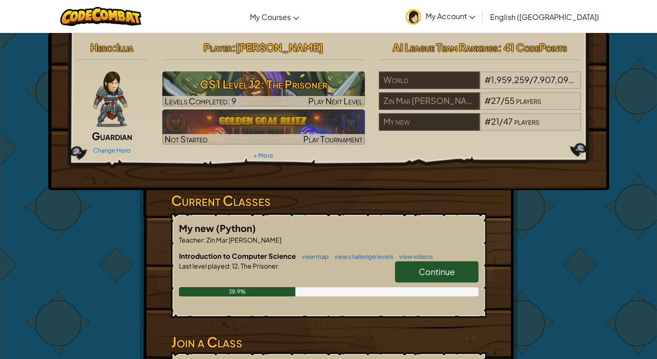
click at [381, 160] on div "Hero : Illia Guardian Change Hero Player : sam tun CS1 Level 12: The Prisoner L…" at bounding box center [328, 100] width 519 height 125
click at [378, 169] on div "Hero : Illia Guardian Change Hero Player : sam tun CS1 Level 12: The Prisoner L…" at bounding box center [328, 111] width 561 height 157
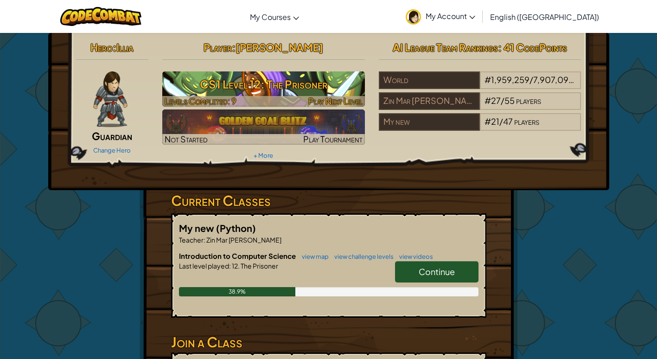
click at [189, 83] on h3 "CS1 Level 12: The Prisoner" at bounding box center [263, 84] width 203 height 21
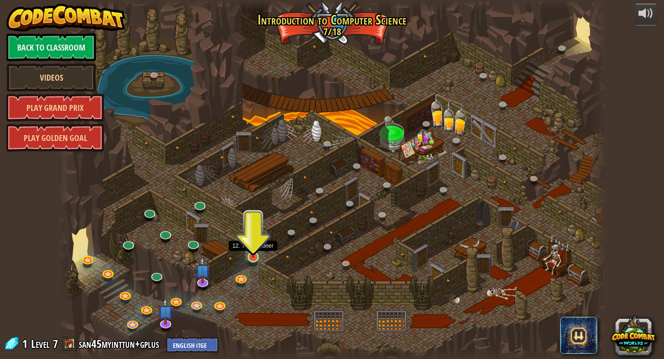
click at [254, 254] on img at bounding box center [253, 242] width 14 height 32
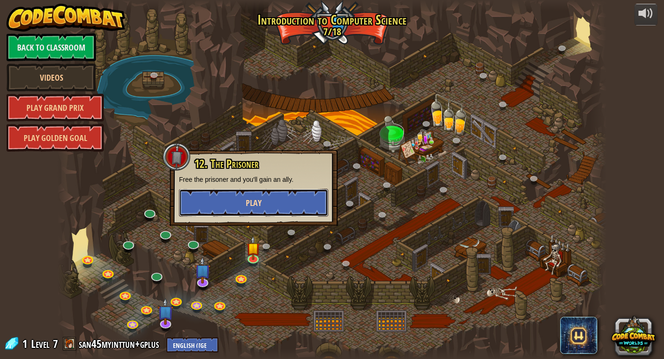
click at [274, 206] on button "Play" at bounding box center [253, 203] width 149 height 28
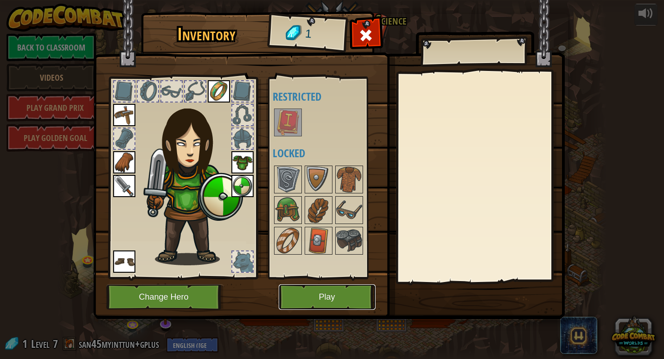
click at [346, 295] on button "Play" at bounding box center [327, 296] width 97 height 25
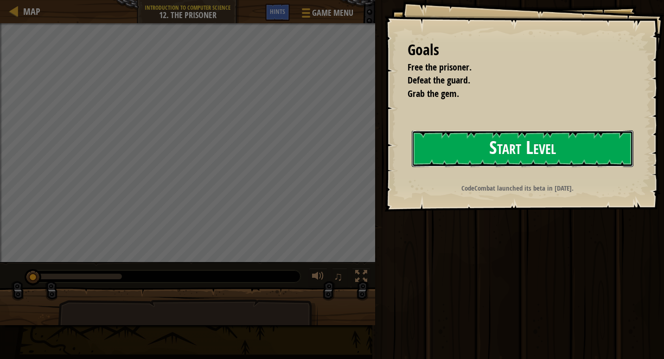
click at [503, 140] on button "Start Level" at bounding box center [523, 148] width 222 height 37
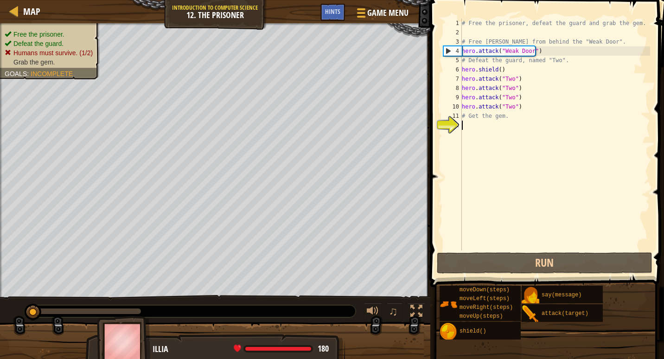
click at [478, 188] on div "# Free the prisoner, defeat the guard and grab the gem. # Free Patrick from beh…" at bounding box center [555, 144] width 190 height 250
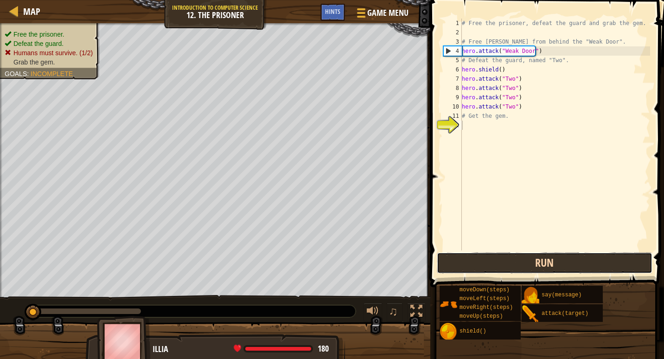
click at [472, 260] on button "Run" at bounding box center [545, 262] width 216 height 21
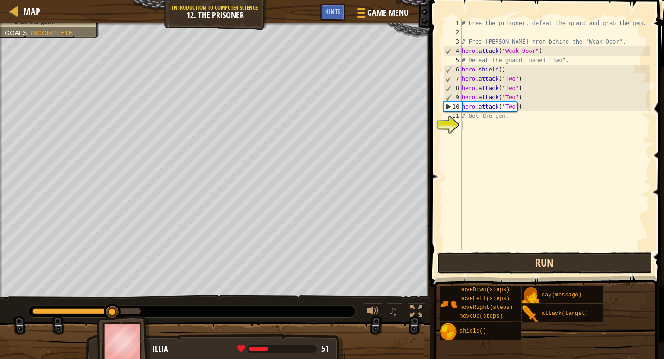
click at [469, 260] on button "Run" at bounding box center [545, 262] width 216 height 21
type textarea "a"
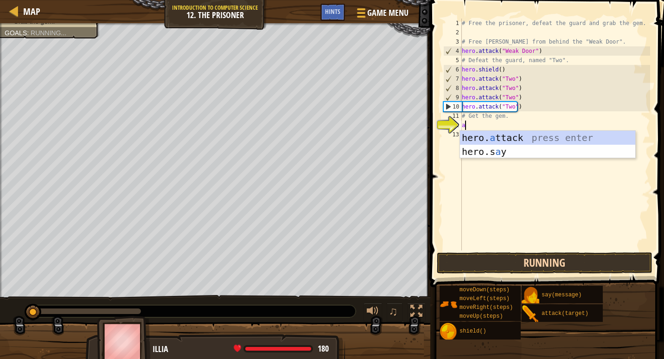
scroll to position [4, 0]
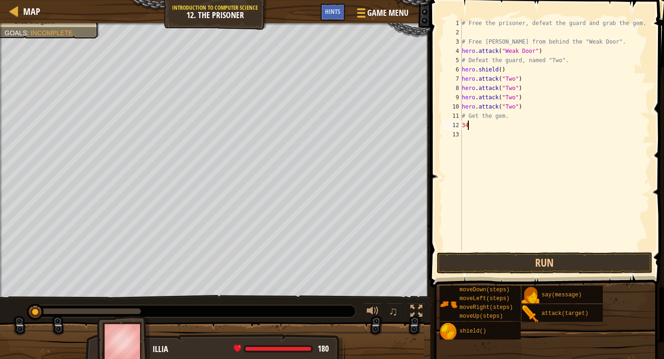
type textarea "3"
click at [476, 268] on button "Run" at bounding box center [545, 262] width 216 height 21
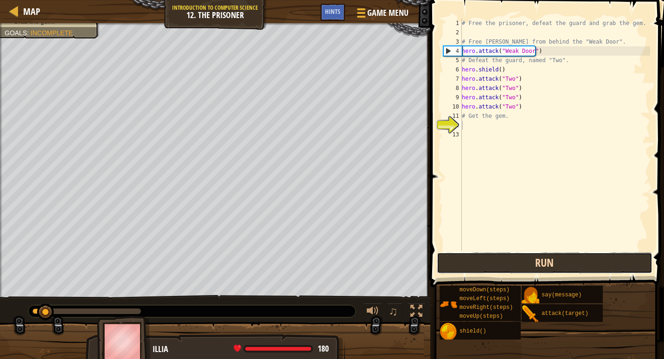
click at [469, 263] on button "Run" at bounding box center [545, 262] width 216 height 21
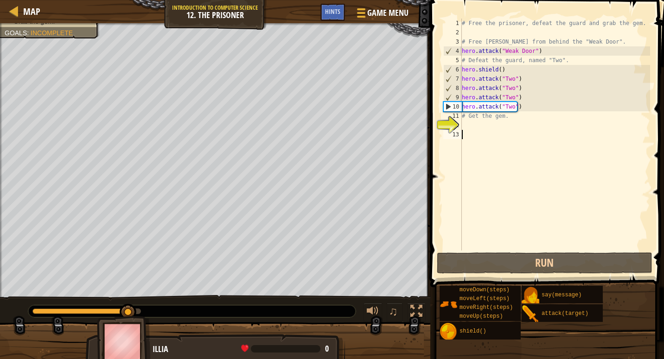
drag, startPoint x: 476, startPoint y: 220, endPoint x: 483, endPoint y: 185, distance: 35.9
click at [483, 185] on div "# Free the prisoner, defeat the guard and grab the gem. # Free Patrick from beh…" at bounding box center [555, 144] width 190 height 250
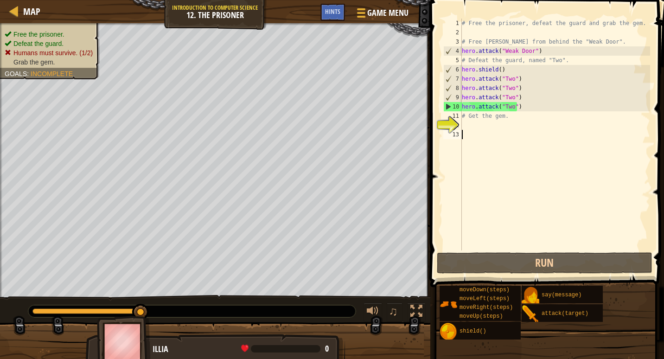
click at [525, 107] on div "# Free the prisoner, defeat the guard and grab the gem. # Free Patrick from beh…" at bounding box center [555, 144] width 190 height 250
click at [514, 74] on div "# Free the prisoner, defeat the guard and grab the gem. # Free Patrick from beh…" at bounding box center [555, 144] width 190 height 250
click at [523, 80] on div "# Free the prisoner, defeat the guard and grab the gem. # Free Patrick from beh…" at bounding box center [555, 144] width 190 height 250
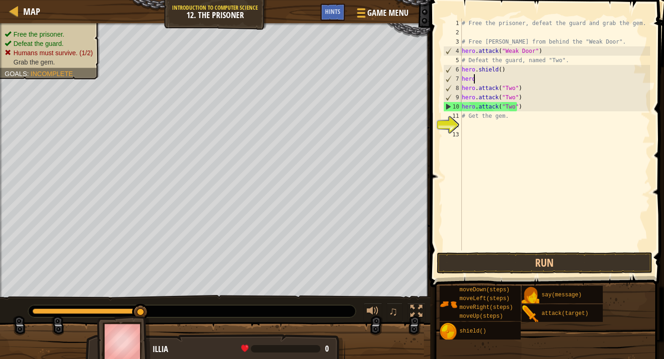
type textarea "h"
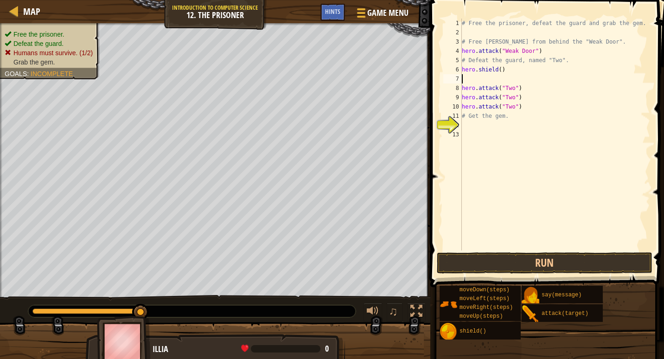
type textarea "h"
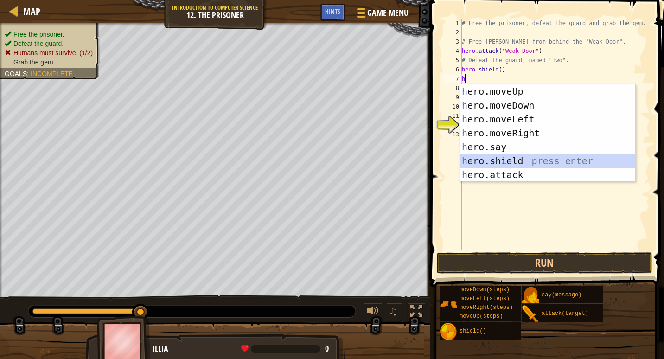
click at [508, 158] on div "h ero.moveUp press enter h ero.moveDown press enter h ero.moveLeft press enter …" at bounding box center [547, 146] width 175 height 125
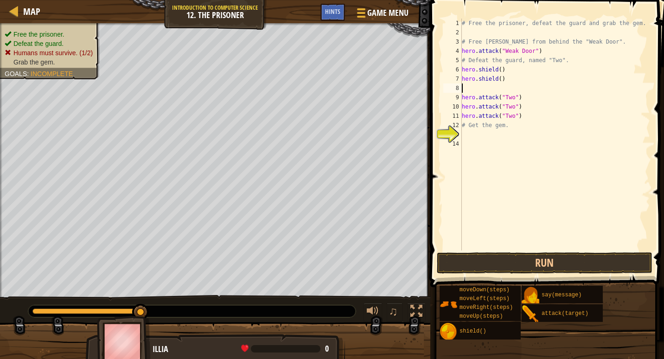
type textarea "h"
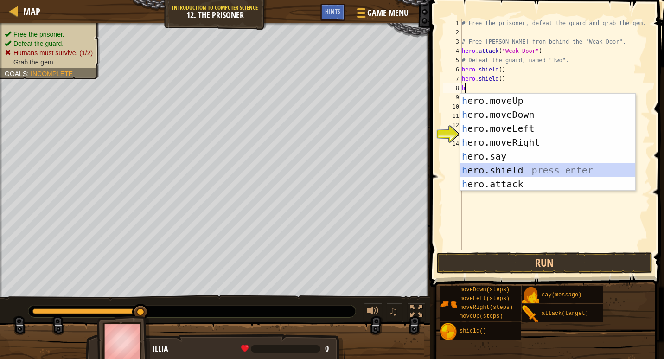
click at [482, 169] on div "h ero.moveUp press enter h ero.moveDown press enter h ero.moveLeft press enter …" at bounding box center [547, 156] width 175 height 125
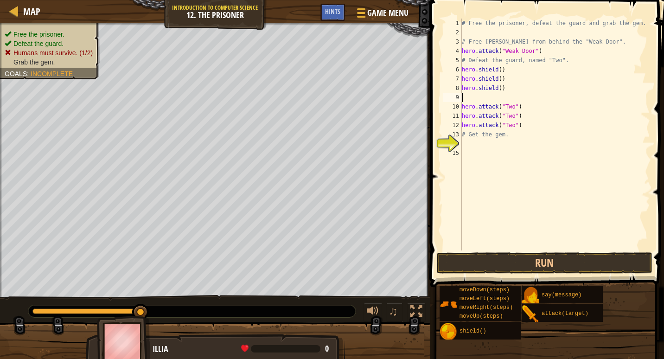
type textarea "h"
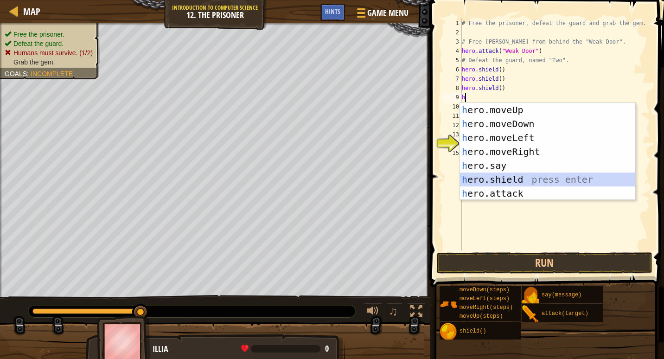
click at [497, 181] on div "h ero.moveUp press enter h ero.moveDown press enter h ero.moveLeft press enter …" at bounding box center [547, 165] width 175 height 125
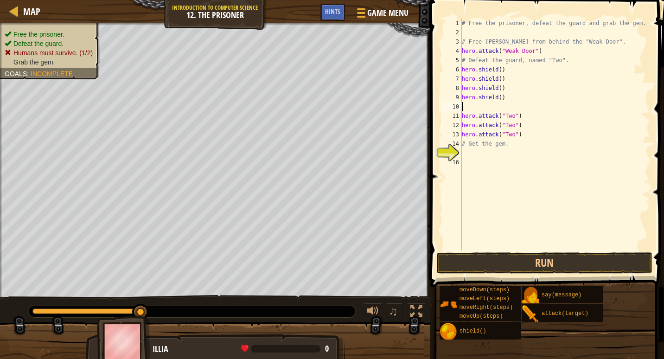
type textarea "h"
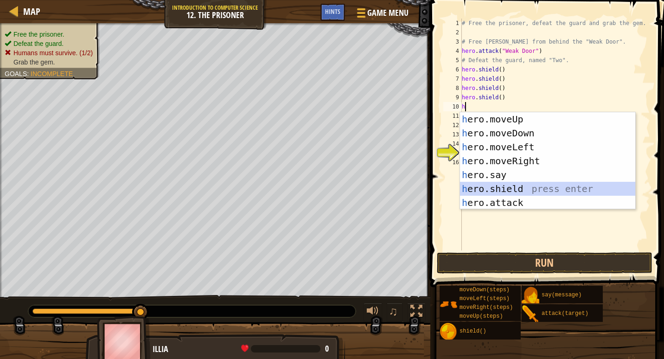
click at [493, 184] on div "h ero.moveUp press enter h ero.moveDown press enter h ero.moveLeft press enter …" at bounding box center [547, 174] width 175 height 125
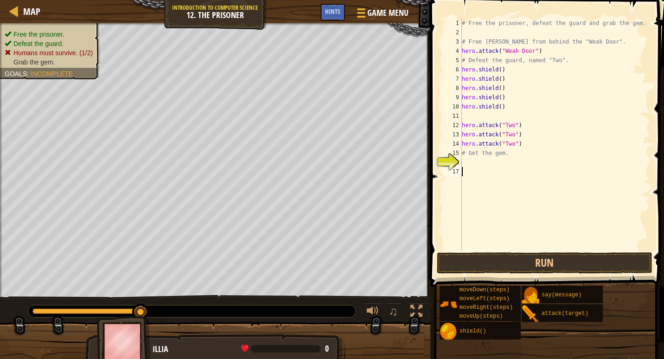
click at [464, 218] on div "# Free the prisoner, defeat the guard and grab the gem. # Free Patrick from beh…" at bounding box center [555, 144] width 190 height 250
click at [469, 163] on div "# Free the prisoner, defeat the guard and grab the gem. # Free Patrick from beh…" at bounding box center [555, 144] width 190 height 250
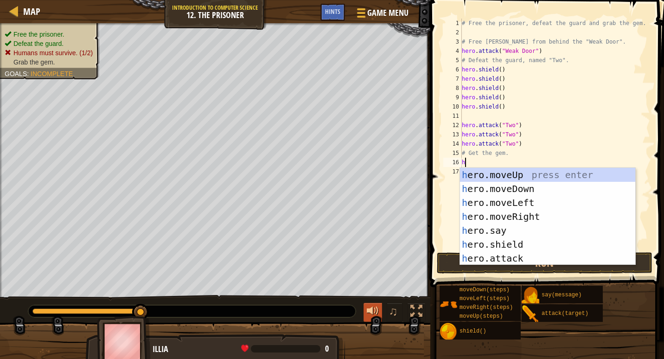
type textarea "h"
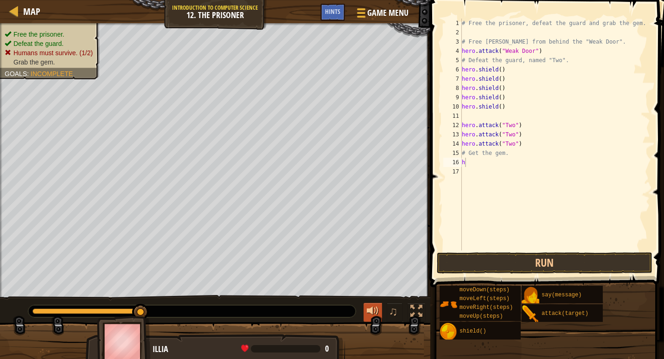
click at [366, 308] on button at bounding box center [372, 312] width 19 height 19
click at [469, 159] on div "# Free the prisoner, defeat the guard and grab the gem. # Free Patrick from beh…" at bounding box center [555, 144] width 190 height 250
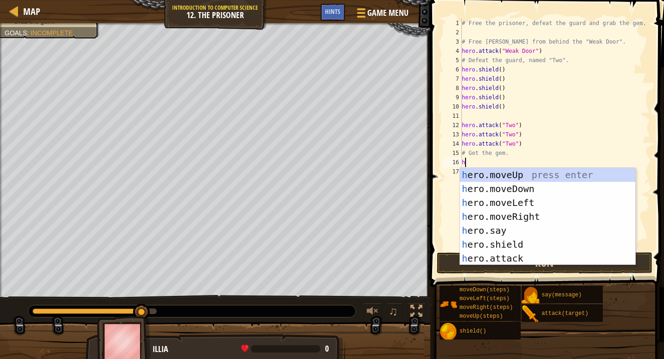
type textarea "h"
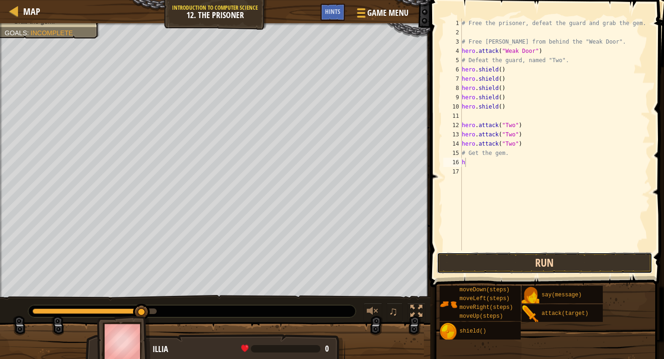
click at [456, 262] on button "Run" at bounding box center [545, 262] width 216 height 21
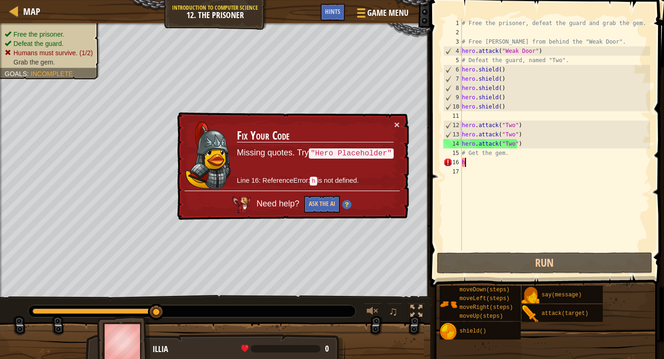
click at [402, 125] on div "× Fix Your Code Missing quotes. Try "Hero Placeholder" Line 16: ReferenceError:…" at bounding box center [292, 166] width 234 height 108
click at [394, 121] on button "×" at bounding box center [397, 125] width 6 height 10
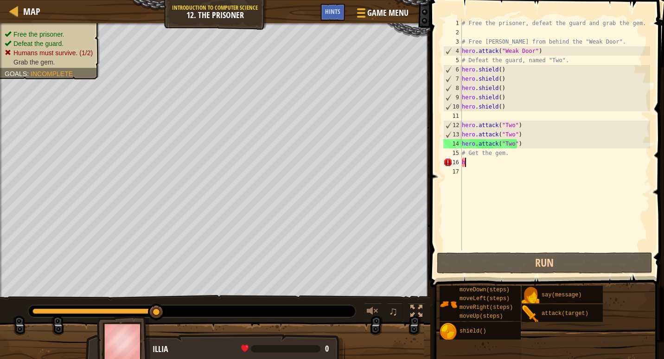
click at [465, 117] on div "# Free the prisoner, defeat the guard and grab the gem. # Free Patrick from beh…" at bounding box center [555, 144] width 190 height 250
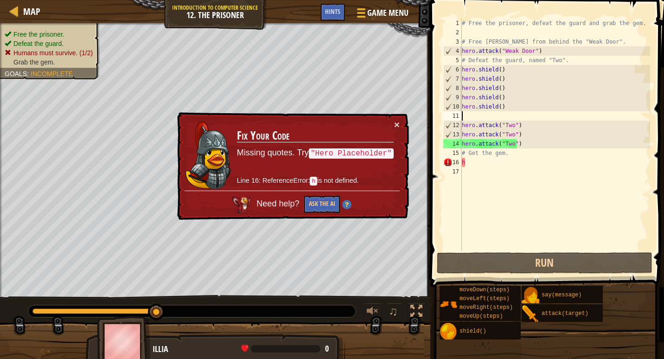
type textarea "h"
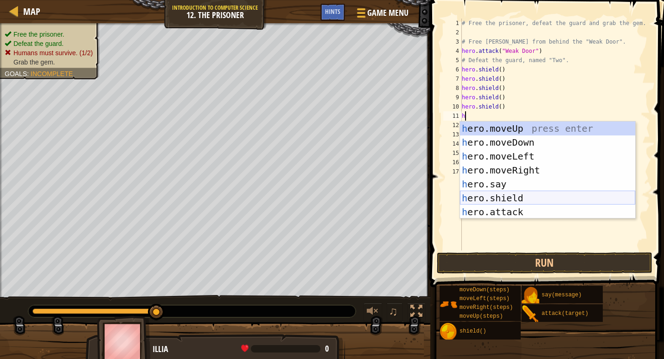
click at [478, 199] on div "h ero.moveUp press enter h ero.moveDown press enter h ero.moveLeft press enter …" at bounding box center [547, 183] width 175 height 125
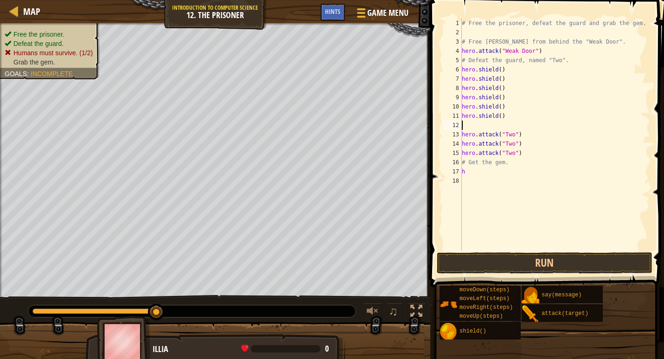
type textarea "h"
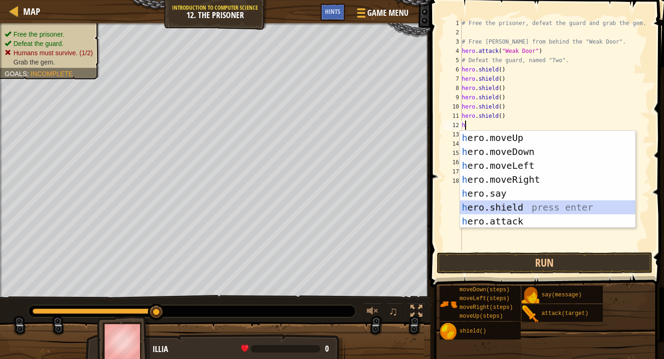
click at [478, 201] on div "h ero.moveUp press enter h ero.moveDown press enter h ero.moveLeft press enter …" at bounding box center [547, 193] width 175 height 125
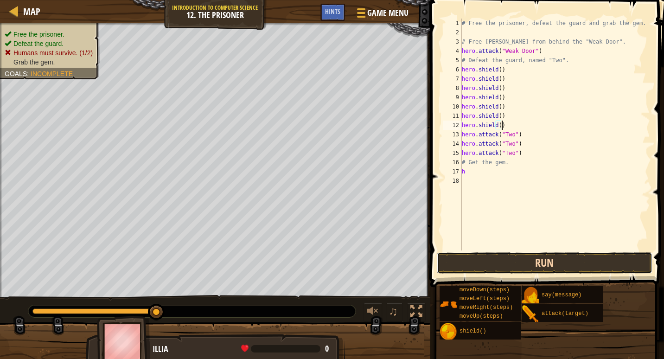
click at [513, 265] on button "Run" at bounding box center [545, 262] width 216 height 21
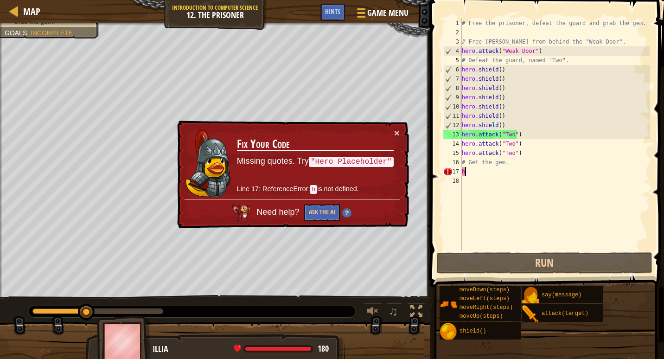
click at [477, 171] on div "# Free the prisoner, defeat the guard and grab the gem. # Free Patrick from beh…" at bounding box center [555, 144] width 190 height 250
type textarea "h"
click at [395, 130] on button "×" at bounding box center [397, 133] width 6 height 10
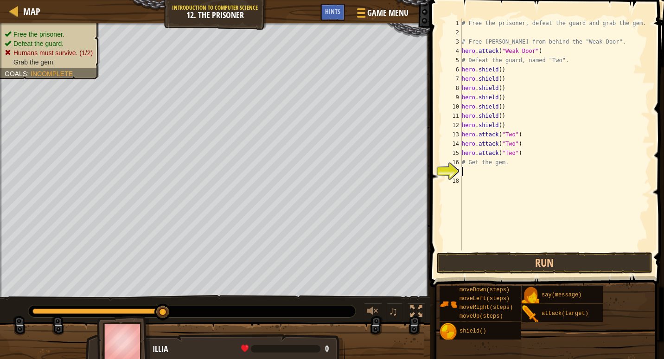
click at [463, 163] on div "# Free the prisoner, defeat the guard and grab the gem. # Free Patrick from beh…" at bounding box center [555, 144] width 190 height 250
type textarea "# Get the gem."
click at [467, 165] on div "# Free the prisoner, defeat the guard and grab the gem. # Free Patrick from beh…" at bounding box center [555, 144] width 190 height 250
type textarea "h"
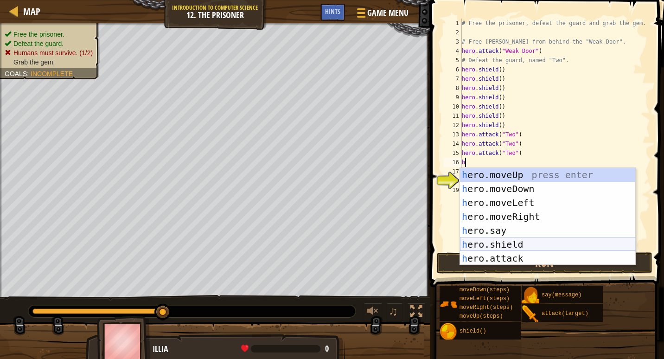
click at [478, 248] on div "h ero.moveUp press enter h ero.moveDown press enter h ero.moveLeft press enter …" at bounding box center [547, 230] width 175 height 125
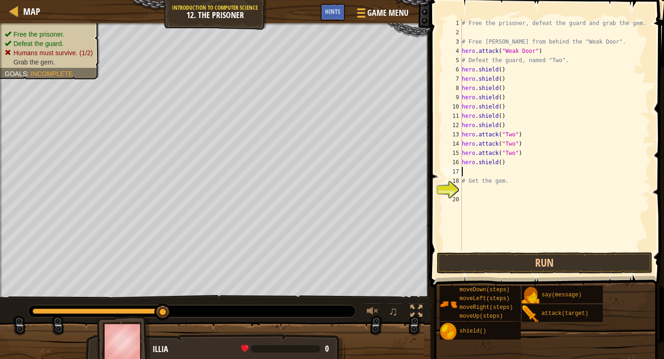
type textarea "h"
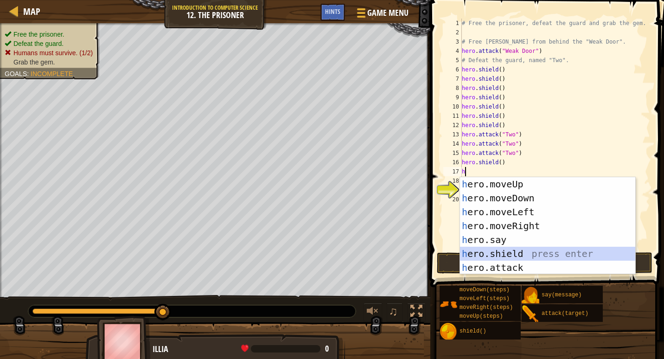
click at [481, 247] on div "h ero.moveUp press enter h ero.moveDown press enter h ero.moveLeft press enter …" at bounding box center [547, 239] width 175 height 125
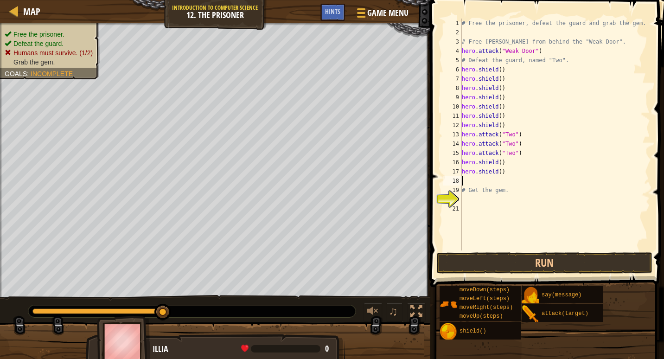
type textarea "h"
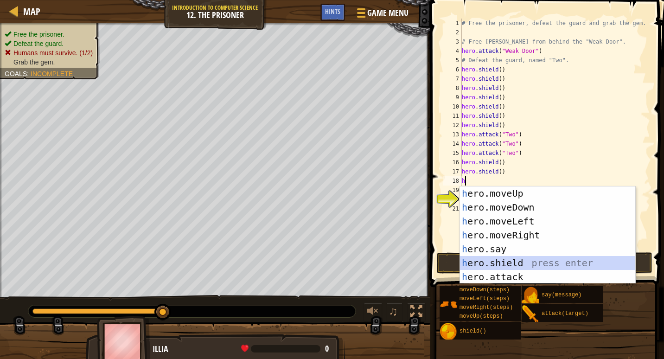
click at [498, 261] on div "h ero.moveUp press enter h ero.moveDown press enter h ero.moveLeft press enter …" at bounding box center [547, 248] width 175 height 125
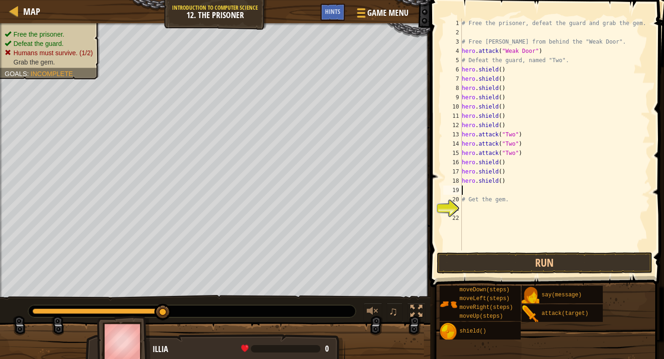
type textarea "h"
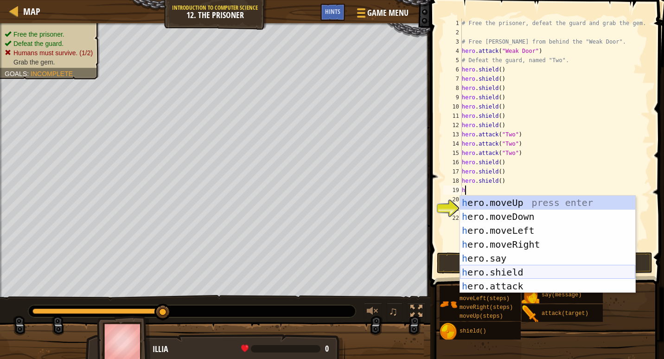
click at [477, 271] on div "h ero.moveUp press enter h ero.moveDown press enter h ero.moveLeft press enter …" at bounding box center [547, 258] width 175 height 125
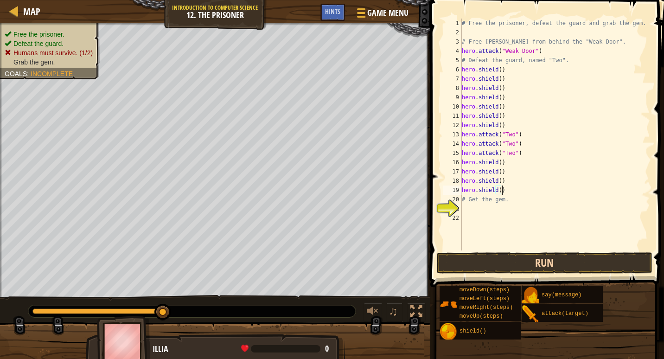
type textarea "hero.shield()"
click at [576, 270] on button "Run" at bounding box center [545, 262] width 216 height 21
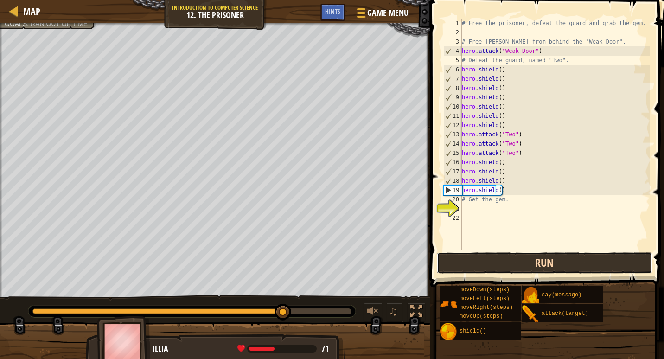
click at [526, 257] on button "Run" at bounding box center [545, 262] width 216 height 21
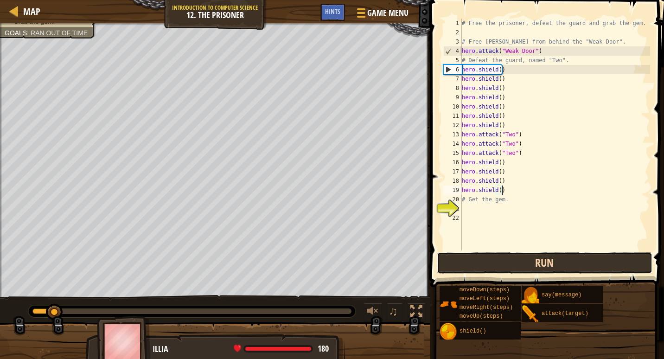
click at [526, 257] on button "Run" at bounding box center [545, 262] width 216 height 21
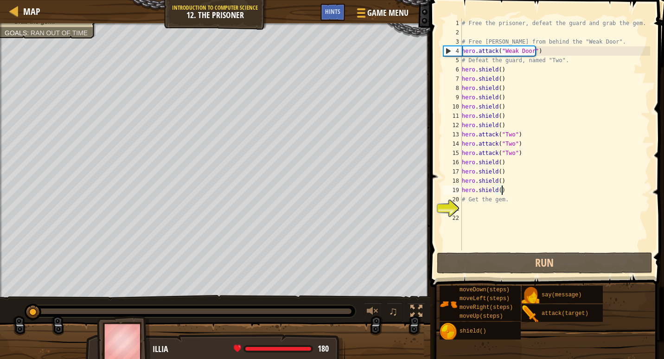
drag, startPoint x: 64, startPoint y: 308, endPoint x: 24, endPoint y: 318, distance: 41.8
click at [24, 318] on div "♫" at bounding box center [215, 309] width 430 height 28
drag, startPoint x: 39, startPoint y: 307, endPoint x: 0, endPoint y: 308, distance: 39.4
click at [504, 207] on div "# Free the prisoner, defeat the guard and grab the gem. # Free Patrick from beh…" at bounding box center [555, 144] width 190 height 250
click at [504, 201] on div "# Free the prisoner, defeat the guard and grab the gem. # Free Patrick from beh…" at bounding box center [555, 144] width 190 height 250
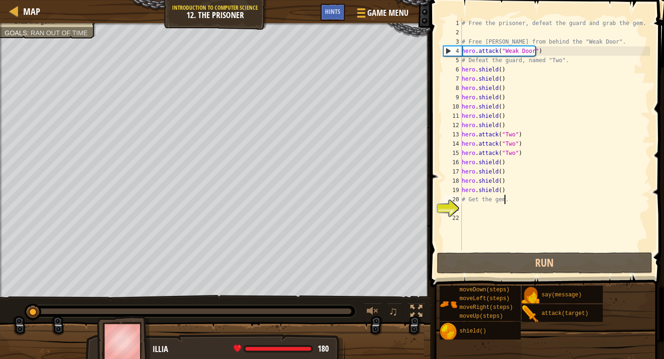
type textarea "# Get the gem."
click at [463, 207] on div "# Free the prisoner, defeat the guard and grab the gem. # Free Patrick from beh…" at bounding box center [555, 144] width 190 height 250
type textarea "g"
type textarea "# Get the gem"
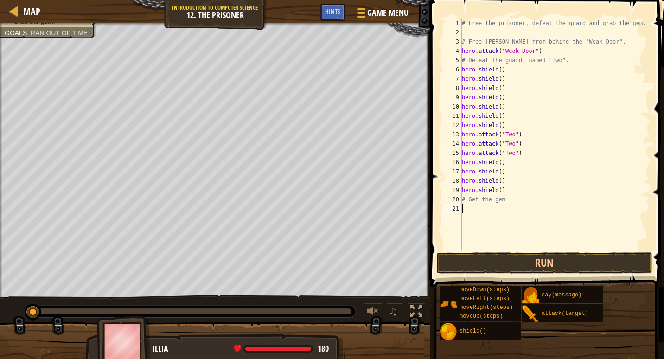
click at [464, 209] on div "# Free the prisoner, defeat the guard and grab the gem. # Free Patrick from beh…" at bounding box center [555, 144] width 190 height 250
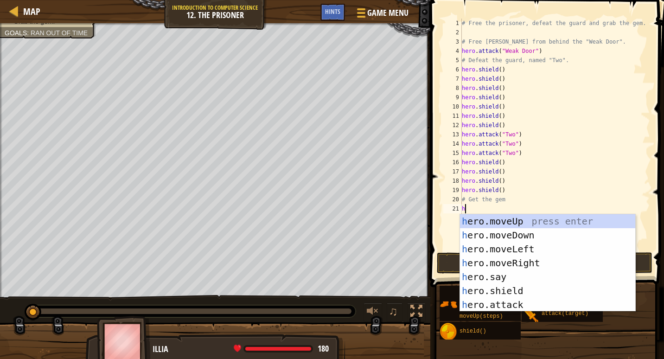
type textarea "h"
click at [0, 0] on html "Map Introduction to Computer Science 12. The Prisoner Game Menu Done Hints 1 הה…" at bounding box center [332, 0] width 664 height 0
click at [178, 0] on html "Map Introduction to Computer Science 12. The Prisoner Game Menu Done Hints 1 הה…" at bounding box center [332, 0] width 664 height 0
click at [517, 230] on div "h ero.moveUp press enter h ero.moveDown press enter h ero.moveLeft press enter …" at bounding box center [547, 276] width 175 height 125
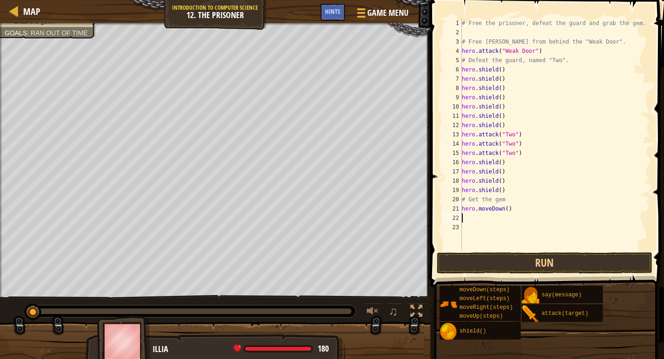
click at [502, 208] on div "# Free the prisoner, defeat the guard and grab the gem. # Free Patrick from beh…" at bounding box center [555, 144] width 190 height 250
click at [503, 208] on div "# Free the prisoner, defeat the guard and grab the gem. # Free Patrick from beh…" at bounding box center [555, 144] width 190 height 250
type textarea "hero.moveDown(2)"
click at [473, 217] on div "# Free the prisoner, defeat the guard and grab the gem. # Free Patrick from beh…" at bounding box center [555, 144] width 190 height 250
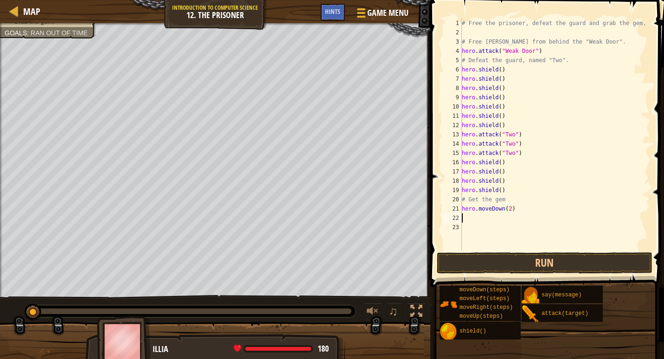
scroll to position [4, 0]
type textarea "h"
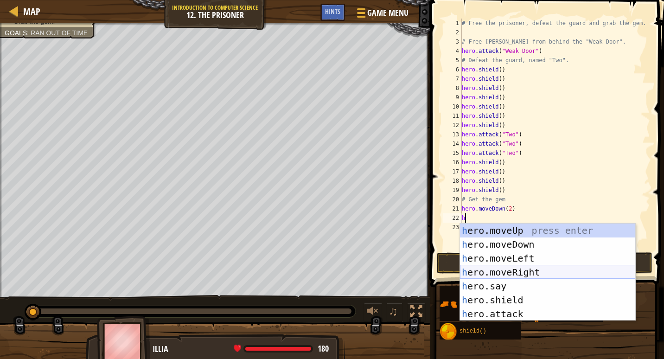
click at [540, 273] on div "h ero.moveUp press enter h ero.moveDown press enter h ero.moveLeft press enter …" at bounding box center [547, 285] width 175 height 125
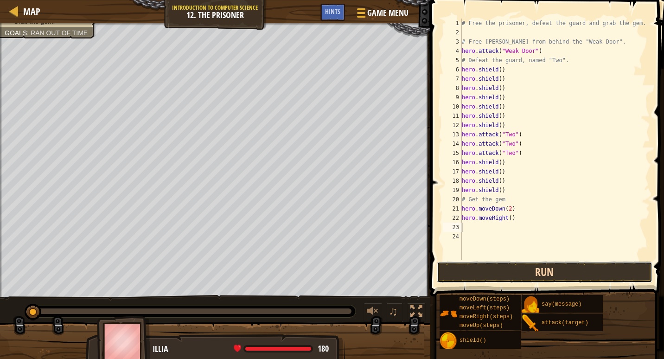
click at [501, 274] on button "Run" at bounding box center [545, 271] width 216 height 21
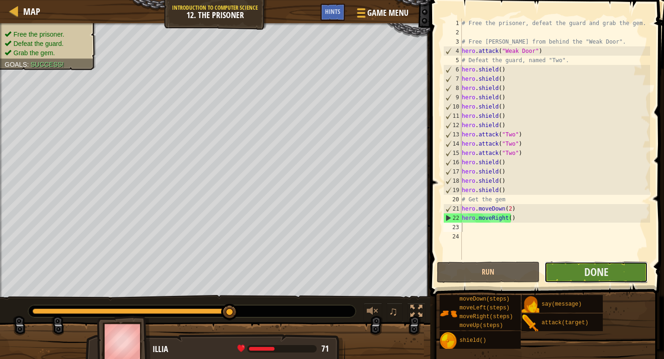
click at [581, 272] on button "Done" at bounding box center [595, 271] width 103 height 21
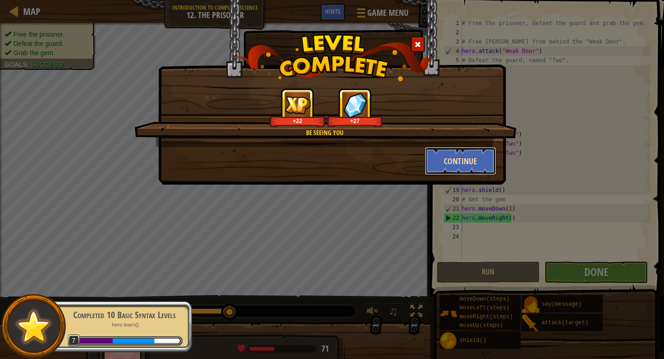
click at [478, 165] on button "Continue" at bounding box center [461, 161] width 72 height 28
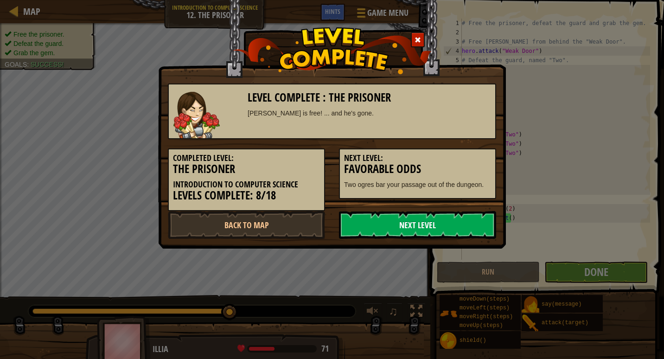
click at [394, 224] on link "Next Level" at bounding box center [417, 225] width 157 height 28
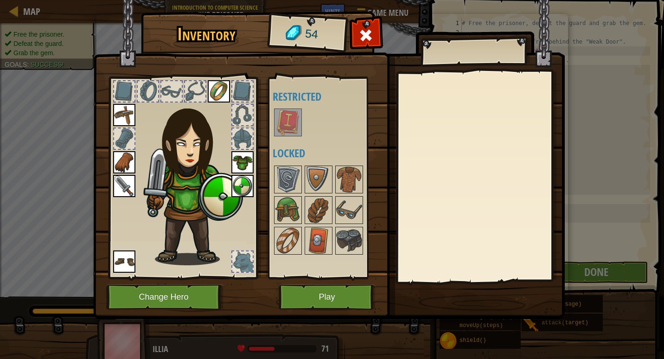
click at [283, 134] on img at bounding box center [288, 122] width 26 height 26
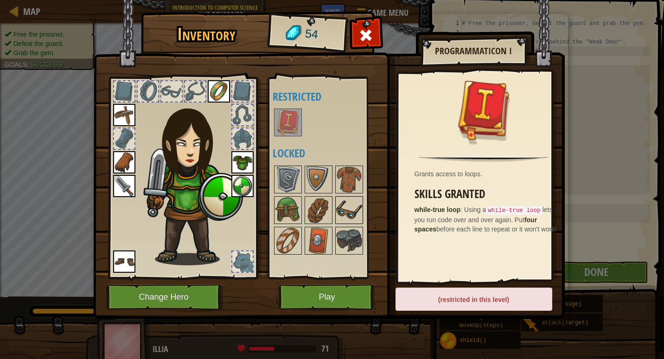
click at [356, 215] on img at bounding box center [349, 210] width 26 height 26
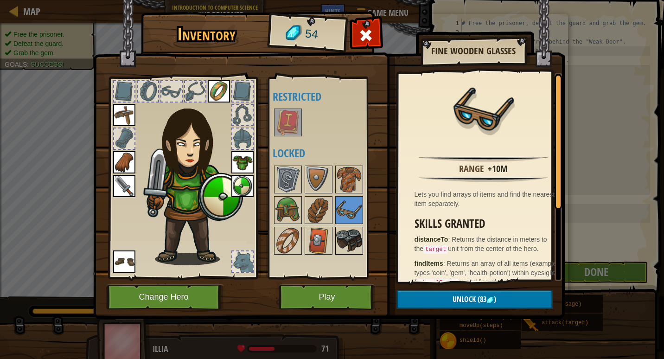
click at [351, 245] on img at bounding box center [349, 241] width 26 height 26
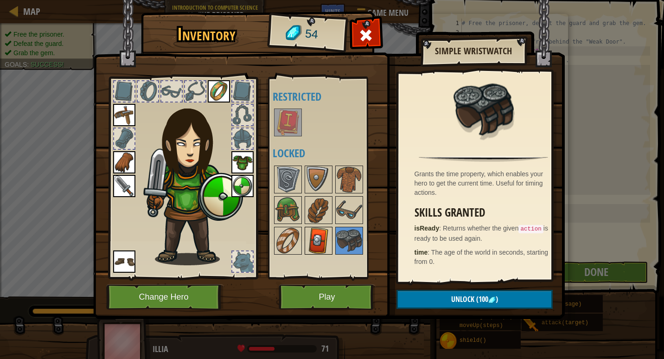
click at [313, 242] on img at bounding box center [319, 241] width 26 height 26
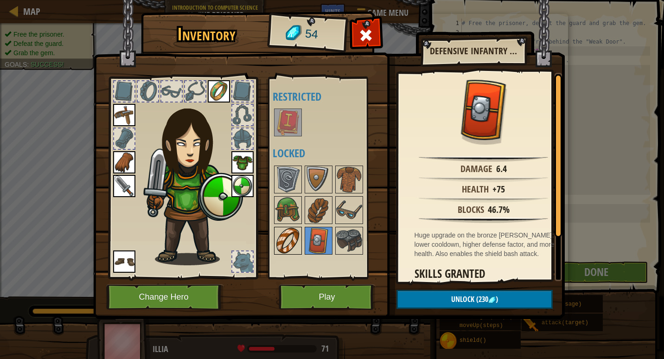
click at [282, 233] on img at bounding box center [288, 241] width 26 height 26
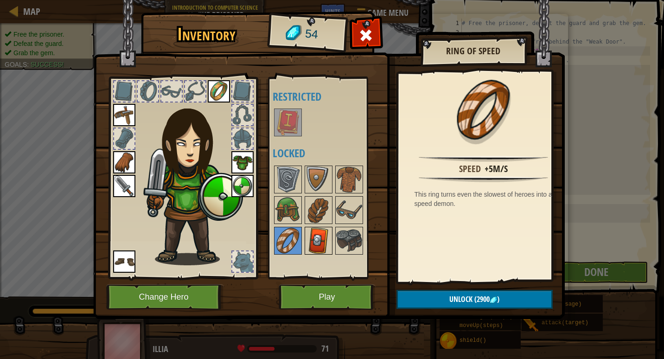
click at [322, 229] on img at bounding box center [319, 241] width 26 height 26
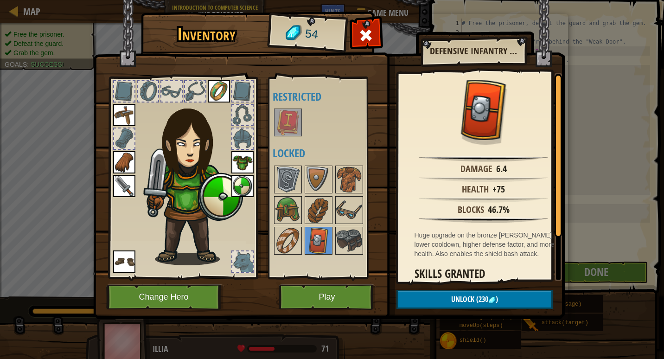
click at [365, 231] on div "Available Equip Equip Equip Equip Equip Equip Equip (double-click to equip) Res…" at bounding box center [331, 177] width 116 height 193
click at [344, 236] on img at bounding box center [349, 241] width 26 height 26
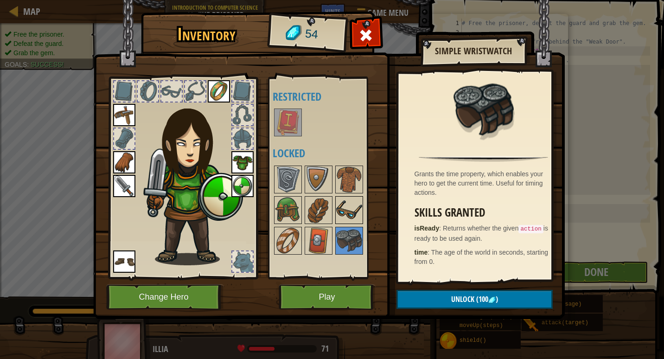
click at [342, 210] on img at bounding box center [349, 210] width 26 height 26
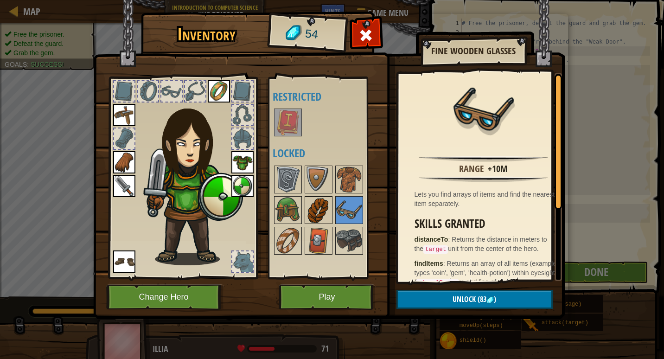
click at [322, 210] on img at bounding box center [319, 210] width 26 height 26
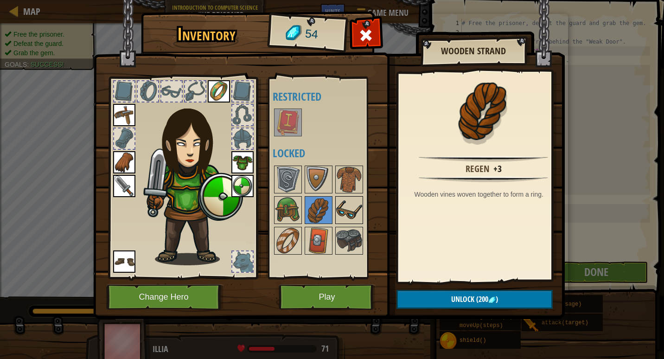
click at [353, 215] on img at bounding box center [349, 210] width 26 height 26
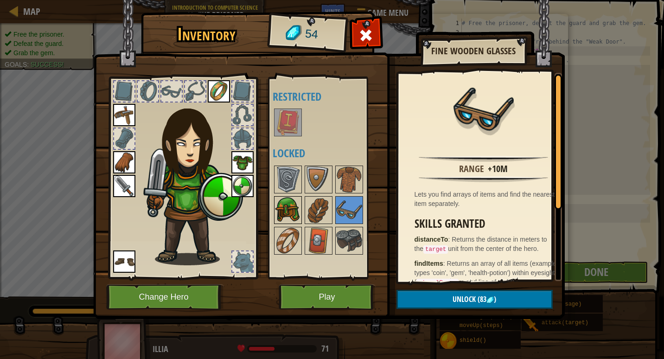
click at [287, 214] on img at bounding box center [288, 210] width 26 height 26
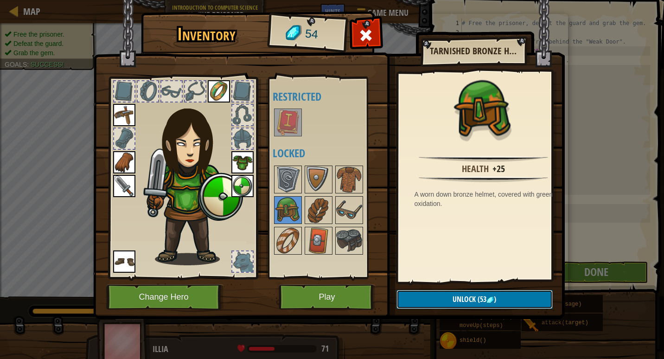
click at [484, 302] on span "(53" at bounding box center [481, 299] width 11 height 10
click at [486, 296] on button "Confirm" at bounding box center [474, 299] width 156 height 19
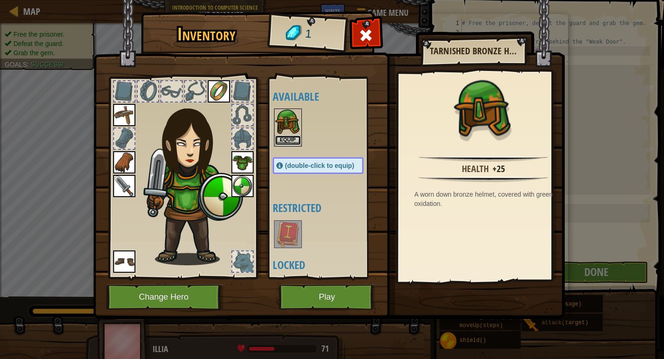
click at [295, 140] on button "Equip" at bounding box center [288, 140] width 26 height 10
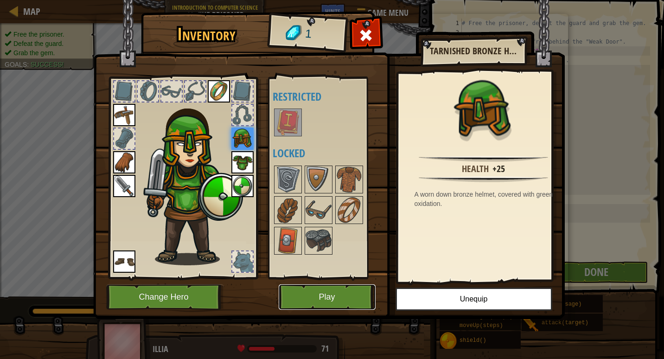
click at [332, 299] on button "Play" at bounding box center [327, 296] width 97 height 25
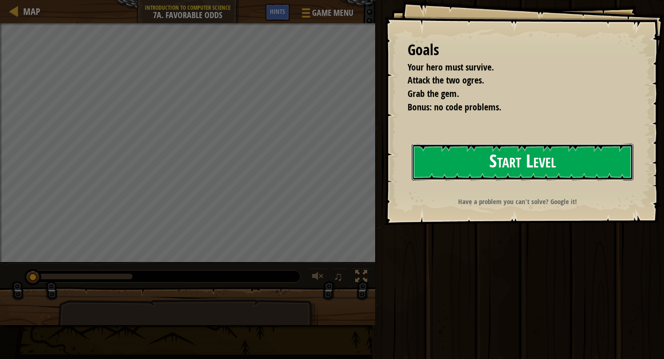
click at [456, 150] on button "Start Level" at bounding box center [523, 162] width 222 height 37
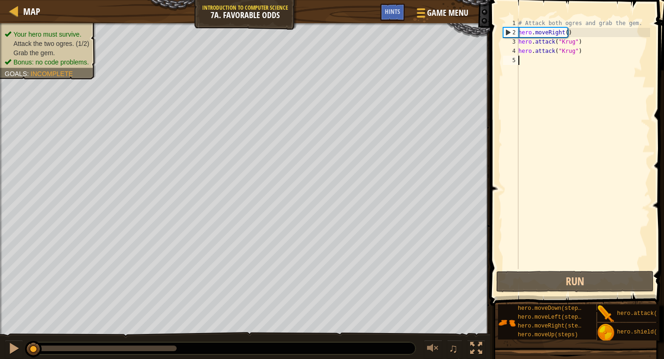
type textarea "h"
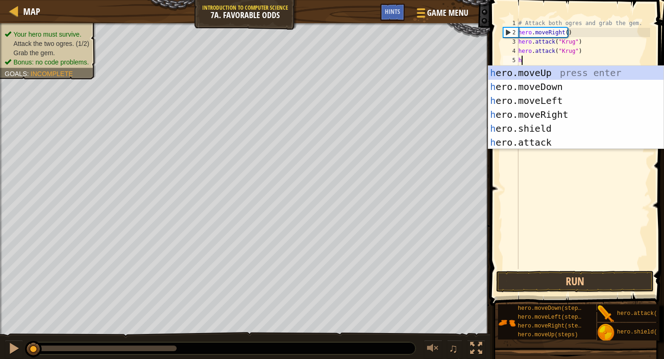
scroll to position [4, 0]
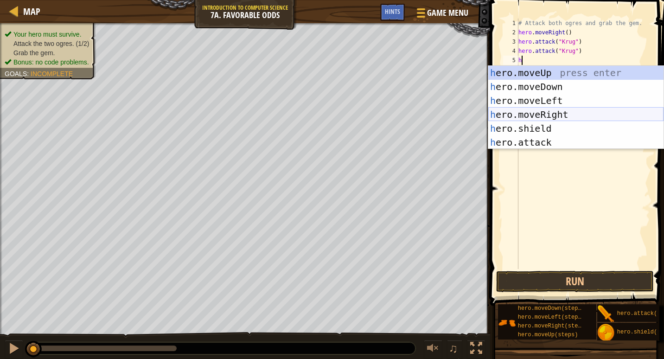
click at [538, 115] on div "h ero.moveUp press enter h ero.moveDown press enter h ero.moveLeft press enter …" at bounding box center [575, 121] width 175 height 111
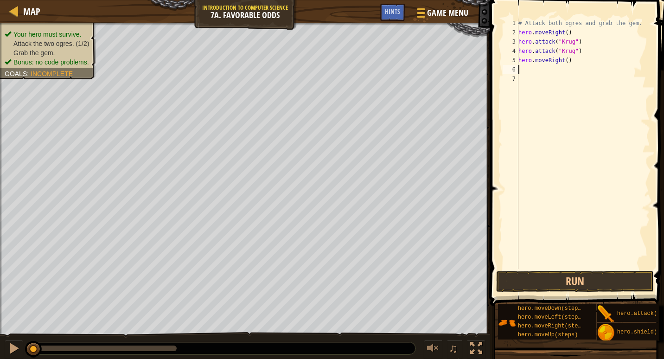
type textarea "h"
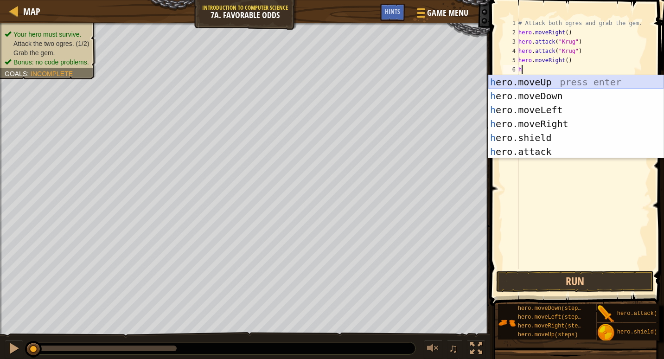
click at [556, 82] on div "h ero.moveUp press enter h ero.moveDown press enter h ero.moveLeft press enter …" at bounding box center [575, 130] width 175 height 111
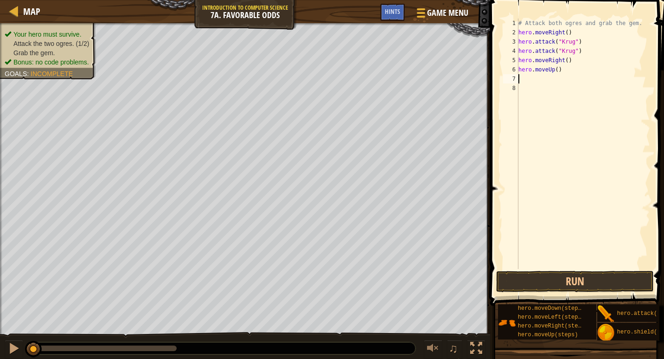
type textarea "h"
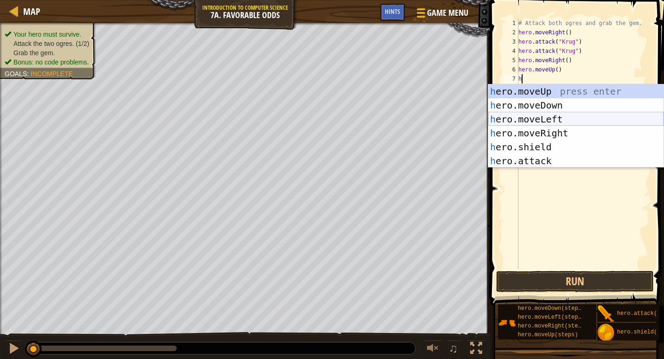
click at [539, 121] on div "h ero.moveUp press enter h ero.moveDown press enter h ero.moveLeft press enter …" at bounding box center [575, 139] width 175 height 111
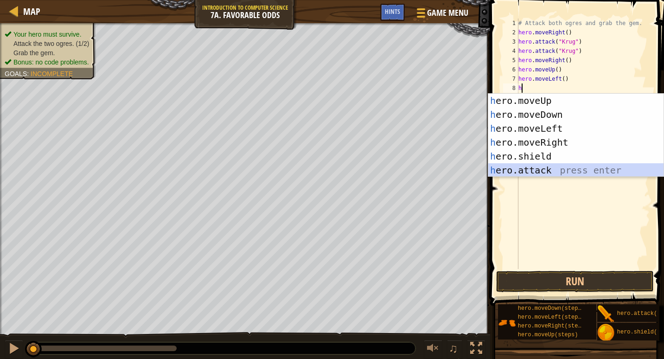
click at [552, 169] on div "h ero.moveUp press enter h ero.moveDown press enter h ero.moveLeft press enter …" at bounding box center [575, 149] width 175 height 111
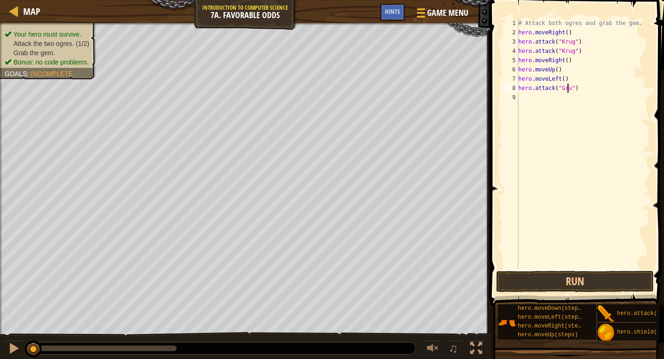
scroll to position [4, 4]
type textarea "hero.attack("Grump")"
click at [522, 97] on div "# Attack both ogres and grab the gem. hero . moveRight ( ) hero . attack ( "Kru…" at bounding box center [583, 153] width 134 height 269
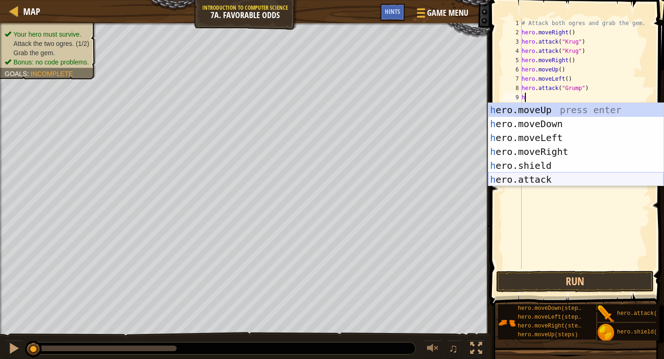
click at [535, 180] on div "h ero.moveUp press enter h ero.moveDown press enter h ero.moveLeft press enter …" at bounding box center [575, 158] width 175 height 111
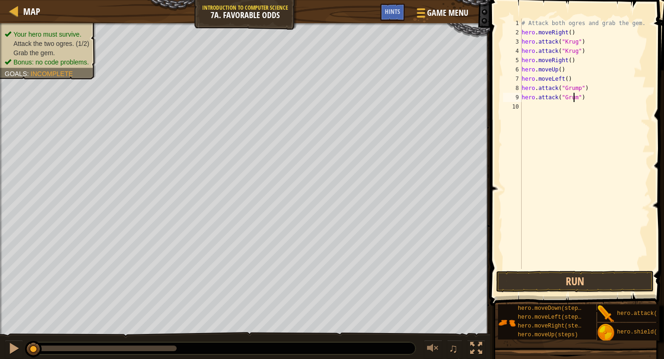
type textarea "hero.attack("Grump")"
click at [523, 107] on div "# Attack both ogres and grab the gem. hero . moveRight ( ) hero . attack ( "Kru…" at bounding box center [585, 153] width 131 height 269
type textarea "h"
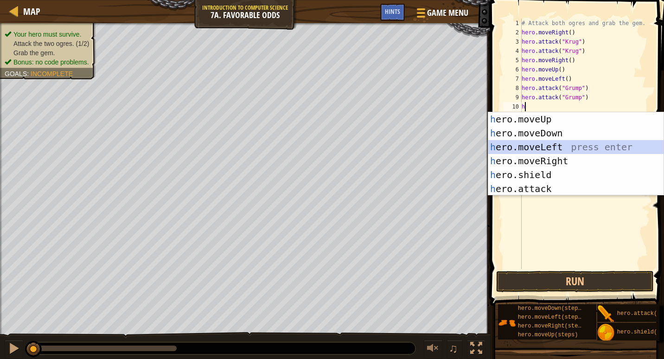
click at [537, 147] on div "h ero.moveUp press enter h ero.moveDown press enter h ero.moveLeft press enter …" at bounding box center [575, 167] width 175 height 111
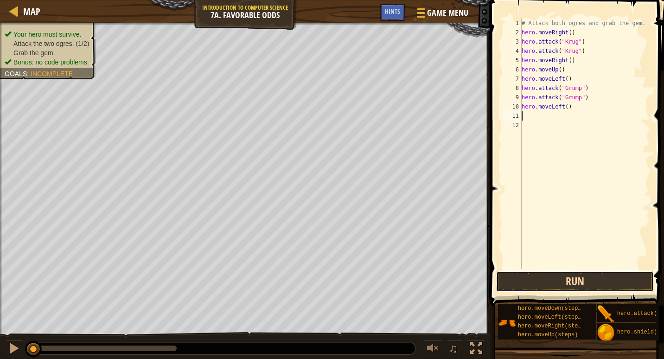
click at [570, 280] on button "Run" at bounding box center [575, 281] width 158 height 21
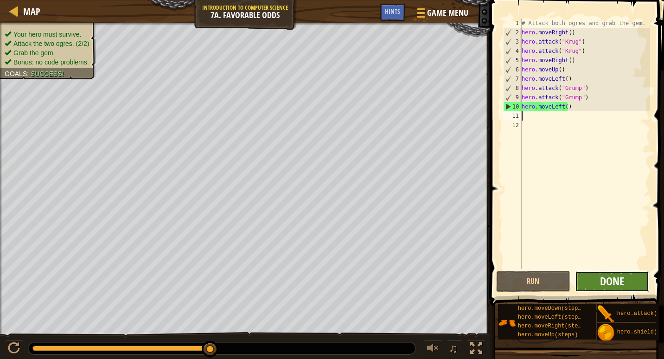
click at [615, 276] on span "Done" at bounding box center [612, 281] width 24 height 15
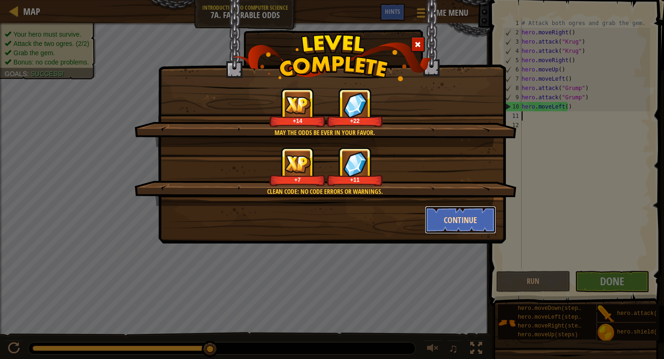
click at [464, 217] on button "Continue" at bounding box center [461, 220] width 72 height 28
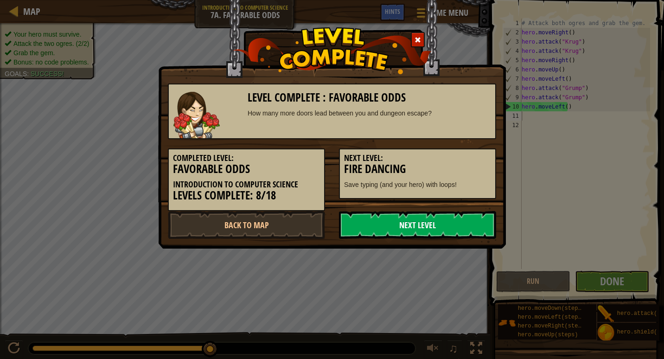
click at [426, 228] on link "Next Level" at bounding box center [417, 225] width 157 height 28
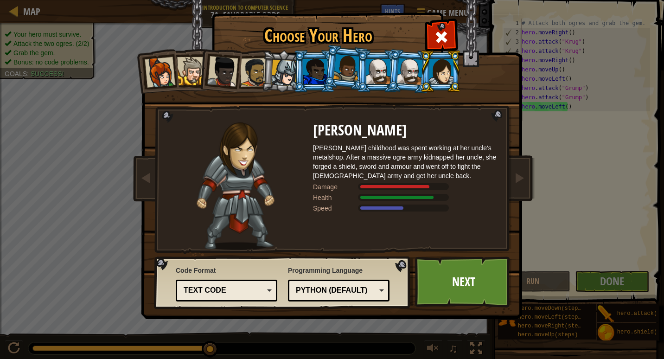
click at [407, 70] on div at bounding box center [410, 71] width 26 height 26
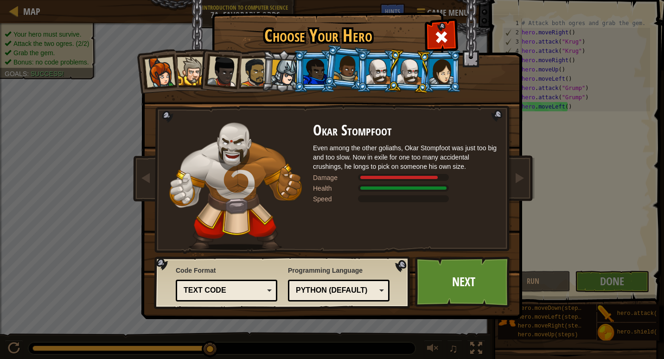
click at [439, 65] on div at bounding box center [441, 71] width 24 height 25
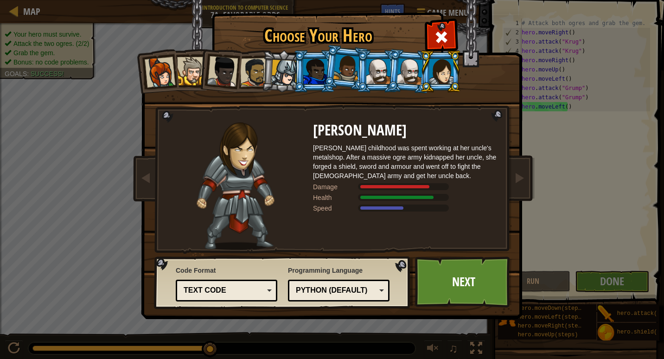
click at [414, 61] on div at bounding box center [410, 71] width 26 height 26
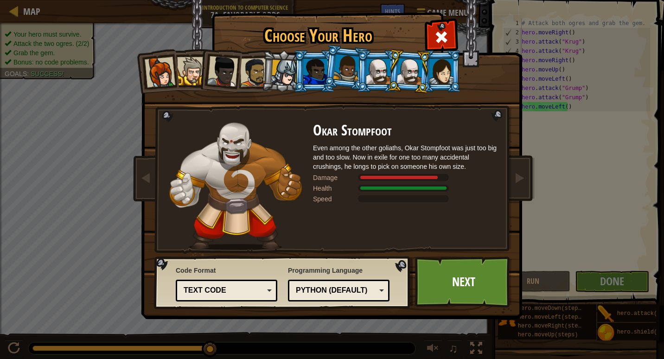
click at [447, 72] on div at bounding box center [441, 71] width 24 height 25
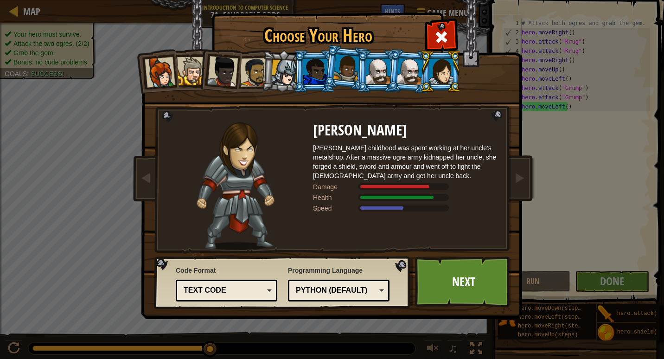
click at [412, 64] on div at bounding box center [410, 71] width 26 height 26
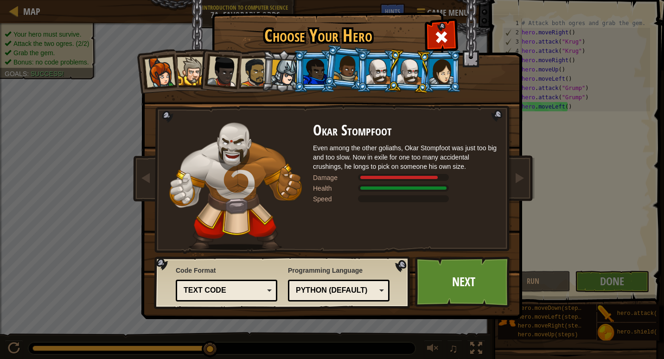
click at [381, 71] on div at bounding box center [378, 71] width 24 height 25
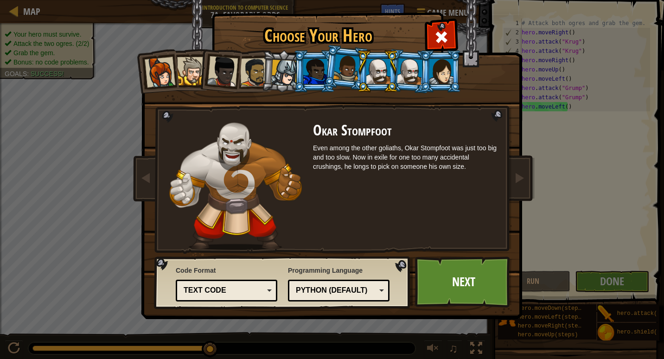
click at [361, 83] on li at bounding box center [378, 71] width 42 height 42
click at [344, 78] on div at bounding box center [346, 67] width 26 height 27
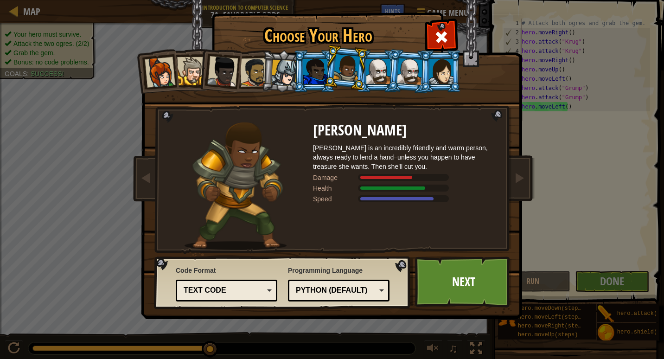
click at [310, 68] on div at bounding box center [315, 71] width 24 height 25
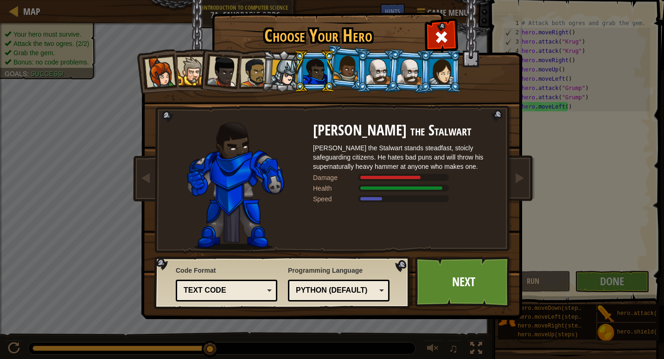
click at [290, 73] on div at bounding box center [284, 73] width 26 height 26
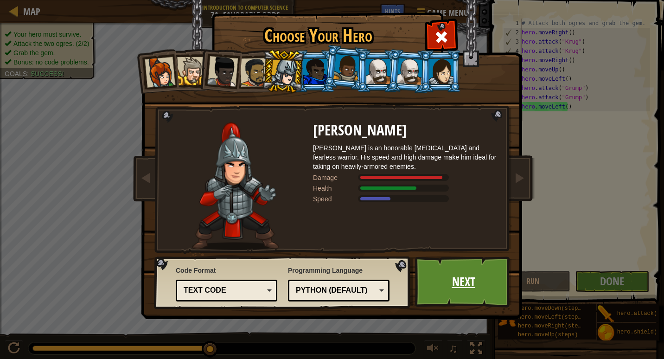
click at [462, 271] on link "Next" at bounding box center [463, 281] width 97 height 51
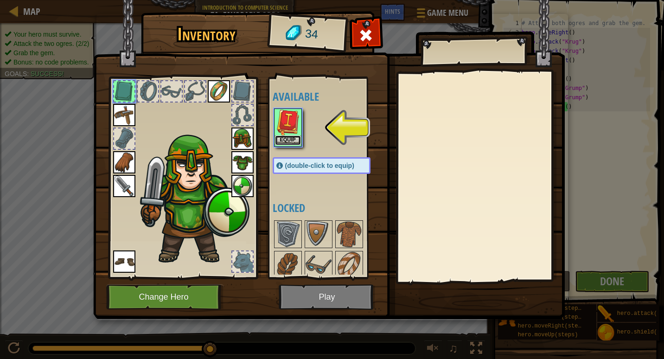
click at [286, 138] on button "Equip" at bounding box center [288, 140] width 26 height 10
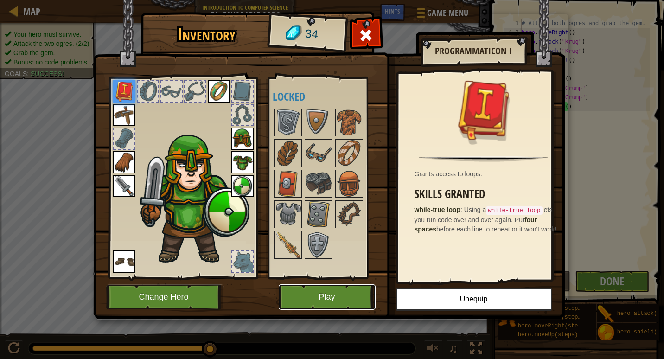
click at [356, 298] on button "Play" at bounding box center [327, 296] width 97 height 25
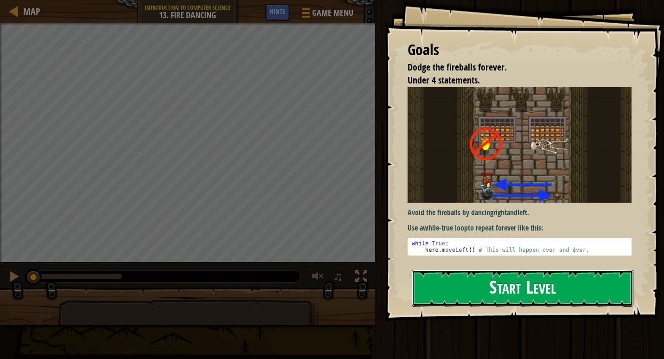
click at [512, 292] on button "Start Level" at bounding box center [523, 288] width 222 height 37
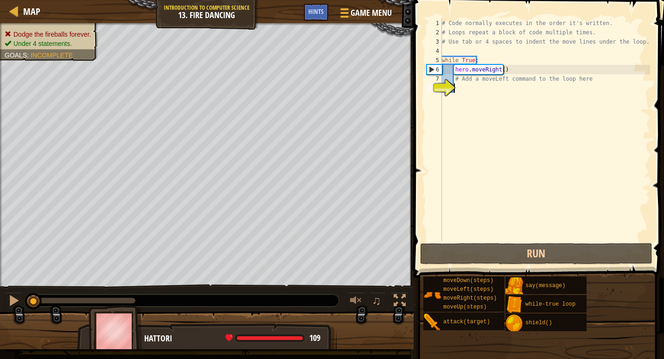
type textarea "m"
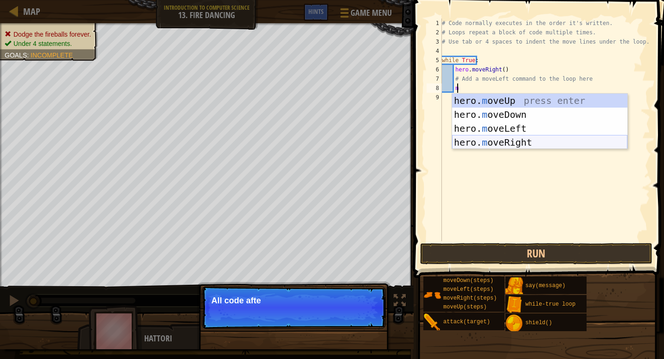
click at [495, 144] on div "hero. m oveUp press enter hero. m oveDown press enter hero. m oveLeft press ent…" at bounding box center [539, 135] width 175 height 83
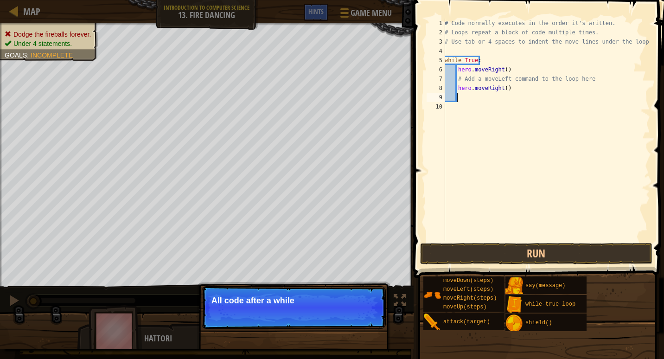
scroll to position [4, 0]
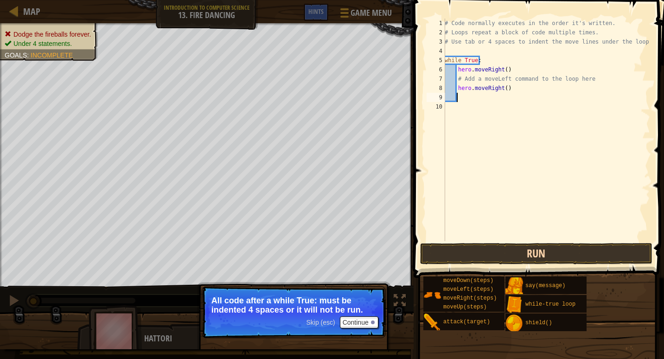
type textarea "h"
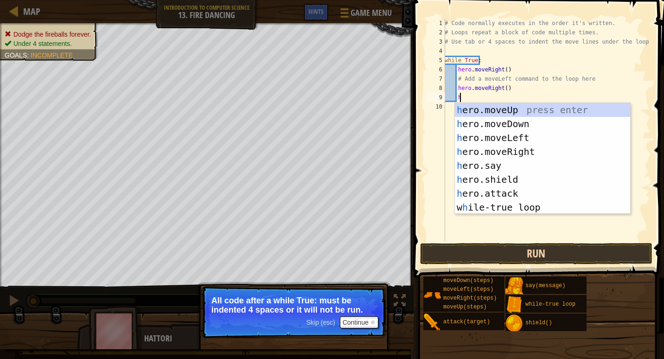
scroll to position [4, 1]
click at [532, 211] on div "h ero.moveUp press enter h ero.moveDown press enter h ero.moveLeft press enter …" at bounding box center [542, 172] width 175 height 139
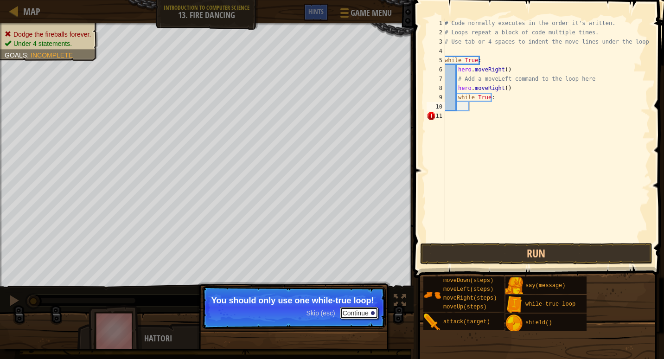
click at [367, 312] on button "Continue" at bounding box center [359, 313] width 38 height 12
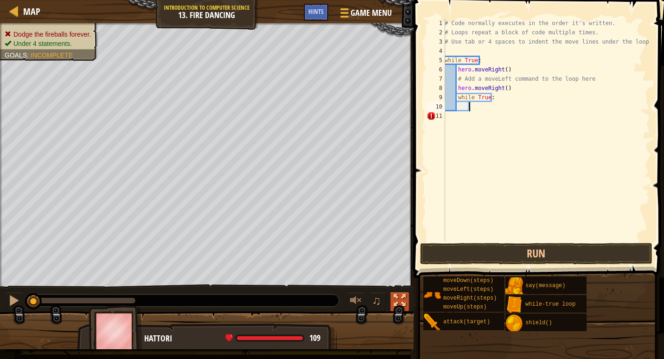
scroll to position [4, 1]
click at [493, 97] on div "# Code normally executes in the order it's written. # Loops repeat a block of c…" at bounding box center [546, 139] width 207 height 241
type textarea "w"
click at [508, 87] on div "# Code normally executes in the order it's written. # Loops repeat a block of c…" at bounding box center [546, 139] width 207 height 241
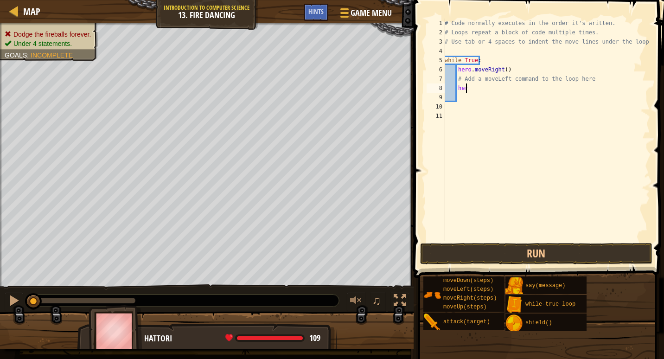
type textarea "h"
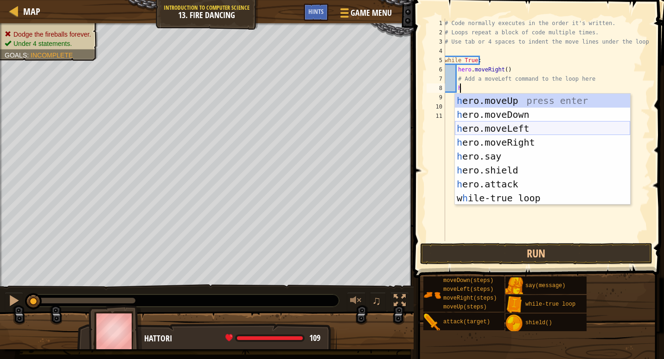
click at [515, 122] on div "h ero.moveUp press enter h ero.moveDown press enter h ero.moveLeft press enter …" at bounding box center [542, 163] width 175 height 139
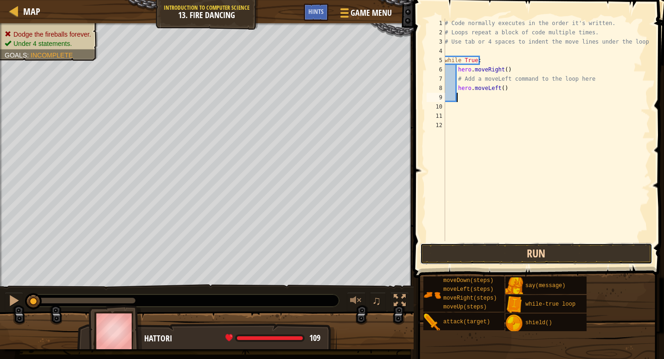
click at [533, 253] on button "Run" at bounding box center [536, 253] width 232 height 21
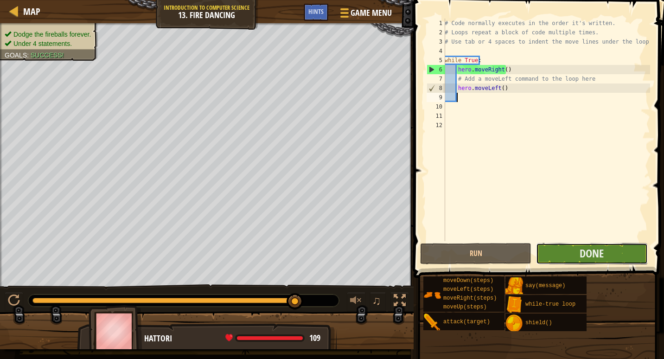
click at [577, 255] on button "Done" at bounding box center [591, 253] width 111 height 21
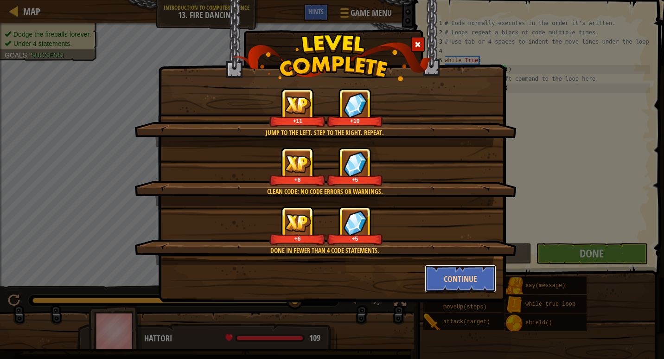
click at [452, 282] on button "Continue" at bounding box center [461, 279] width 72 height 28
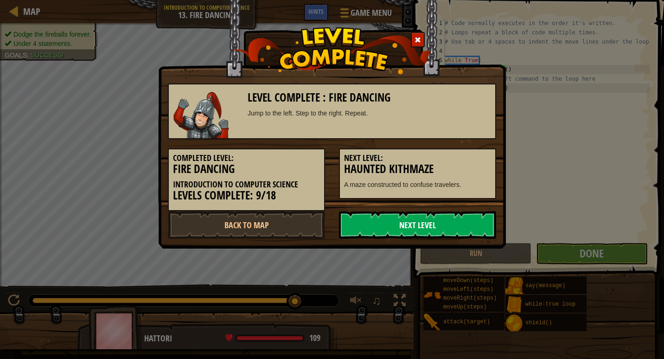
click at [461, 238] on link "Next Level" at bounding box center [417, 225] width 157 height 28
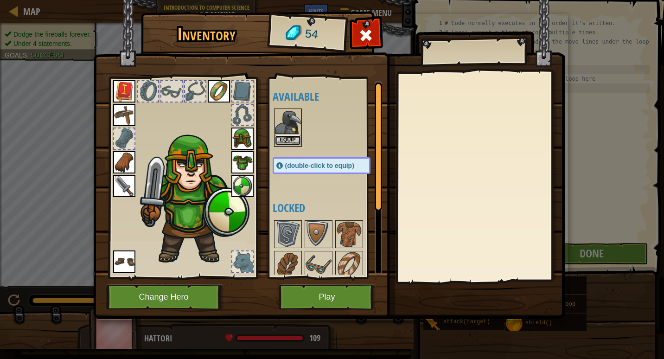
click at [293, 136] on button "Equip" at bounding box center [288, 140] width 26 height 10
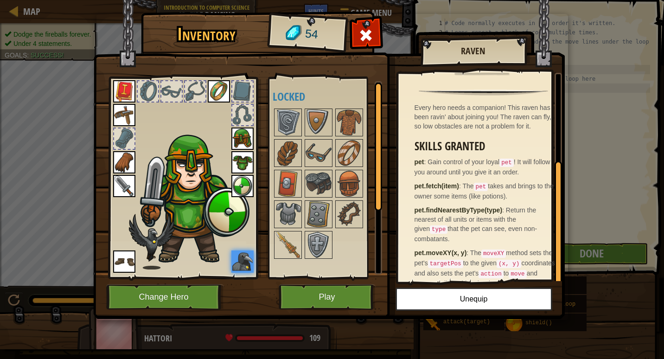
scroll to position [142, 0]
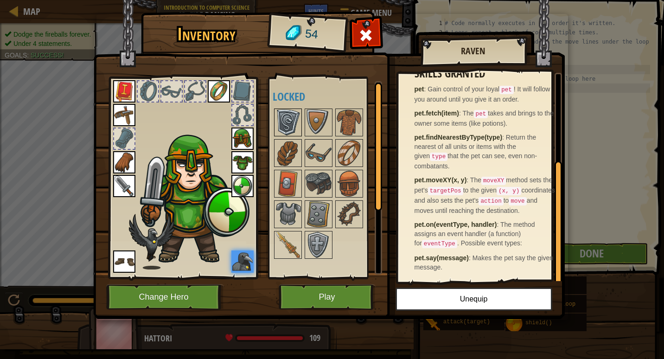
click at [287, 126] on img at bounding box center [288, 122] width 26 height 26
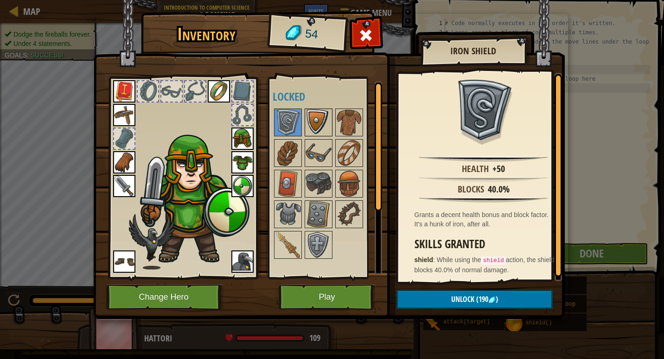
click at [318, 123] on img at bounding box center [319, 122] width 26 height 26
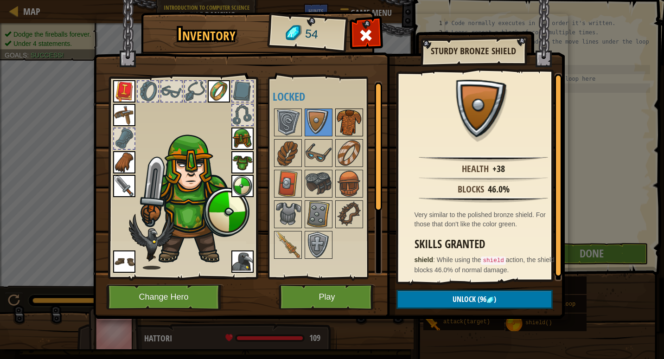
click at [348, 129] on img at bounding box center [349, 122] width 26 height 26
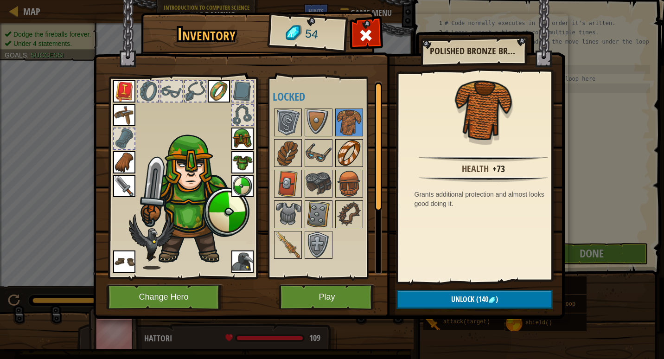
click at [354, 154] on img at bounding box center [349, 153] width 26 height 26
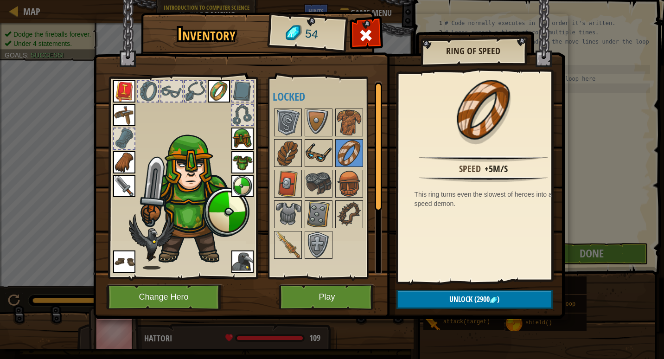
click at [312, 156] on img at bounding box center [319, 153] width 26 height 26
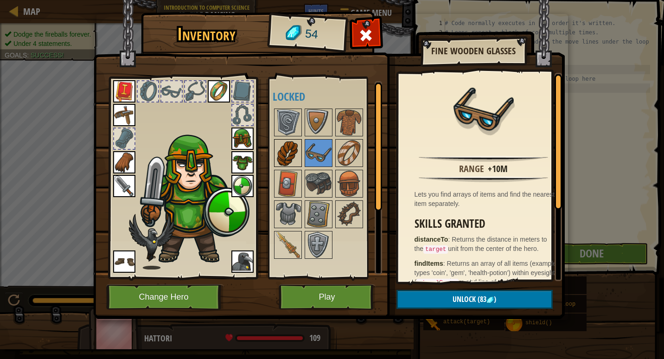
click at [290, 155] on img at bounding box center [288, 153] width 26 height 26
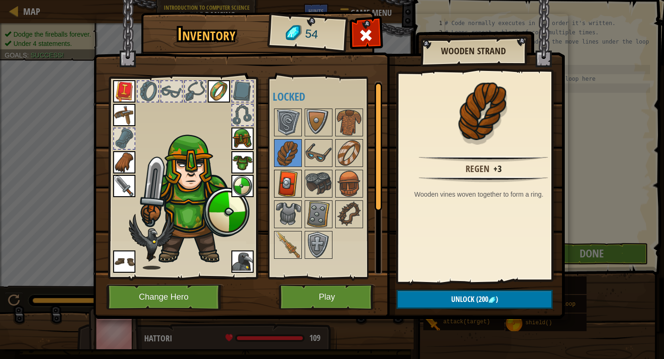
click at [291, 180] on img at bounding box center [288, 184] width 26 height 26
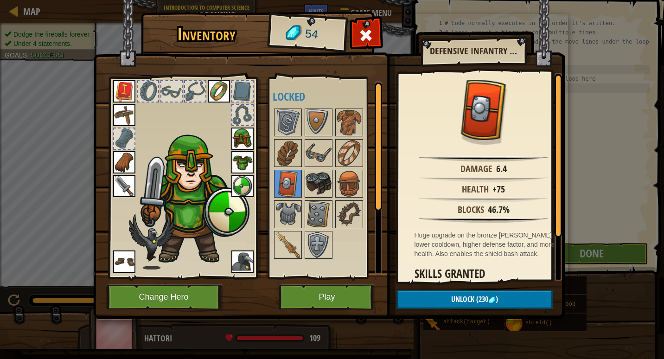
click at [315, 189] on img at bounding box center [319, 184] width 26 height 26
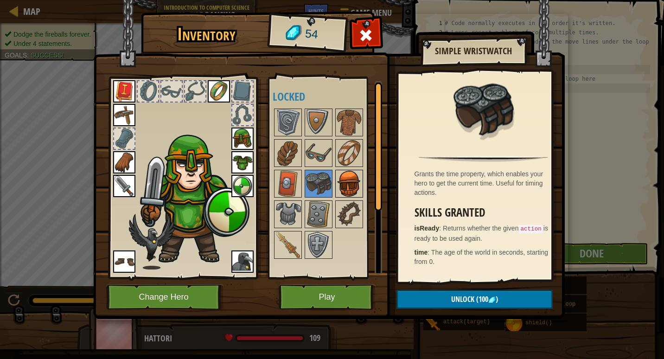
click at [348, 179] on img at bounding box center [349, 184] width 26 height 26
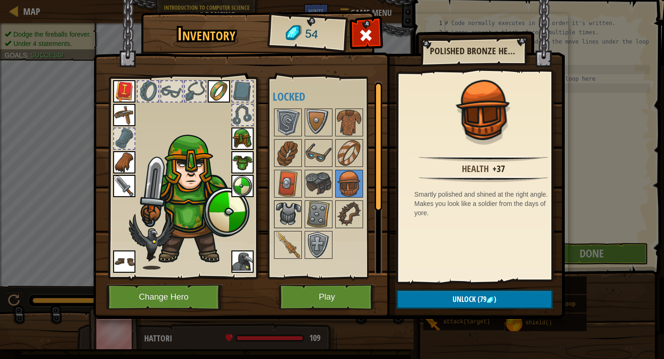
click at [283, 213] on img at bounding box center [288, 214] width 26 height 26
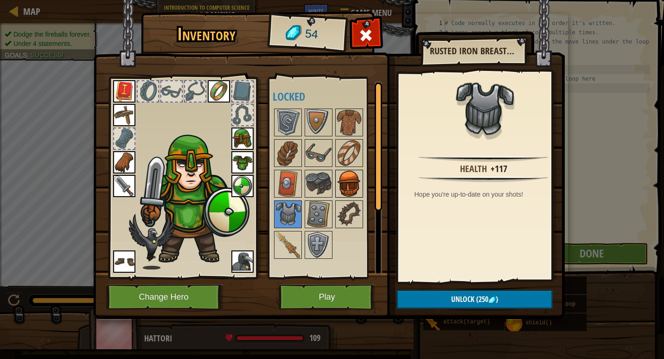
click at [343, 191] on img at bounding box center [349, 184] width 26 height 26
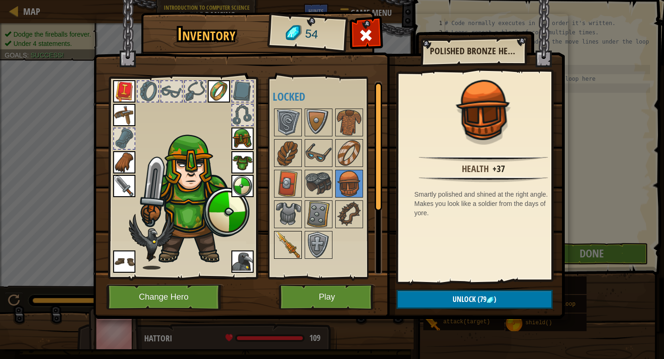
click at [290, 246] on img at bounding box center [288, 245] width 26 height 26
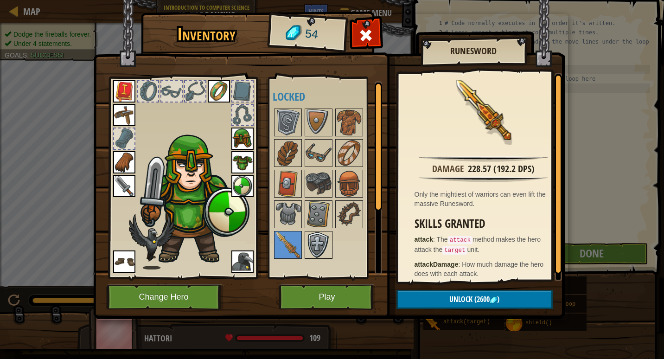
click at [317, 248] on img at bounding box center [319, 245] width 26 height 26
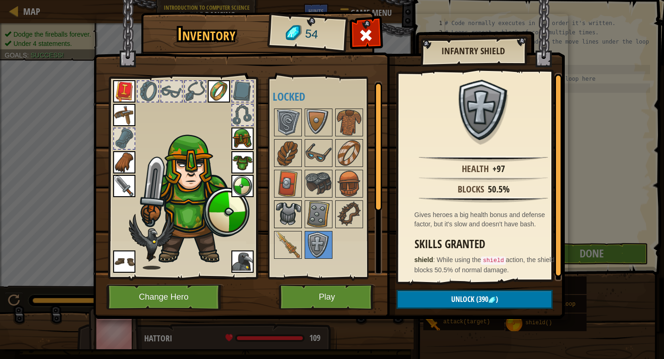
click at [297, 216] on img at bounding box center [288, 214] width 26 height 26
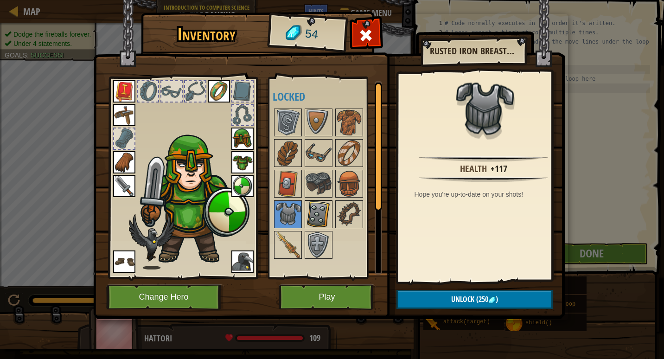
click at [312, 211] on img at bounding box center [319, 214] width 26 height 26
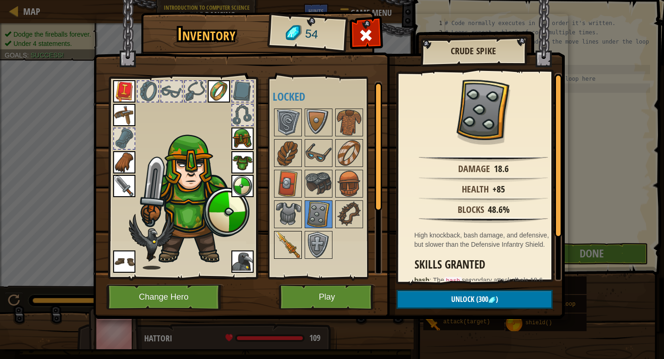
click at [285, 240] on img at bounding box center [288, 245] width 26 height 26
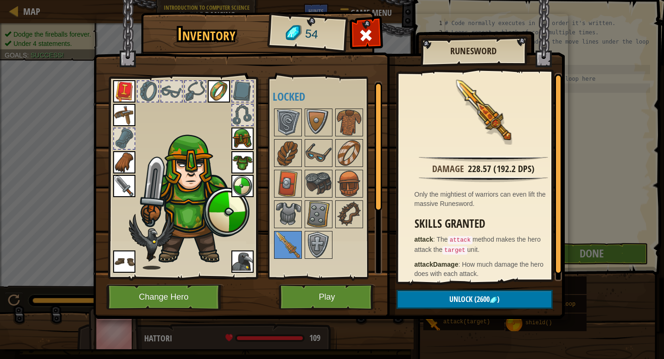
click at [353, 278] on div "Available Equip Equip Equip Equip Equip Equip Equip Equip Equip Equip (double-c…" at bounding box center [325, 178] width 114 height 202
click at [358, 306] on button "Play" at bounding box center [327, 296] width 97 height 25
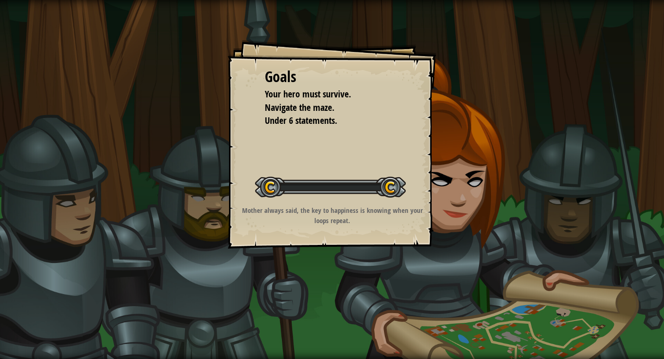
click at [345, 293] on div "Goals Your hero must survive. Navigate the maze. Under 6 statements. Start Leve…" at bounding box center [332, 179] width 664 height 359
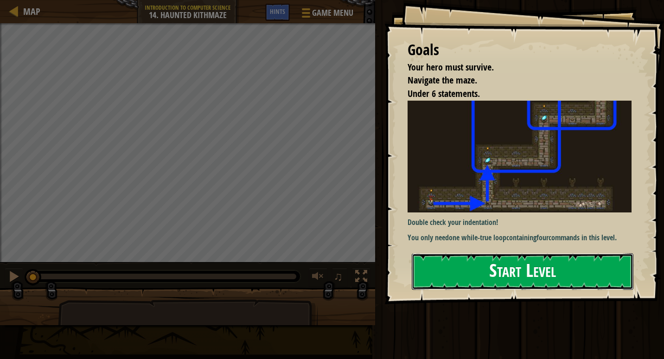
click at [441, 269] on button "Start Level" at bounding box center [523, 271] width 222 height 37
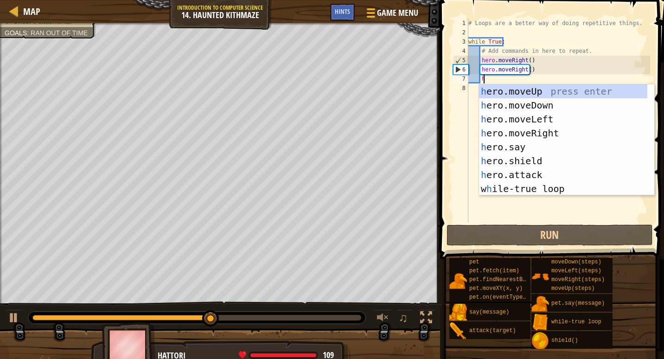
scroll to position [4, 0]
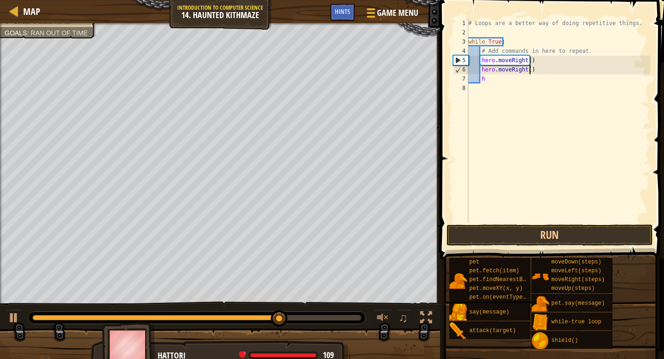
click at [539, 71] on div "# Loops are a better way of doing repetitive things. while True : # Add command…" at bounding box center [558, 130] width 184 height 223
type textarea "h"
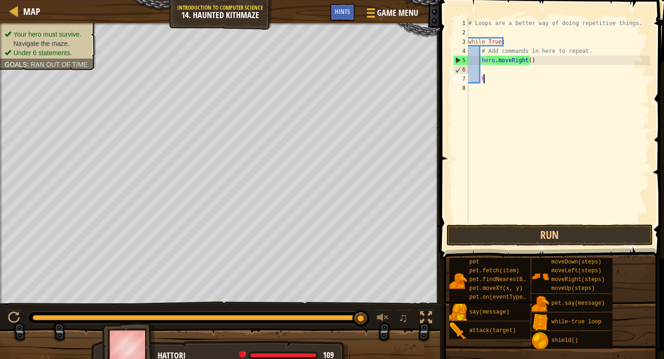
click at [488, 80] on div "# Loops are a better way of doing repetitive things. while True : # Add command…" at bounding box center [558, 130] width 184 height 223
type textarea "h"
click at [479, 69] on div "# Loops are a better way of doing repetitive things. while True : # Add command…" at bounding box center [558, 130] width 184 height 223
click at [484, 69] on div "# Loops are a better way of doing repetitive things. while True : # Add command…" at bounding box center [558, 130] width 184 height 223
type textarea "h"
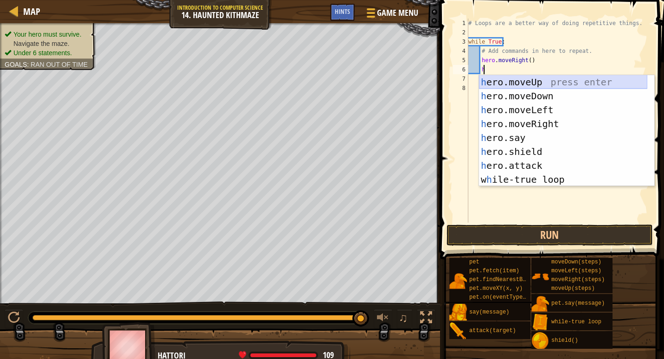
click at [504, 81] on div "h ero.moveUp press enter h ero.moveDown press enter h ero.moveLeft press enter …" at bounding box center [563, 144] width 168 height 139
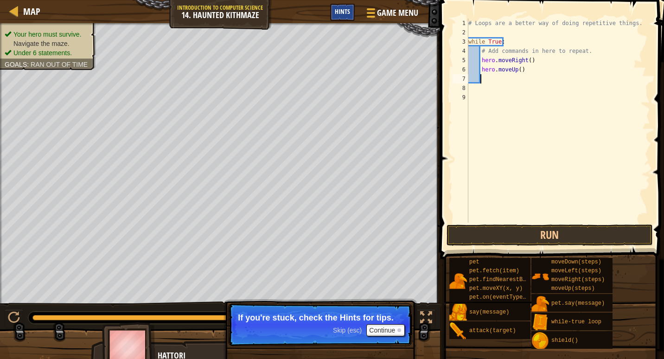
click at [349, 19] on div "Hints" at bounding box center [342, 12] width 25 height 17
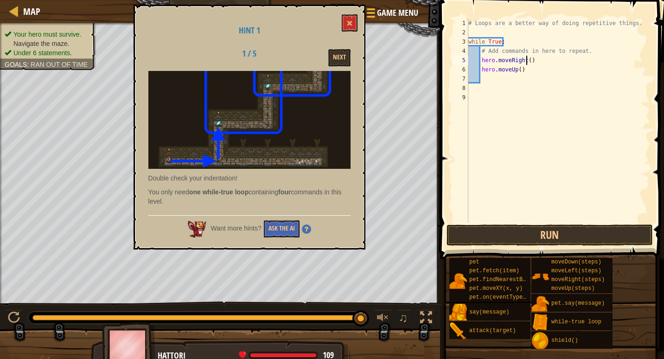
click at [527, 60] on div "# Loops are a better way of doing repetitive things. while True : # Add command…" at bounding box center [558, 130] width 184 height 223
type textarea "hero.moveRight(2)"
click at [485, 77] on div "# Loops are a better way of doing repetitive things. while True : # Add command…" at bounding box center [558, 130] width 184 height 223
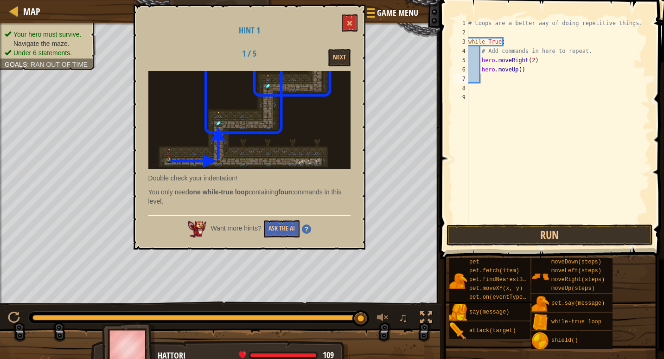
click at [656, 198] on span at bounding box center [552, 116] width 231 height 287
type textarea "w"
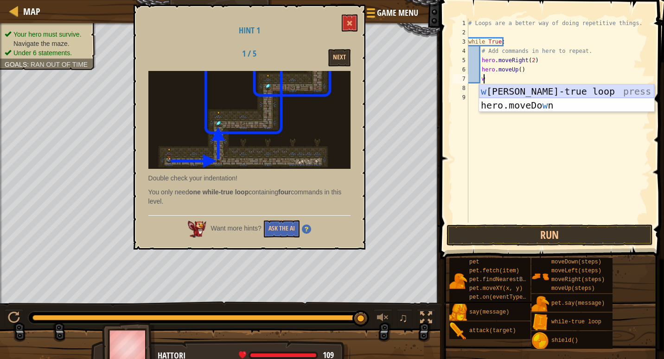
click at [559, 86] on div "w hile-true loop press enter hero.moveDo w n press enter" at bounding box center [566, 112] width 175 height 56
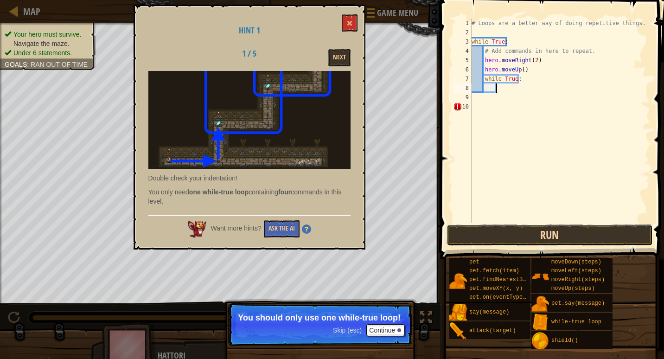
click at [514, 244] on button "Run" at bounding box center [549, 234] width 206 height 21
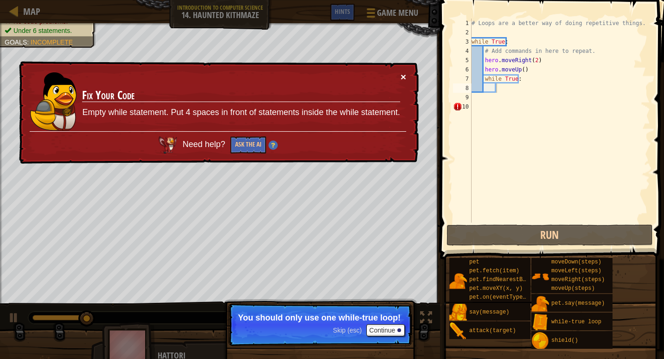
click at [401, 79] on button "×" at bounding box center [404, 77] width 6 height 10
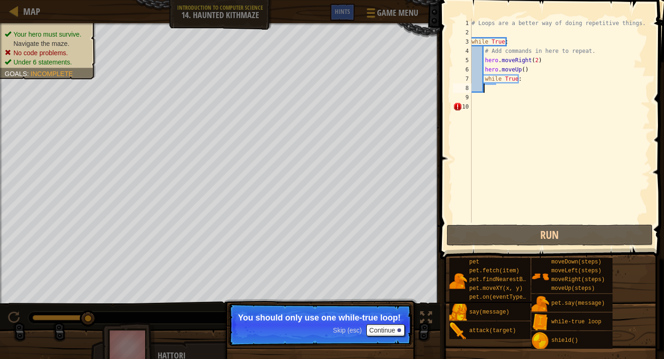
scroll to position [4, 0]
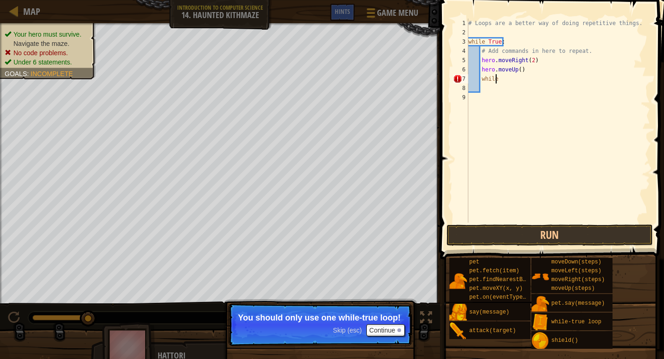
type textarea "w"
click at [574, 241] on button "Run" at bounding box center [549, 234] width 206 height 21
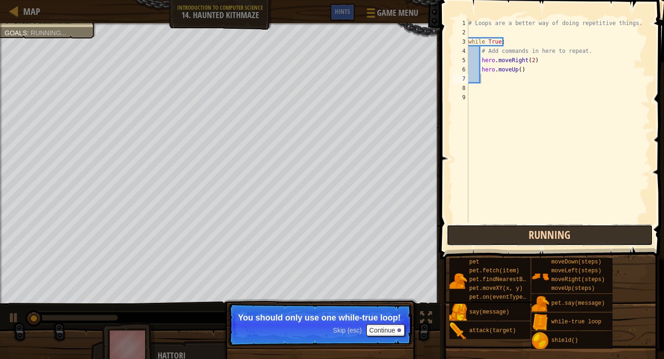
click at [559, 233] on button "Running" at bounding box center [549, 234] width 206 height 21
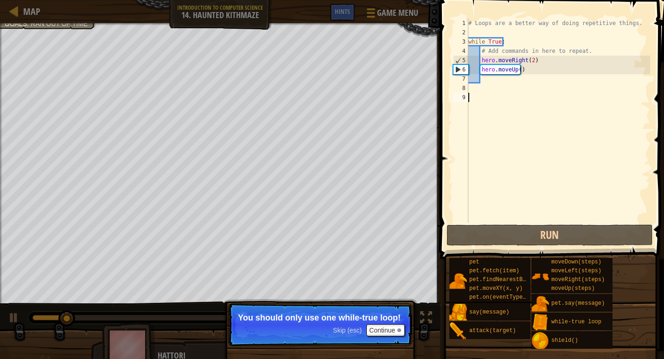
click at [567, 184] on div "# Loops are a better way of doing repetitive things. while True : # Add command…" at bounding box center [558, 130] width 184 height 223
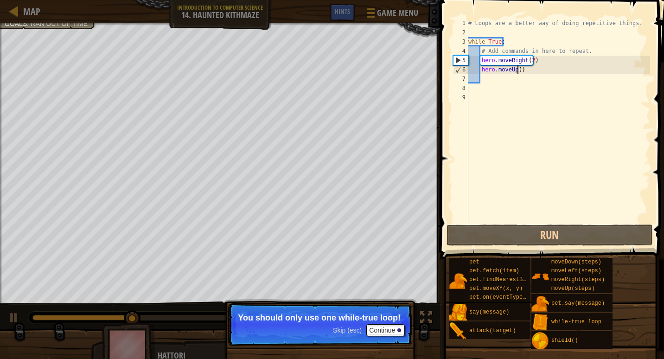
click at [516, 69] on div "# Loops are a better way of doing repetitive things. while True : # Add command…" at bounding box center [558, 130] width 184 height 223
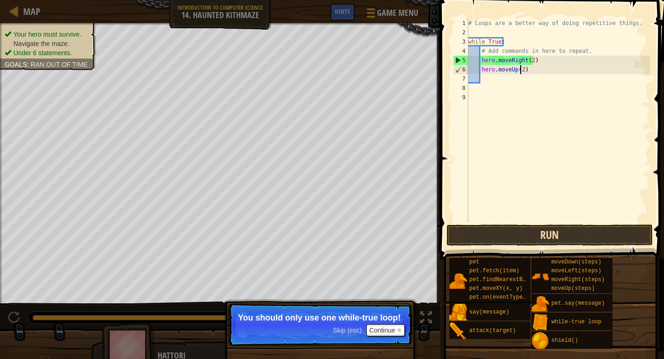
type textarea "hero.moveUp(2)"
click at [502, 238] on button "Run" at bounding box center [549, 234] width 206 height 21
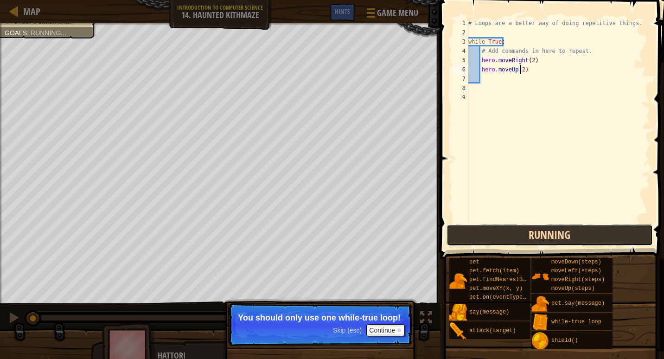
click at [488, 235] on button "Running" at bounding box center [549, 234] width 206 height 21
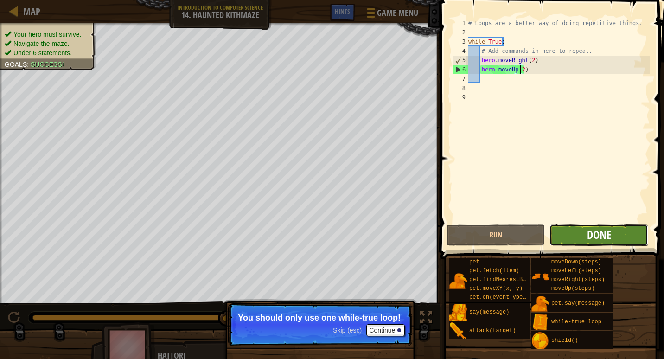
drag, startPoint x: 488, startPoint y: 235, endPoint x: 594, endPoint y: 238, distance: 106.2
click at [594, 238] on span "Done" at bounding box center [599, 234] width 24 height 15
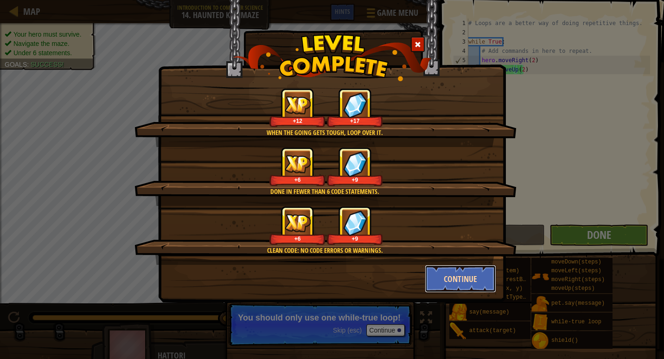
click at [457, 282] on button "Continue" at bounding box center [461, 279] width 72 height 28
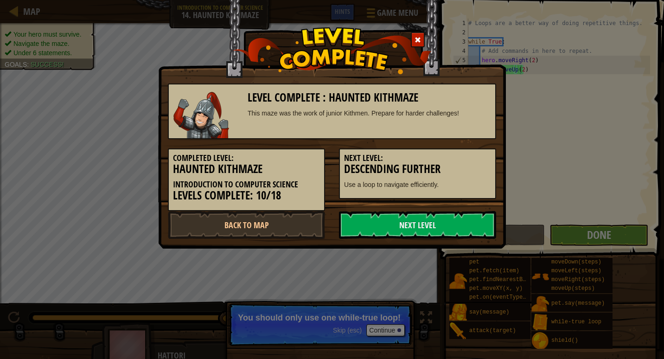
click at [465, 275] on div "Level Complete : Haunted Kithmaze This maze was the work of junior Kithmen. Pre…" at bounding box center [332, 179] width 664 height 359
click at [428, 223] on link "Next Level" at bounding box center [417, 225] width 157 height 28
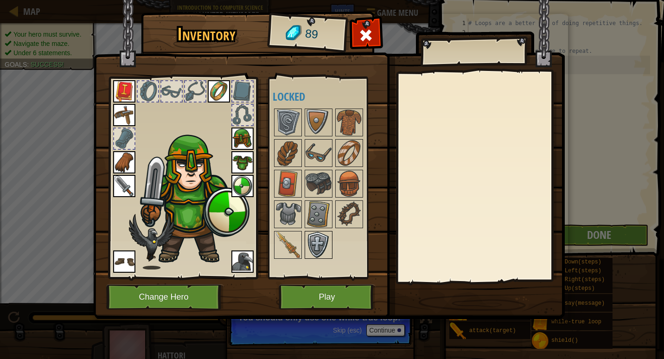
click at [321, 243] on img at bounding box center [319, 245] width 26 height 26
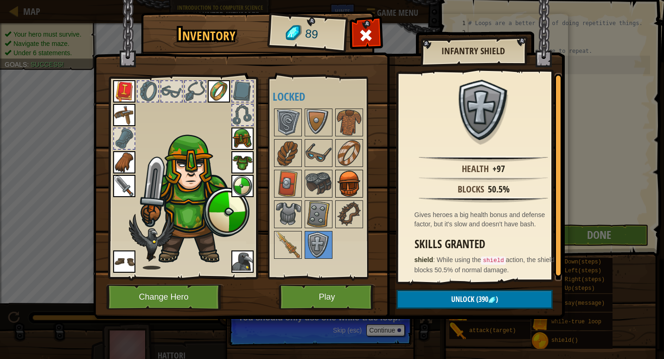
click at [342, 185] on img at bounding box center [349, 184] width 26 height 26
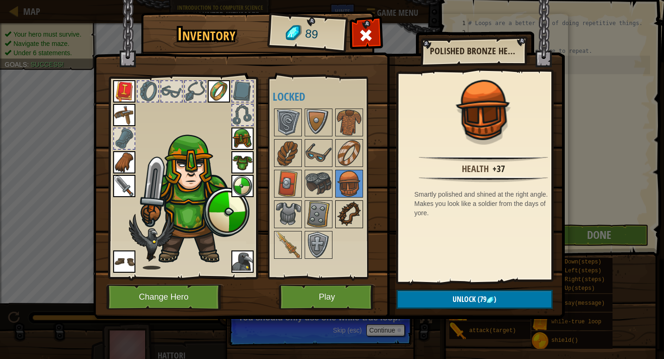
click at [358, 218] on img at bounding box center [349, 214] width 26 height 26
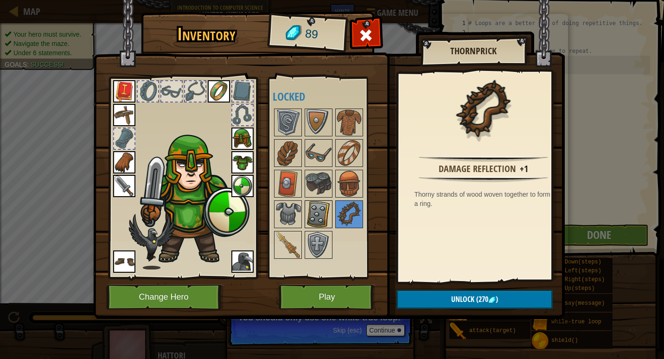
click at [319, 214] on img at bounding box center [319, 214] width 26 height 26
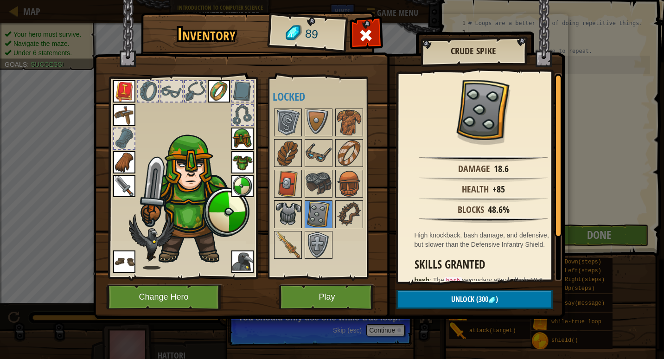
click at [279, 217] on img at bounding box center [288, 214] width 26 height 26
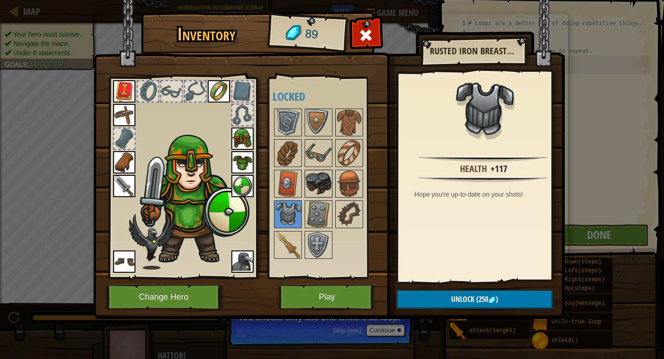
click at [325, 185] on img at bounding box center [319, 184] width 26 height 26
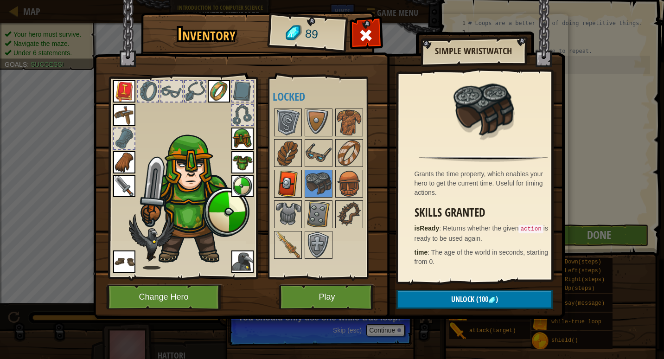
drag, startPoint x: 325, startPoint y: 185, endPoint x: 289, endPoint y: 182, distance: 36.2
click at [289, 182] on div "Available Equip Equip Equip Equip Equip Equip Equip Equip Equip Equip (double-c…" at bounding box center [331, 177] width 116 height 193
click at [324, 154] on img at bounding box center [319, 153] width 26 height 26
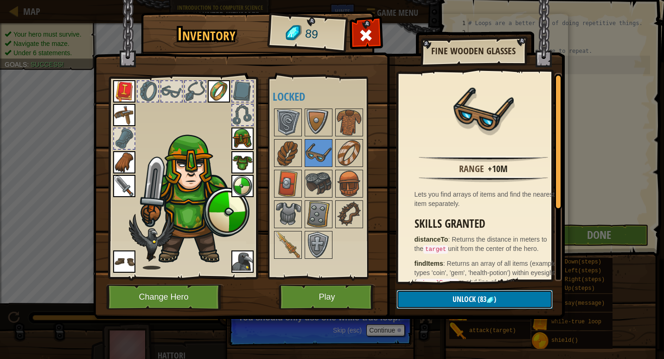
click at [494, 301] on span ")" at bounding box center [495, 299] width 2 height 10
drag, startPoint x: 494, startPoint y: 301, endPoint x: 463, endPoint y: 300, distance: 30.6
click at [463, 300] on button "Confirm" at bounding box center [474, 299] width 156 height 19
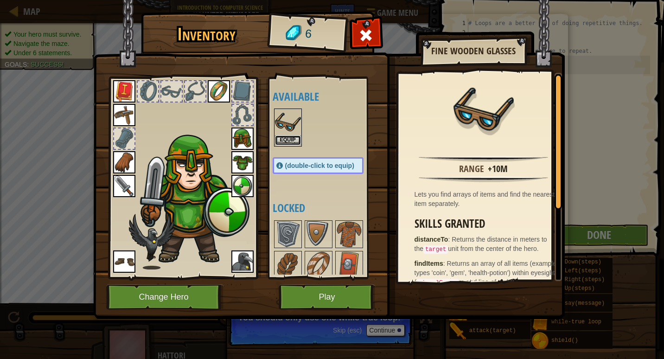
click at [284, 142] on button "Equip" at bounding box center [288, 140] width 26 height 10
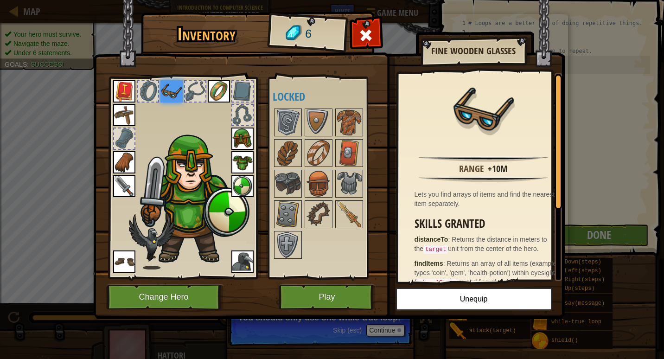
drag, startPoint x: 284, startPoint y: 142, endPoint x: 176, endPoint y: 94, distance: 118.7
click at [176, 94] on div "Inventory 6 Available Equip Equip Equip Equip Equip Equip Equip Equip Equip Equ…" at bounding box center [331, 167] width 471 height 306
click at [331, 292] on button "Play" at bounding box center [327, 296] width 97 height 25
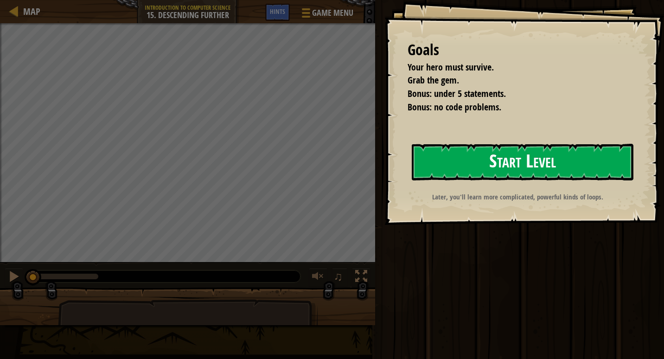
drag, startPoint x: 331, startPoint y: 292, endPoint x: 562, endPoint y: 157, distance: 267.6
click at [562, 157] on div "Goals Your hero must survive. Grab the gem. Bonus: under 5 statements. Bonus: n…" at bounding box center [332, 179] width 664 height 359
click at [519, 157] on button "Start Level" at bounding box center [523, 162] width 222 height 37
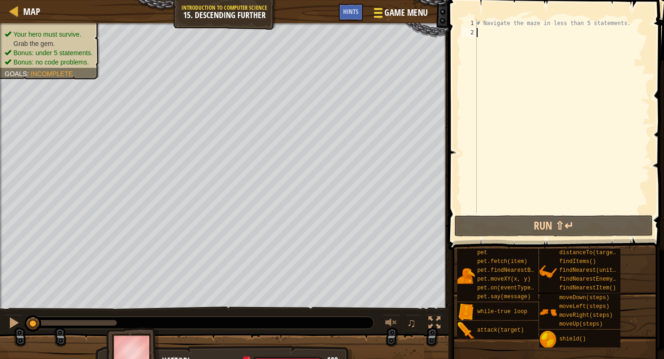
type textarea "h"
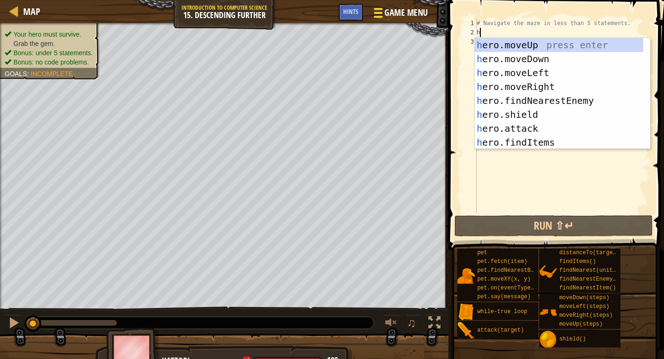
scroll to position [4, 0]
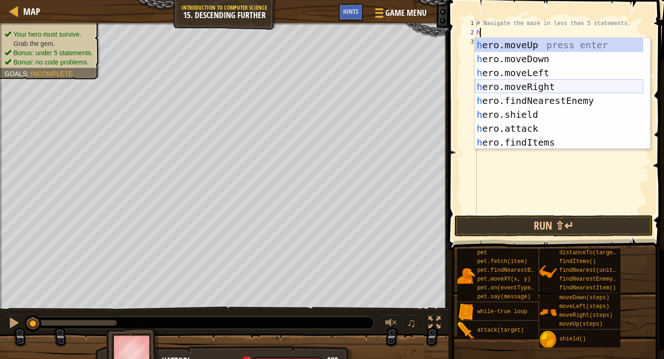
click at [534, 87] on div "h ero.moveUp press enter h ero.moveDown press enter h ero.moveLeft press enter …" at bounding box center [559, 107] width 168 height 139
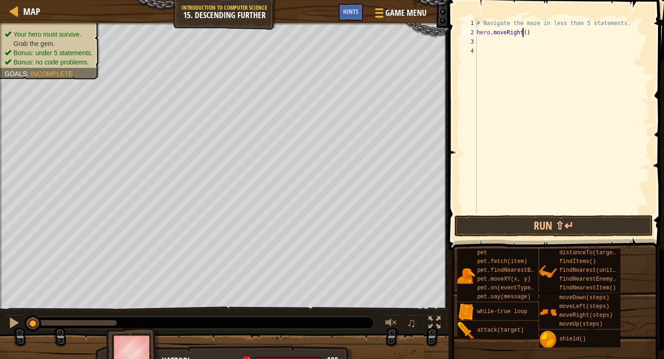
click at [524, 33] on div "# Navigate the maze in less than 5 statements. hero . moveRight ( )" at bounding box center [562, 125] width 175 height 213
type textarea "hero.moveRight(2)"
click at [541, 38] on div "# Navigate the maze in less than 5 statements. hero . moveRight ( 2 )" at bounding box center [562, 125] width 175 height 213
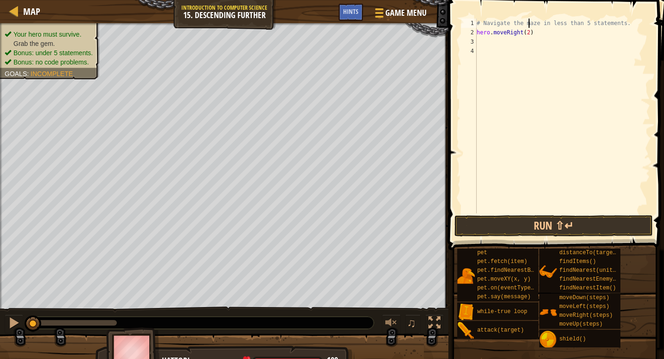
click at [529, 25] on div "# Navigate the maze in less than 5 statements. hero . moveRight ( 2 )" at bounding box center [562, 125] width 175 height 213
type textarea "# Navigate the maze in less than 5 statements."
click at [530, 37] on div "# Navigate the maze in less than 5 statements. hero . moveRight ( 2 )" at bounding box center [562, 125] width 175 height 213
click at [529, 32] on div "# Navigate the maze in less than 5 statements. hero . moveRight ( 2 )" at bounding box center [562, 125] width 175 height 213
type textarea "h"
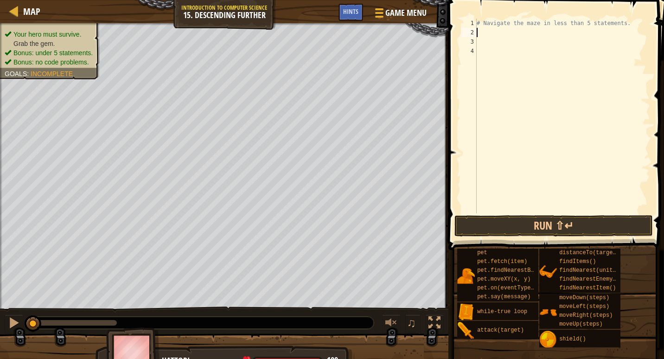
type textarea "w"
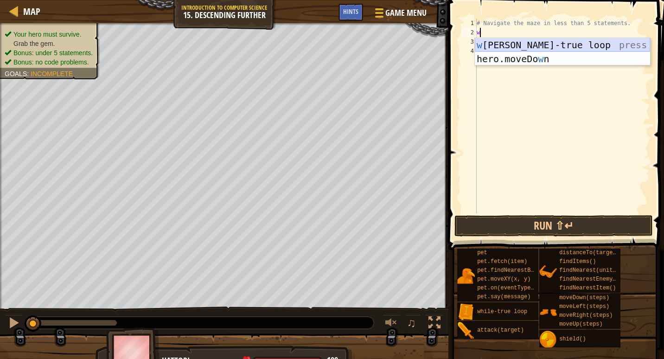
click at [518, 44] on div "w hile-true loop press enter hero.moveDo w n press enter" at bounding box center [562, 66] width 175 height 56
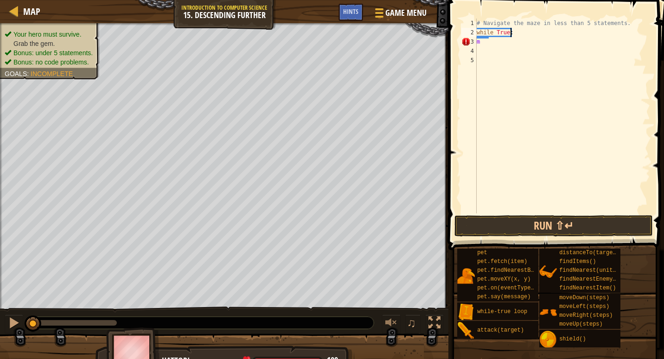
click at [512, 34] on div "# Navigate the maze in less than 5 statements. while True : m" at bounding box center [562, 125] width 175 height 213
click at [481, 44] on div "# Navigate the maze in less than 5 statements. while True : m" at bounding box center [562, 125] width 175 height 213
type textarea "m"
type textarea "while True"
click at [482, 52] on div "# Navigate the maze in less than 5 statements. while True" at bounding box center [562, 125] width 175 height 213
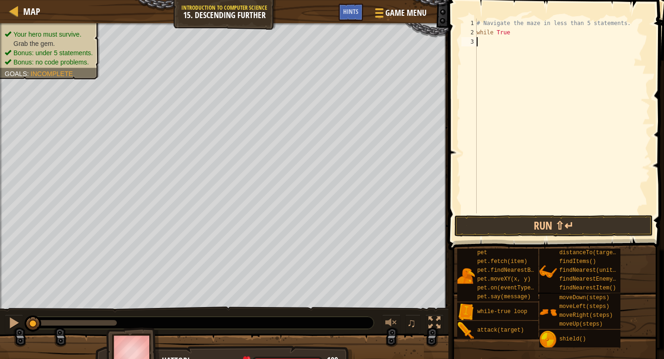
type textarea "while True"
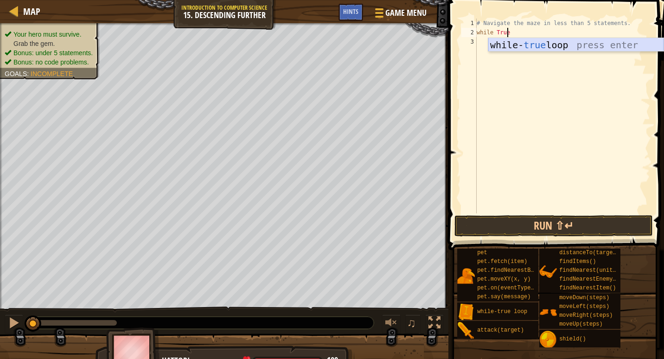
click at [532, 50] on div "while- true loop press enter" at bounding box center [575, 59] width 175 height 42
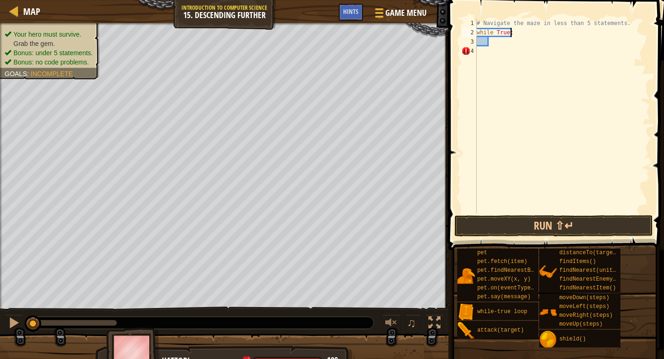
click at [513, 32] on div "# Navigate the maze in less than 5 statements. while True :" at bounding box center [562, 125] width 175 height 213
type textarea "while True:hero"
click at [488, 42] on div "# Navigate the maze in less than 5 statements. while True : hero" at bounding box center [562, 125] width 175 height 213
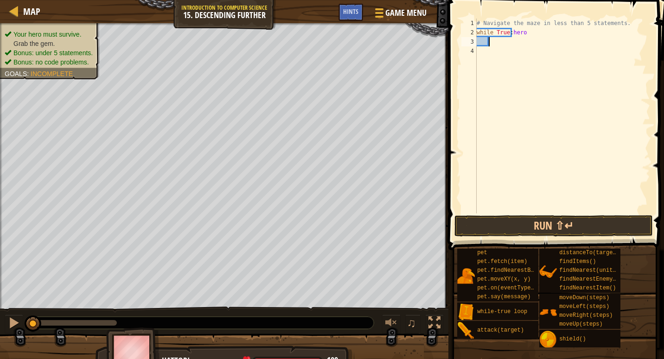
scroll to position [4, 0]
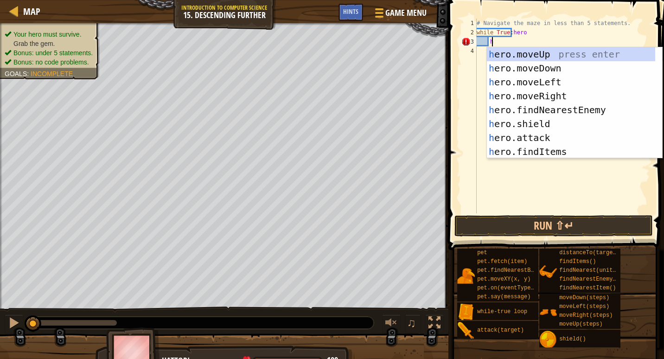
click at [526, 31] on div "# Navigate the maze in less than 5 statements. while True : hero h" at bounding box center [562, 125] width 175 height 213
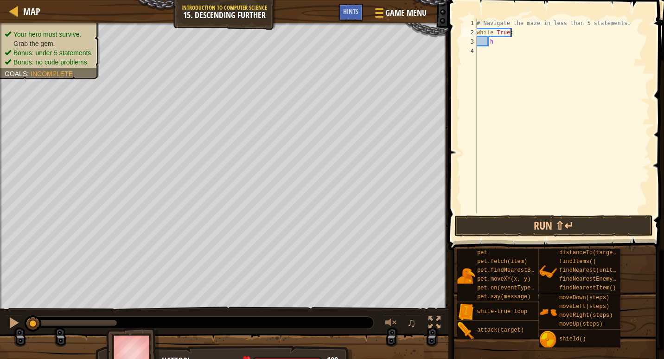
click at [495, 42] on div "# Navigate the maze in less than 5 statements. while True : h" at bounding box center [562, 125] width 175 height 213
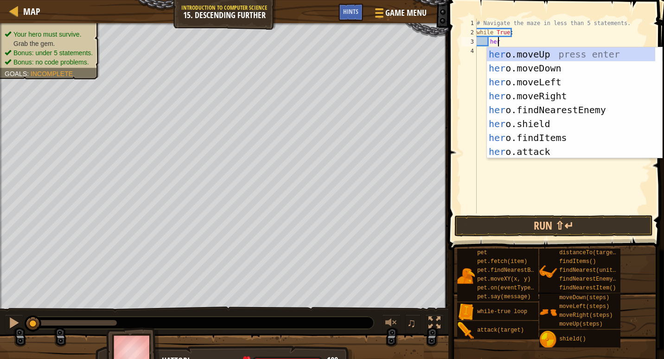
scroll to position [4, 1]
type textarea "hero"
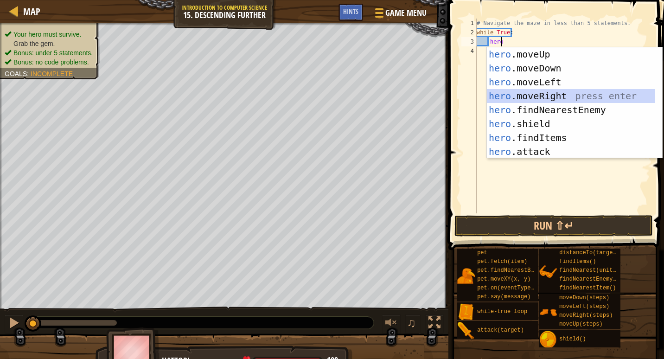
click at [544, 89] on div "hero .moveUp press enter hero .moveDown press enter hero .moveLeft press enter …" at bounding box center [571, 116] width 168 height 139
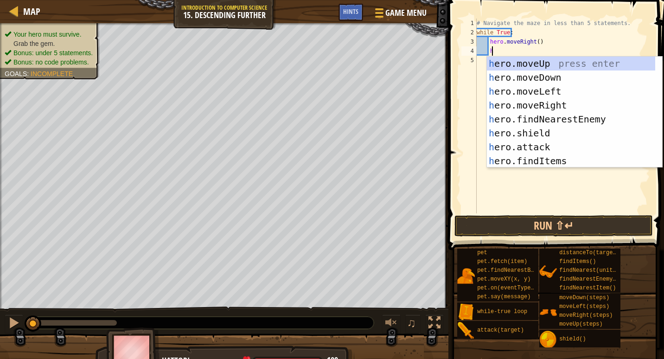
scroll to position [4, 0]
click at [536, 43] on div "# Navigate the maze in less than 5 statements. while True : hero . moveRight ( …" at bounding box center [562, 125] width 175 height 213
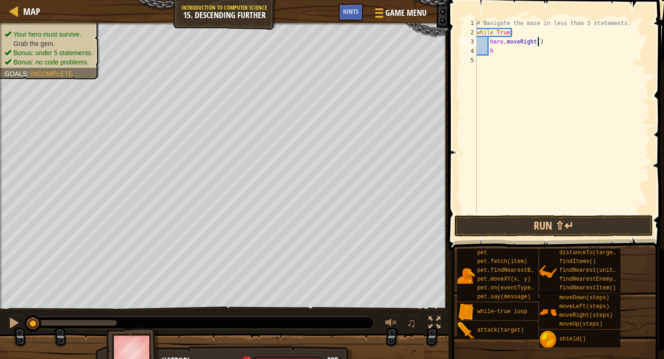
click at [532, 41] on div "# Navigate the maze in less than 5 statements. while True : hero . moveRight ( …" at bounding box center [562, 125] width 175 height 213
click at [535, 43] on div "# Navigate the maze in less than 5 statements. while True : hero . moveRight ( …" at bounding box center [562, 125] width 175 height 213
click at [496, 54] on div "# Navigate the maze in less than 5 statements. while True : hero . moveRight ( …" at bounding box center [562, 125] width 175 height 213
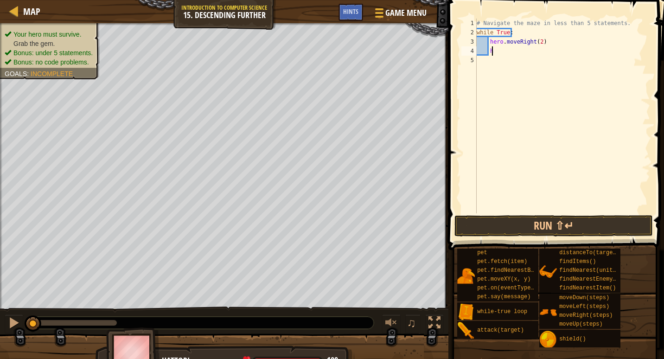
type textarea "he"
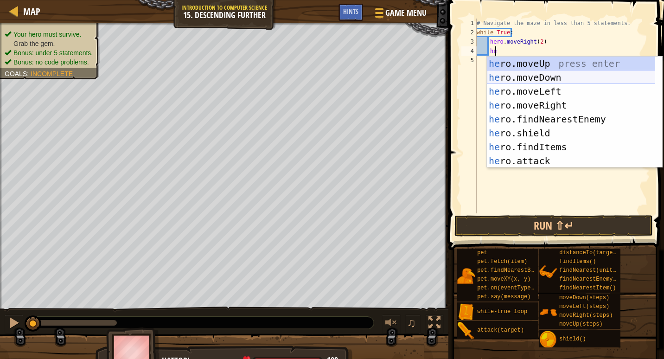
click at [544, 73] on div "he ro.moveUp press enter he ro.moveDown press enter he ro.moveLeft press enter …" at bounding box center [571, 126] width 168 height 139
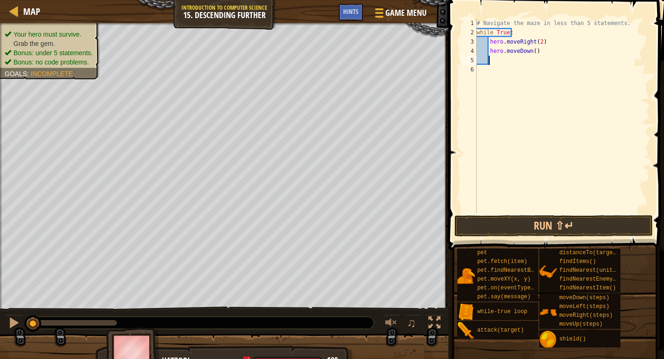
scroll to position [4, 0]
click at [537, 43] on div "# Navigate the maze in less than 5 statements. while True : hero . moveRight ( …" at bounding box center [562, 125] width 175 height 213
click at [480, 222] on button "Run ⇧↵" at bounding box center [553, 225] width 198 height 21
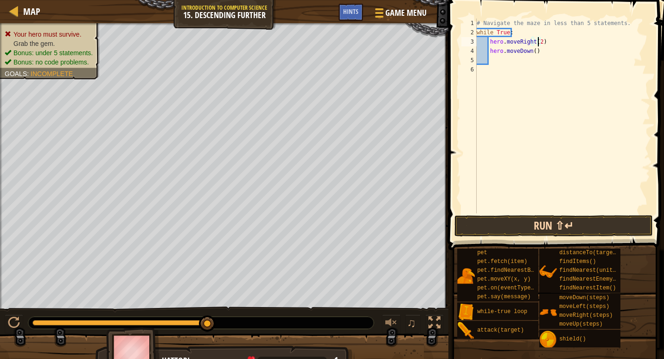
type textarea "hero.moveRight(2)"
click at [525, 220] on button "Run ⇧↵" at bounding box center [553, 225] width 198 height 21
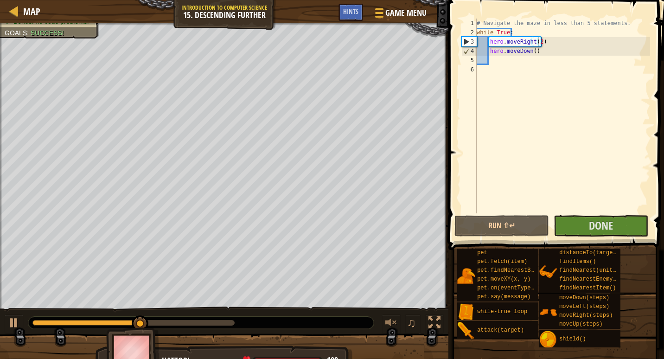
click at [450, 278] on div "hero.moveRight(2) 1 2 3 4 5 6 # Navigate the maze in less than 5 statements. wh…" at bounding box center [555, 143] width 218 height 277
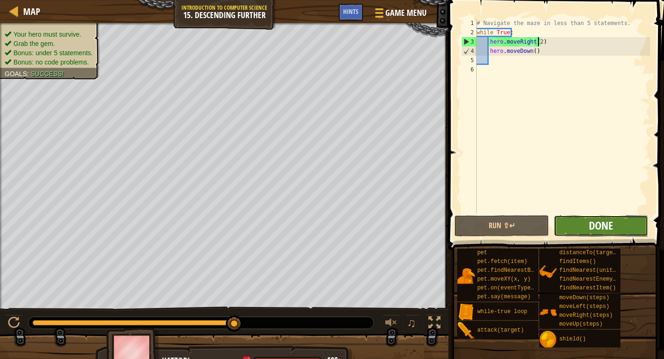
click at [610, 231] on span "Done" at bounding box center [601, 225] width 24 height 15
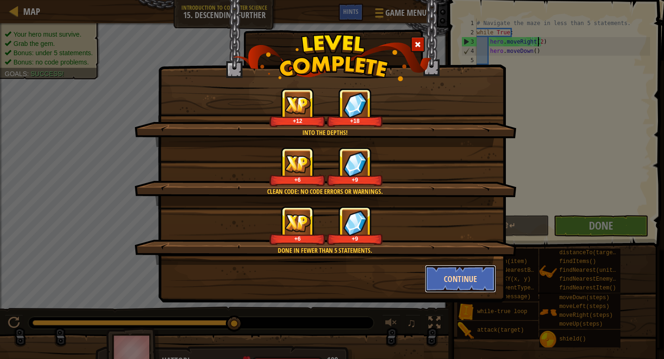
click at [453, 281] on button "Continue" at bounding box center [461, 279] width 72 height 28
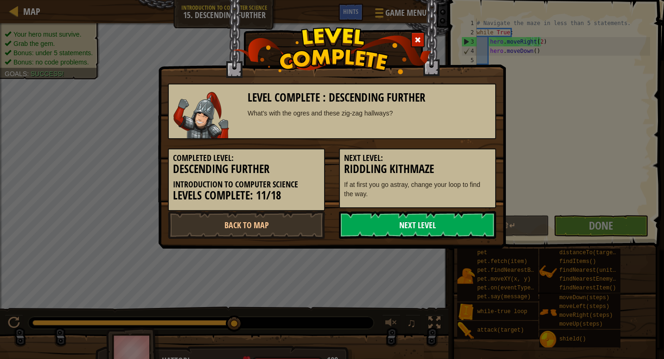
click at [399, 231] on link "Next Level" at bounding box center [417, 225] width 157 height 28
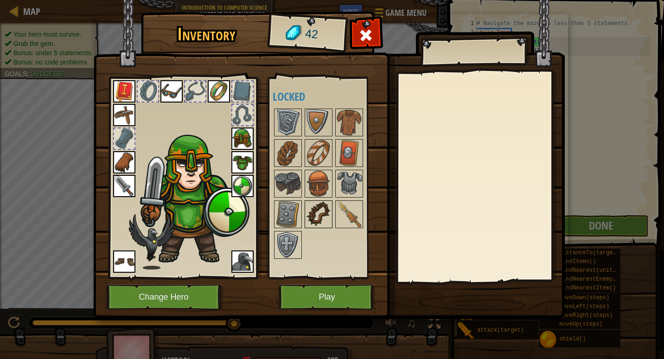
click at [315, 214] on img at bounding box center [319, 214] width 26 height 26
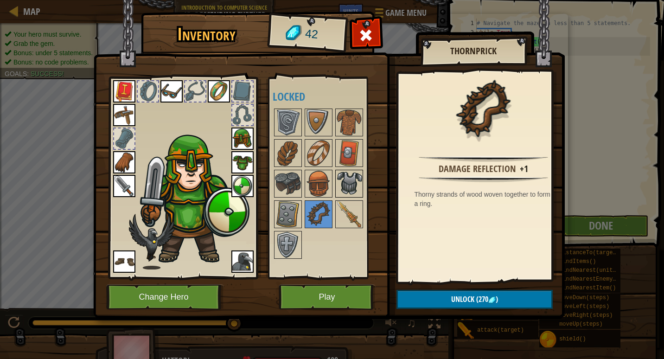
click at [350, 178] on img at bounding box center [349, 184] width 26 height 26
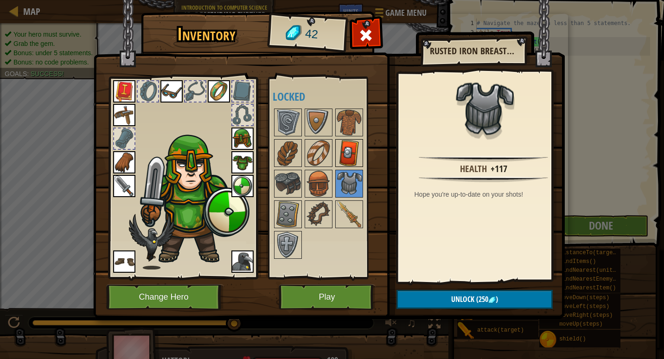
click at [341, 152] on img at bounding box center [349, 153] width 26 height 26
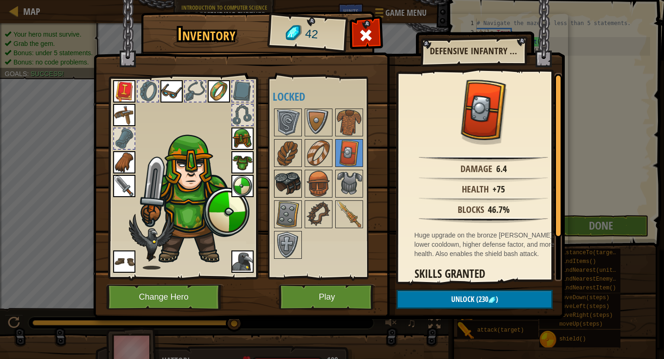
click at [291, 178] on img at bounding box center [288, 184] width 26 height 26
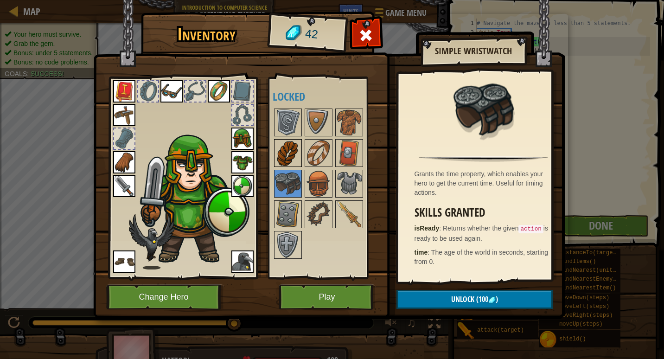
click at [298, 159] on img at bounding box center [288, 153] width 26 height 26
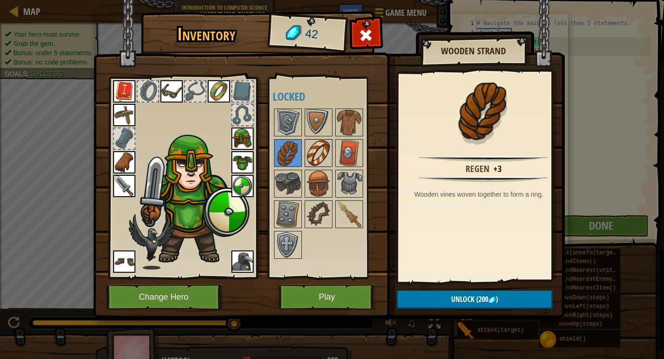
click at [326, 155] on img at bounding box center [319, 153] width 26 height 26
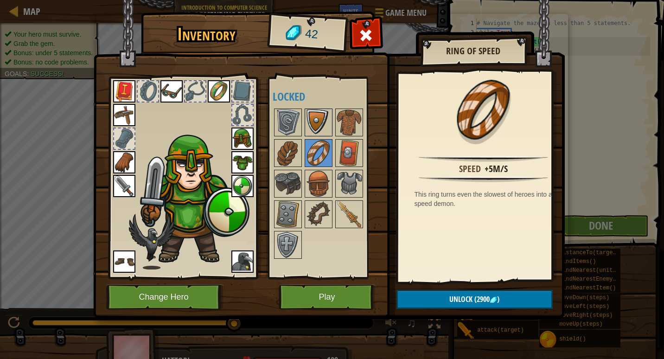
click at [316, 130] on img at bounding box center [319, 122] width 26 height 26
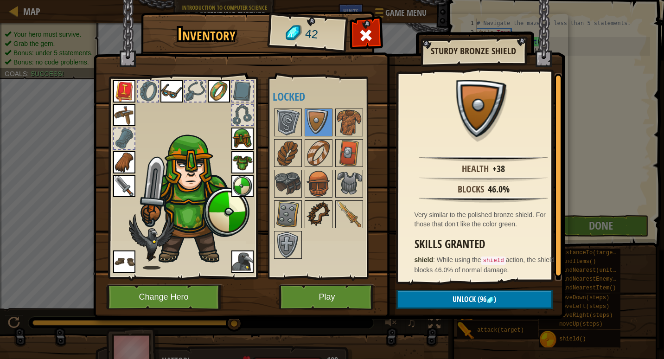
click at [320, 212] on img at bounding box center [319, 214] width 26 height 26
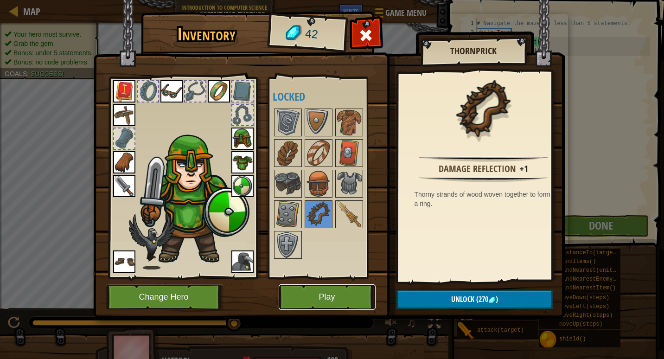
click at [344, 291] on button "Play" at bounding box center [327, 296] width 97 height 25
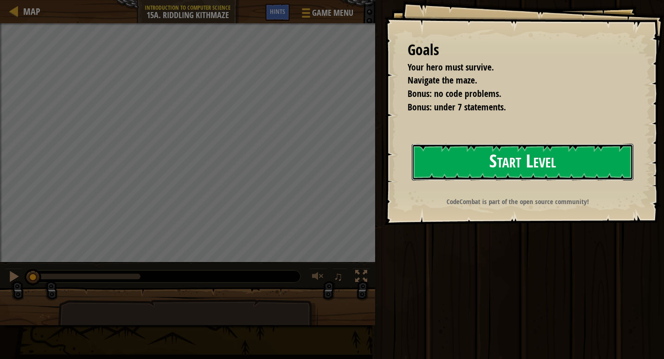
click at [500, 166] on button "Start Level" at bounding box center [523, 162] width 222 height 37
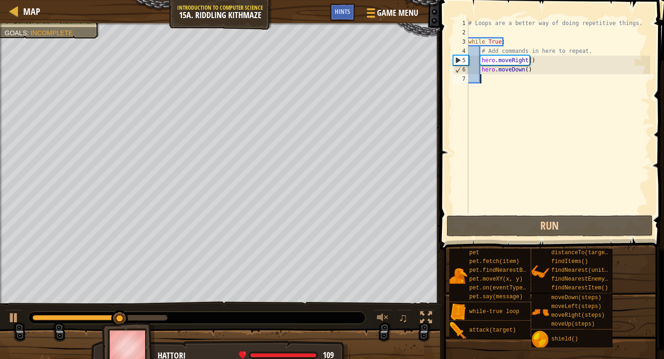
type textarea "h"
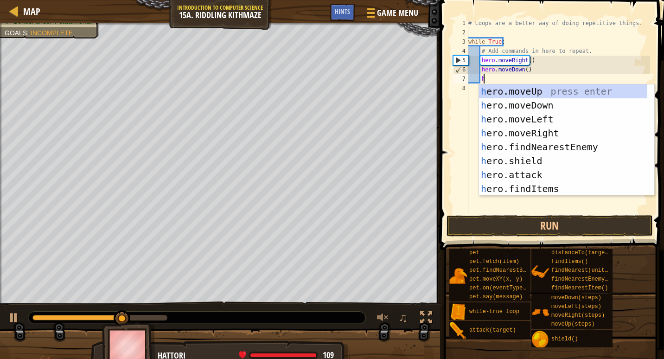
scroll to position [4, 0]
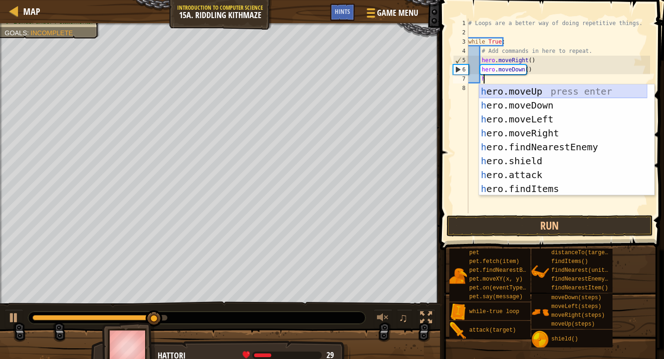
click at [527, 90] on div "h ero.moveUp press enter h ero.moveDown press enter h ero.moveLeft press enter …" at bounding box center [563, 153] width 168 height 139
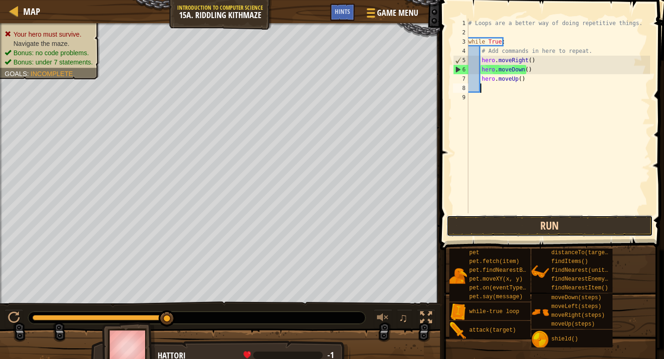
click at [531, 222] on button "Run" at bounding box center [549, 225] width 206 height 21
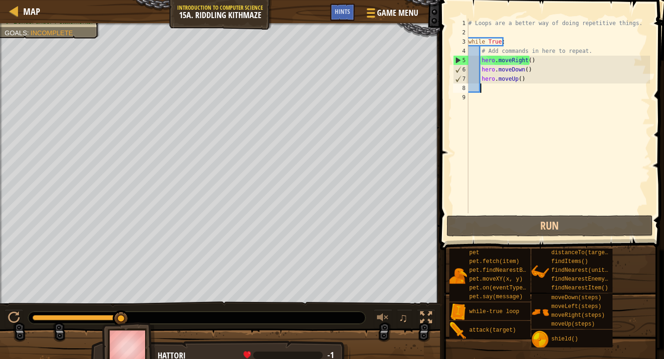
click at [68, 354] on div "Your hero must survive. Navigate the maze. Bonus: no code problems. Bonus: unde…" at bounding box center [332, 194] width 664 height 343
click at [242, 306] on div "Your hero must survive. Navigate the maze. Bonus: no code problems. Bonus: unde…" at bounding box center [332, 194] width 664 height 343
click at [89, 239] on div "Your hero must survive. Navigate the maze. Bonus: no code problems. Bonus: unde…" at bounding box center [332, 194] width 664 height 343
drag, startPoint x: 240, startPoint y: 303, endPoint x: 124, endPoint y: 311, distance: 115.7
click at [124, 311] on div "Your hero must survive. Navigate the maze. Bonus: no code problems. Bonus: unde…" at bounding box center [332, 194] width 664 height 343
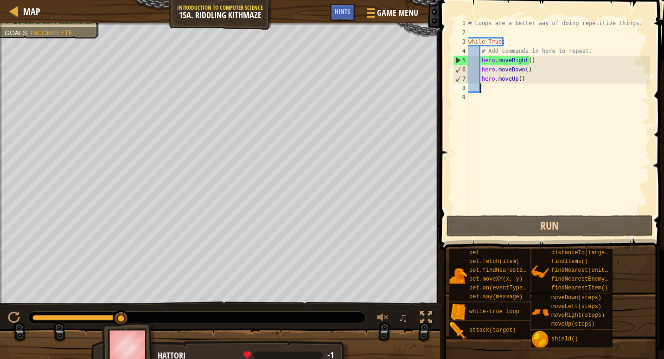
click at [261, 12] on div "Map Introduction to Computer Science 15a. Riddling Kithmaze Game Menu Done Hint…" at bounding box center [332, 179] width 664 height 359
click at [261, 12] on div "Map Introduction to Computer Science 15a. Riddling Kithmaze Game Menu Done Hints" at bounding box center [220, 11] width 440 height 23
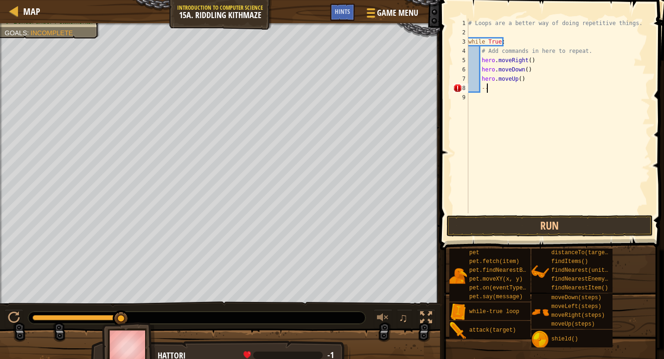
type textarea "-"
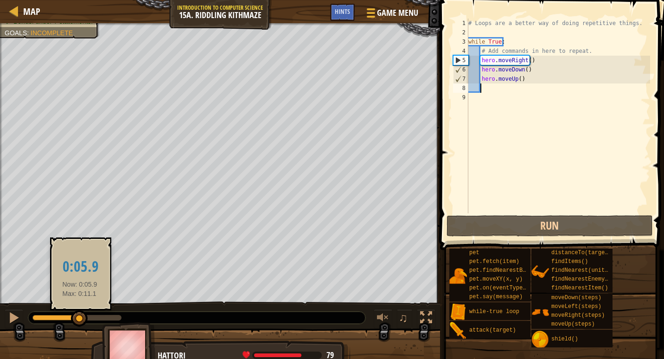
click at [80, 318] on div at bounding box center [55, 318] width 47 height 6
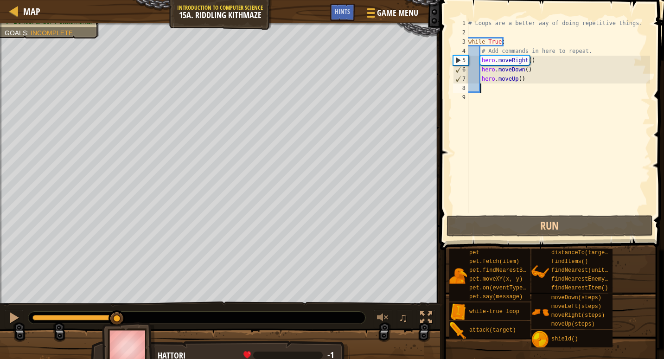
drag, startPoint x: 80, startPoint y: 318, endPoint x: 118, endPoint y: 323, distance: 38.4
click at [429, 314] on div at bounding box center [426, 318] width 12 height 12
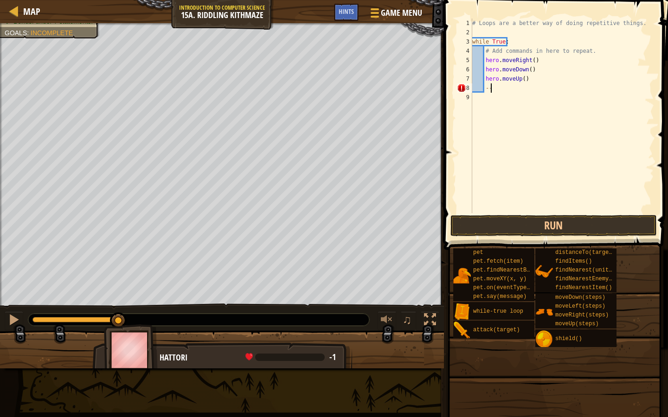
type textarea "-"
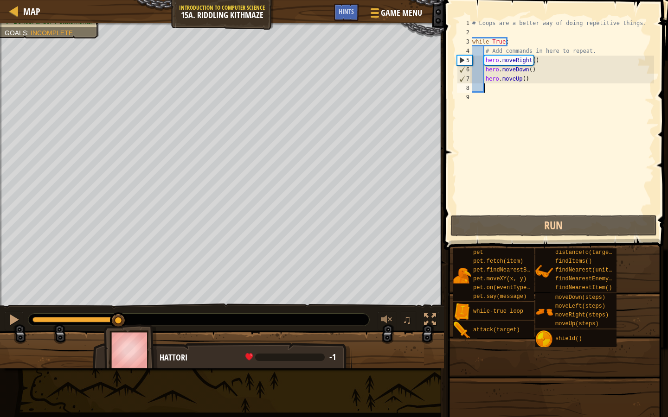
click at [41, 25] on div "Your hero must survive. Navigate the maze. Bonus: no code problems. Bonus: unde…" at bounding box center [222, 164] width 444 height 283
click at [404, 317] on div "Your hero must survive. Navigate the maze. Bonus: no code problems. Bonus: unde…" at bounding box center [334, 195] width 668 height 345
click at [532, 79] on div "# Loops are a better way of doing repetitive things. while True : # Add command…" at bounding box center [562, 125] width 184 height 213
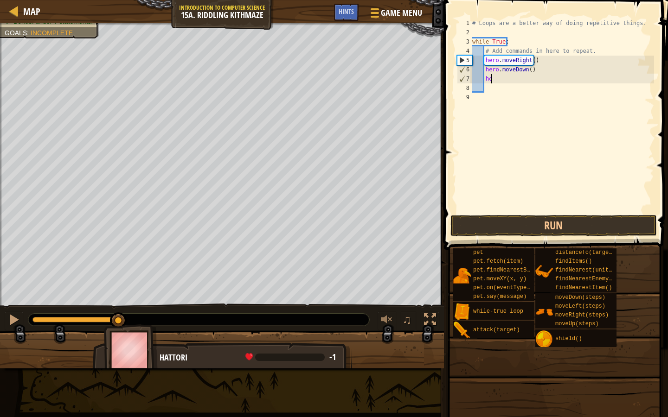
type textarea "h"
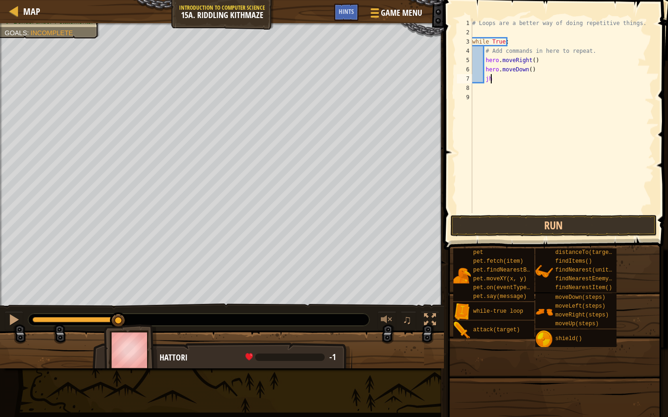
scroll to position [4, 1]
type textarea "j"
type textarea "h"
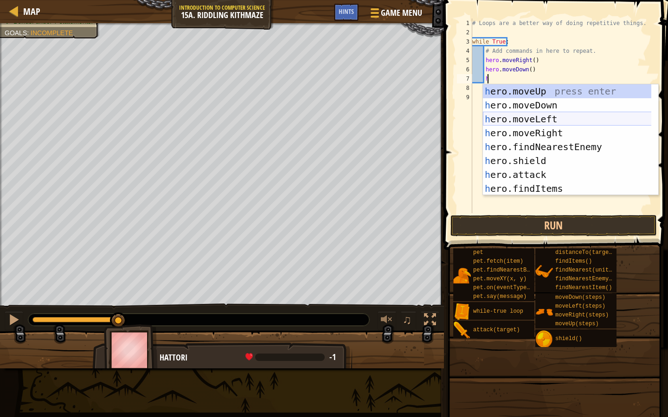
click at [537, 121] on div "h ero.moveUp press enter h ero.moveDown press enter h ero.moveLeft press enter …" at bounding box center [570, 153] width 175 height 139
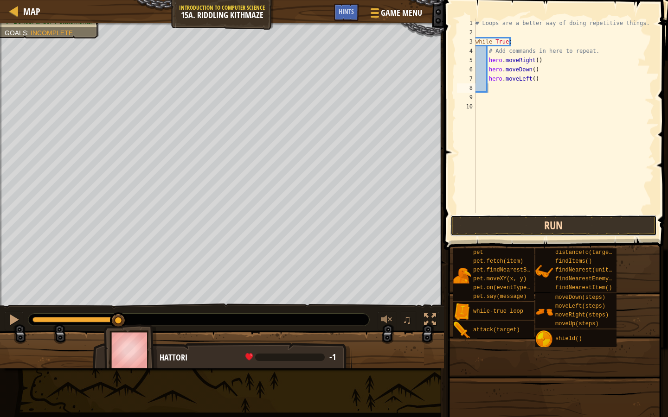
click at [527, 223] on button "Run" at bounding box center [553, 225] width 206 height 21
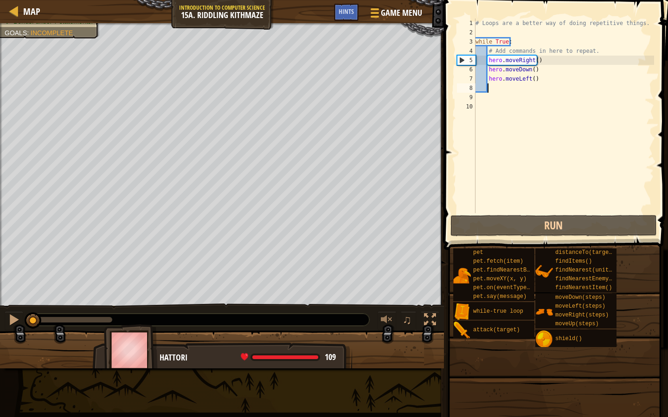
drag, startPoint x: 97, startPoint y: 318, endPoint x: 0, endPoint y: 351, distance: 102.8
click at [0, 351] on div "Your hero must survive. Navigate the maze. Bonus: no code problems. Bonus: unde…" at bounding box center [334, 195] width 668 height 345
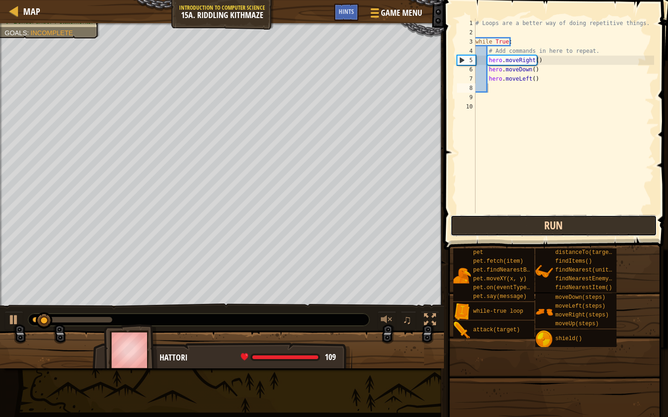
click at [588, 226] on button "Run" at bounding box center [553, 225] width 206 height 21
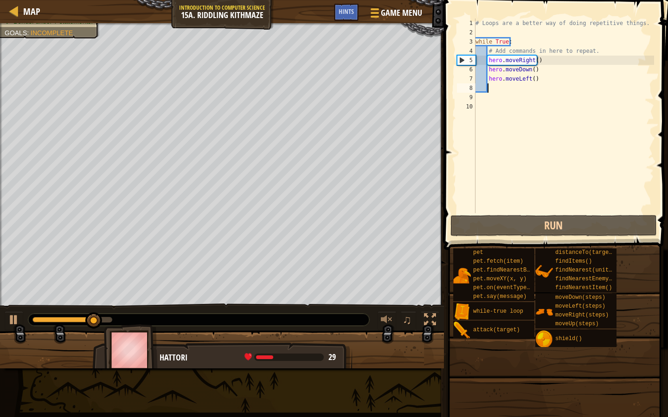
click at [535, 83] on div "# Loops are a better way of doing repetitive things. while True : # Add command…" at bounding box center [563, 125] width 181 height 213
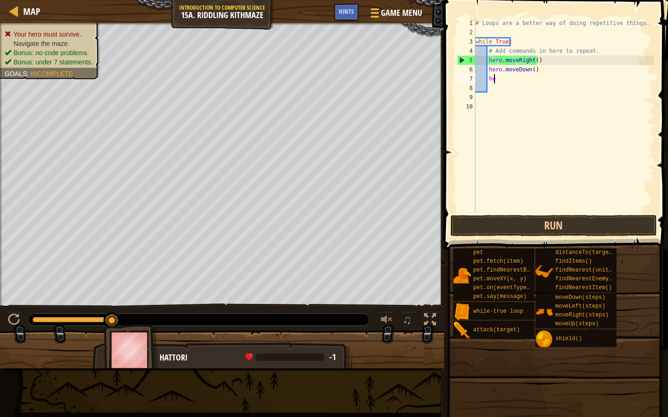
type textarea "h"
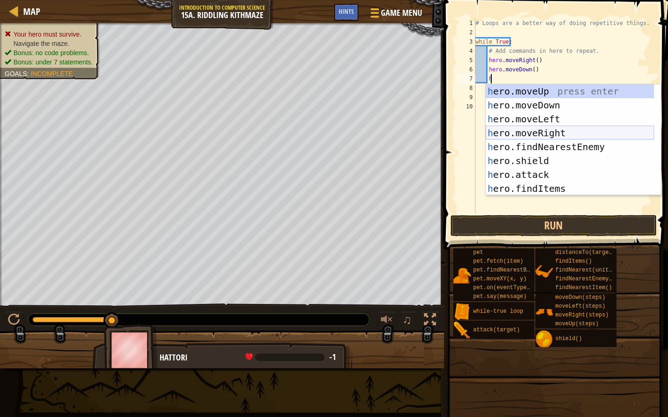
click at [555, 134] on div "h ero.moveUp press enter h ero.moveDown press enter h ero.moveLeft press enter …" at bounding box center [569, 153] width 168 height 139
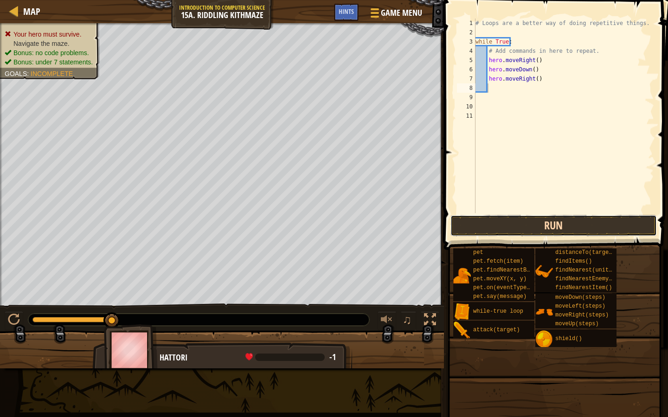
click at [559, 229] on button "Run" at bounding box center [553, 225] width 206 height 21
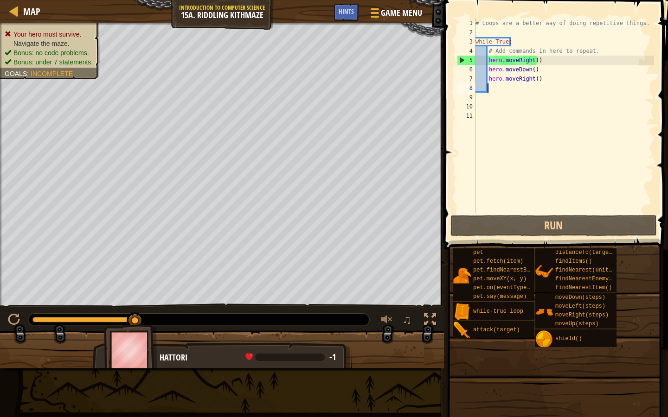
type textarea "h"
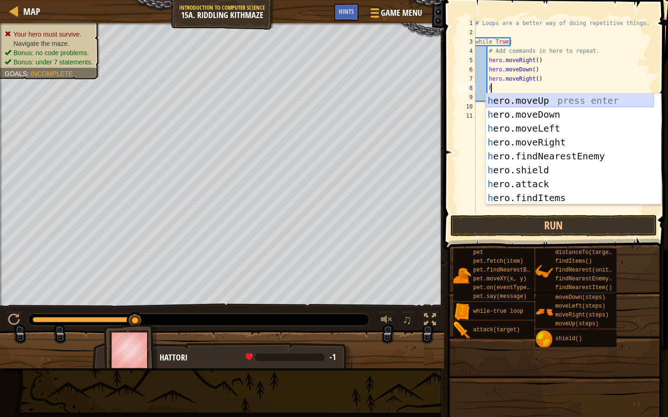
click at [537, 98] on div "h ero.moveUp press enter h ero.moveDown press enter h ero.moveLeft press enter …" at bounding box center [569, 163] width 168 height 139
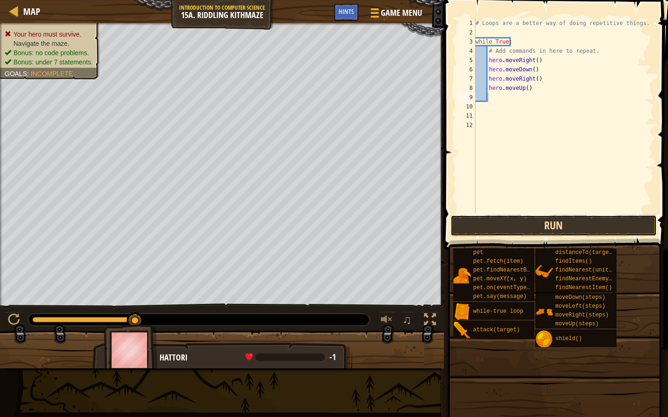
click at [534, 225] on button "Run" at bounding box center [553, 225] width 206 height 21
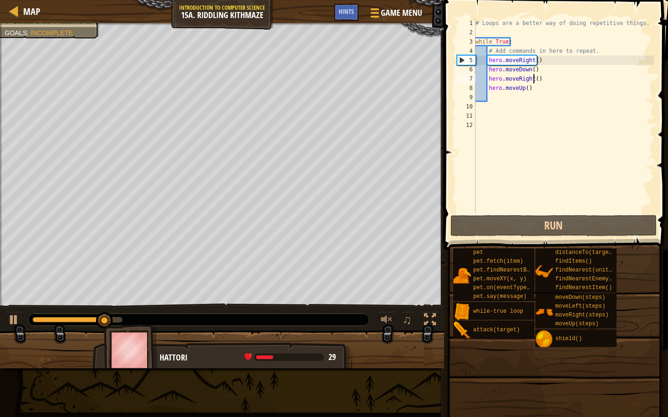
click at [532, 78] on div "# Loops are a better way of doing repetitive things. while True : # Add command…" at bounding box center [563, 125] width 181 height 213
type textarea "hero.moveRight(2)"
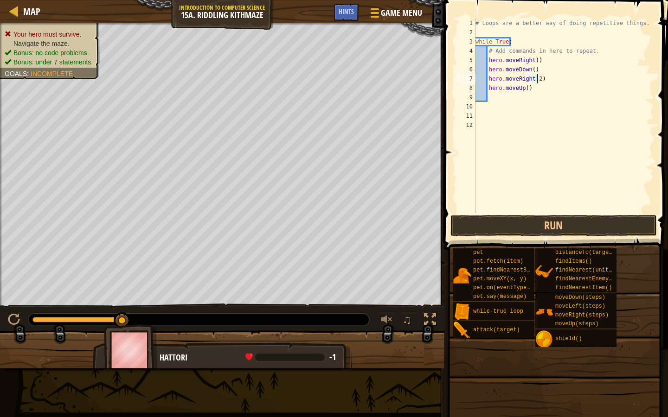
click at [481, 221] on button "Run" at bounding box center [553, 225] width 206 height 21
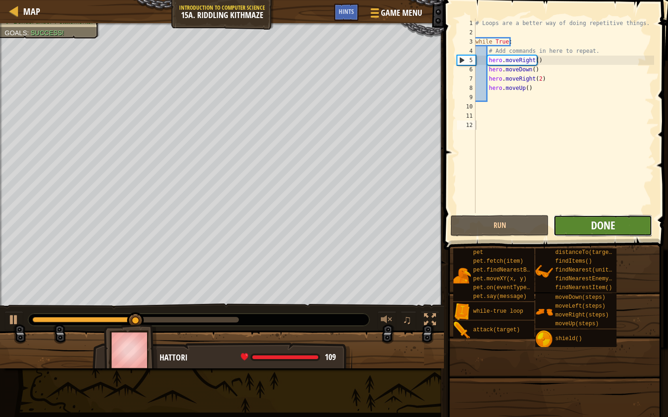
click at [599, 225] on span "Done" at bounding box center [603, 225] width 24 height 15
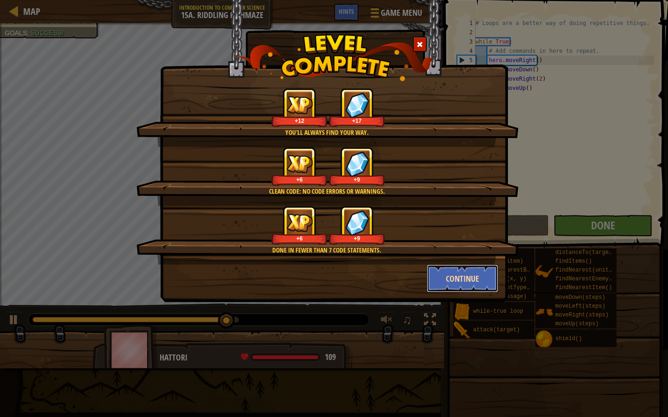
click at [456, 268] on button "Continue" at bounding box center [463, 279] width 72 height 28
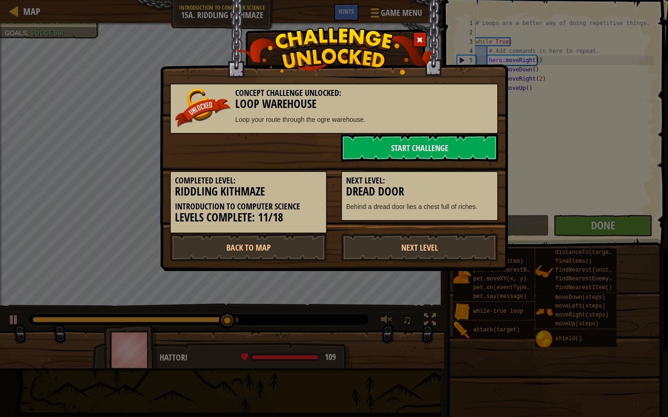
click at [473, 280] on div "Concept Challenge Unlocked: Loop Warehouse Loop your route through the ogre war…" at bounding box center [334, 208] width 668 height 417
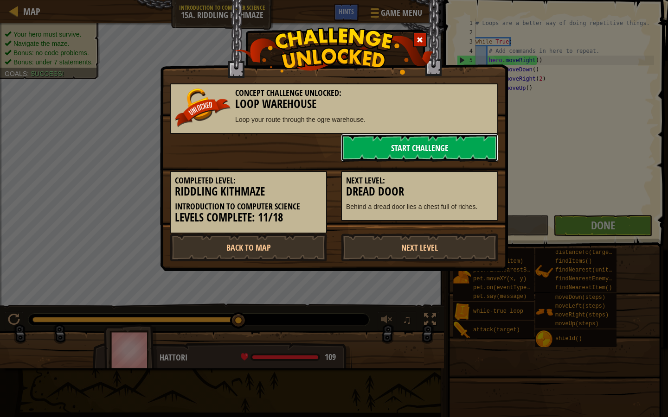
click at [453, 149] on link "Start Challenge" at bounding box center [419, 148] width 157 height 28
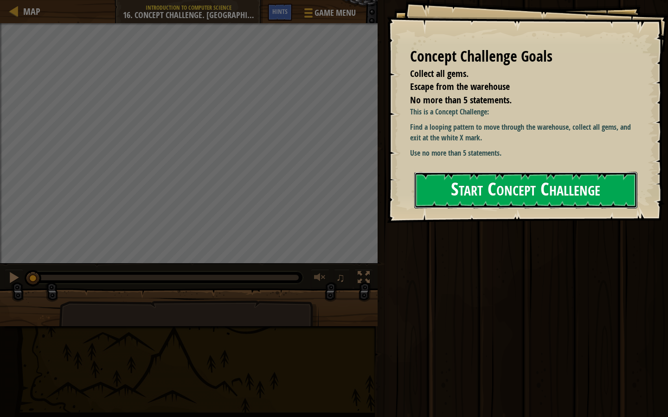
click at [575, 192] on button "Start Concept Challenge" at bounding box center [525, 190] width 223 height 37
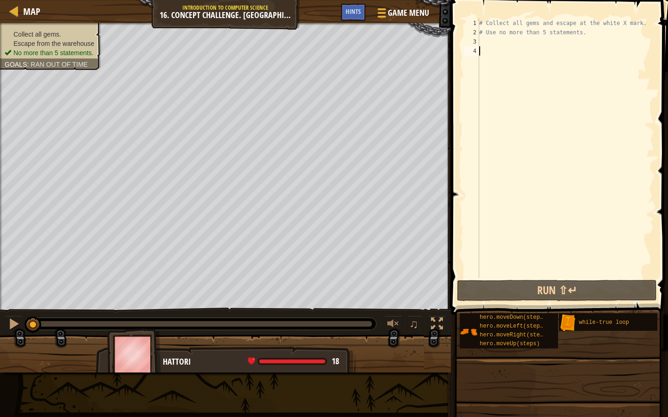
click at [480, 41] on div "# Collect all gems and escape at the white X mark. # Use no more than 5 stateme…" at bounding box center [565, 158] width 177 height 278
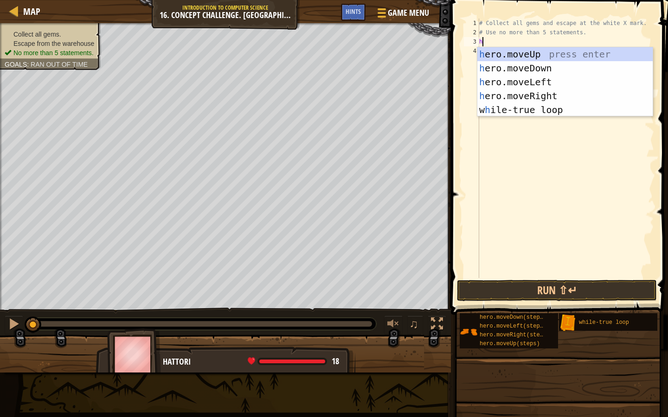
scroll to position [4, 0]
type textarea "h"
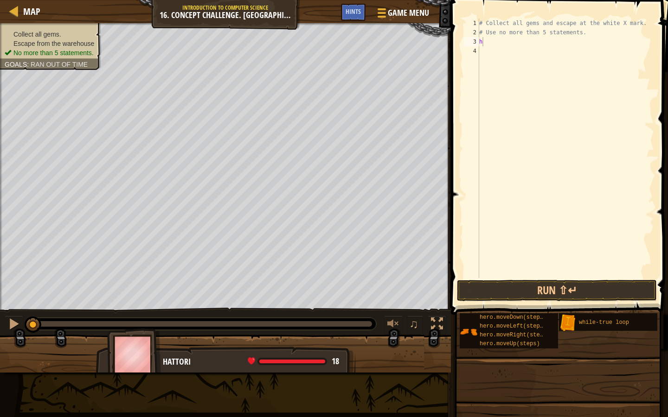
click at [505, 0] on body "Map Introduction to Computer Science 16. Concept Challenge. Loop Warehouse Game…" at bounding box center [334, 0] width 668 height 0
click at [497, 44] on div "# Collect all gems and escape at the white X mark. # Use no more than 5 stateme…" at bounding box center [565, 158] width 177 height 278
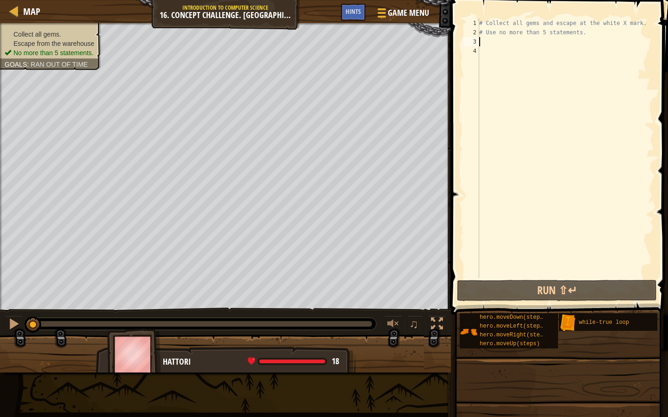
type textarea "w"
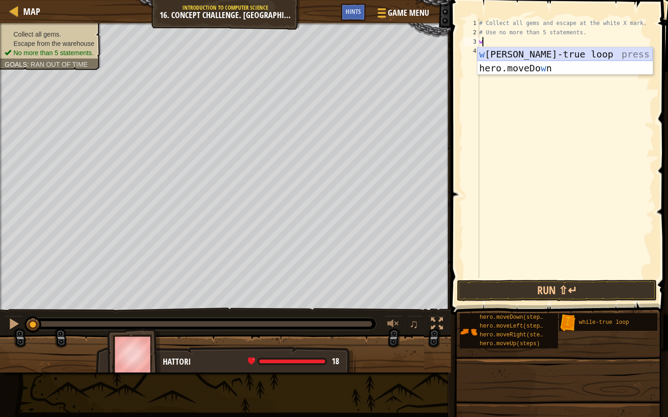
click at [513, 57] on div "w hile-true loop press enter hero.moveDo w n press enter" at bounding box center [564, 75] width 175 height 56
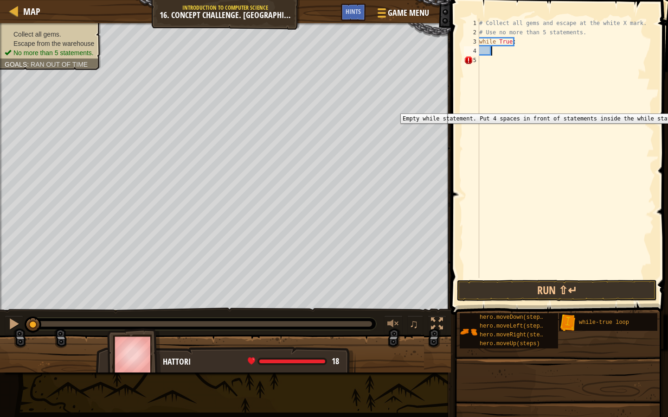
type textarea "h"
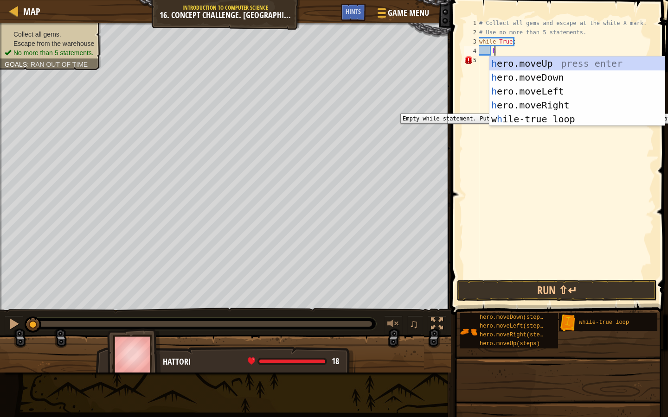
scroll to position [4, 1]
click at [533, 64] on div "h ero.moveUp press enter h ero.moveDown press enter h ero.moveLeft press enter …" at bounding box center [576, 105] width 175 height 97
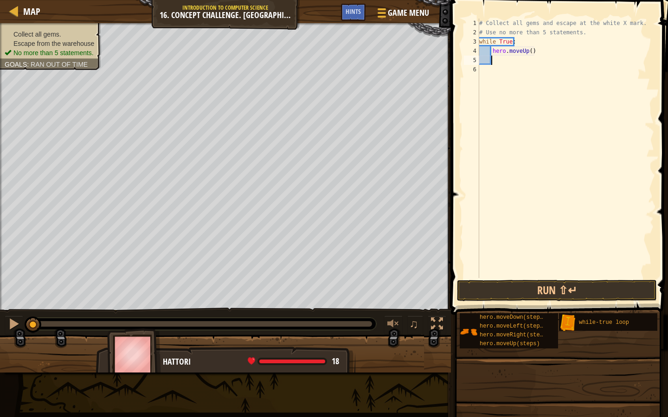
type textarea "h"
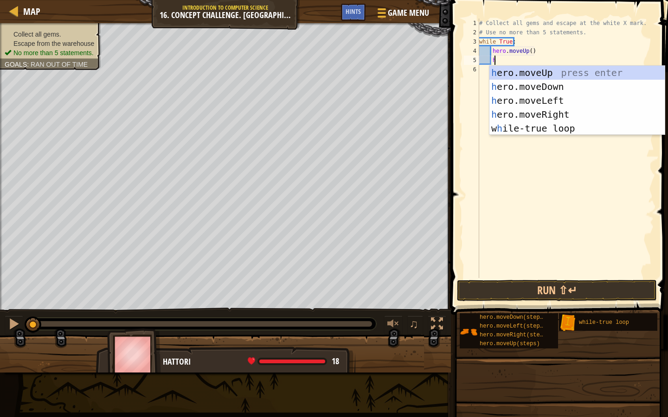
scroll to position [4, 1]
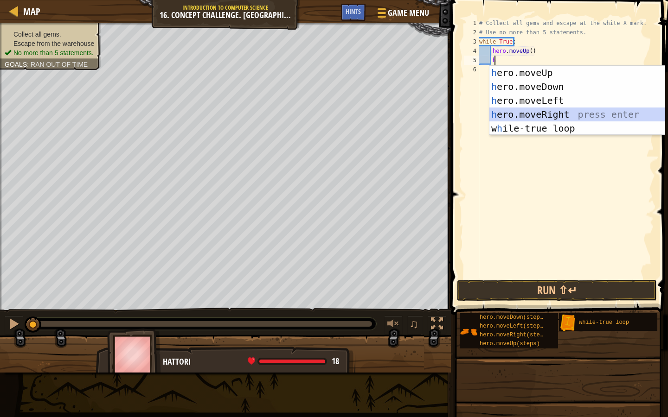
click at [536, 110] on div "h ero.moveUp press enter h ero.moveDown press enter h ero.moveLeft press enter …" at bounding box center [576, 114] width 175 height 97
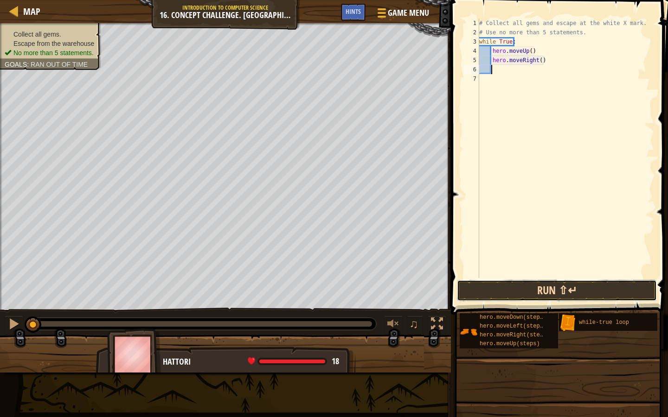
click at [553, 286] on button "Run ⇧↵" at bounding box center [557, 290] width 200 height 21
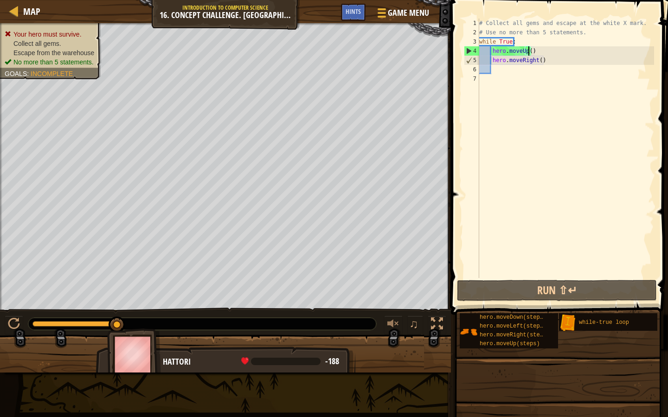
click at [527, 54] on div "# Collect all gems and escape at the white X mark. # Use no more than 5 stateme…" at bounding box center [565, 158] width 177 height 278
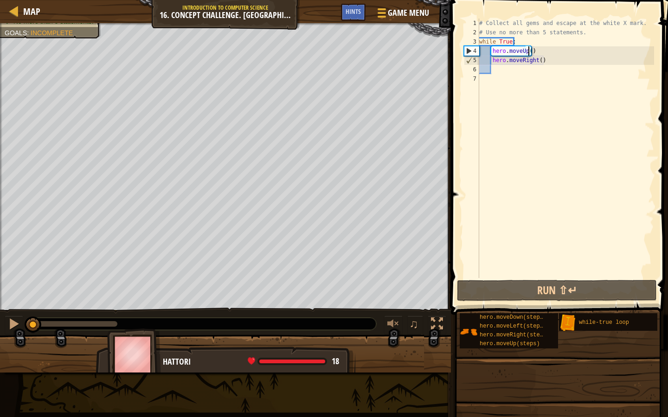
drag, startPoint x: 118, startPoint y: 325, endPoint x: 0, endPoint y: 345, distance: 119.4
click at [0, 345] on div "Your hero must survive. Collect all gems. Escape from the warehouse No more tha…" at bounding box center [334, 198] width 668 height 350
type textarea "hero.moveUp(2)"
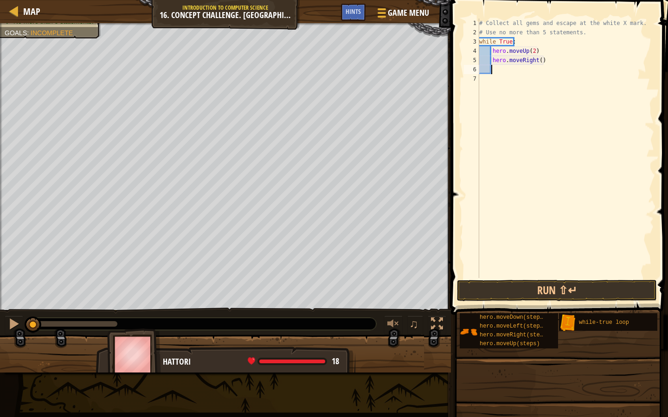
click at [499, 70] on div "# Collect all gems and escape at the white X mark. # Use no more than 5 stateme…" at bounding box center [565, 158] width 177 height 278
type textarea "h"
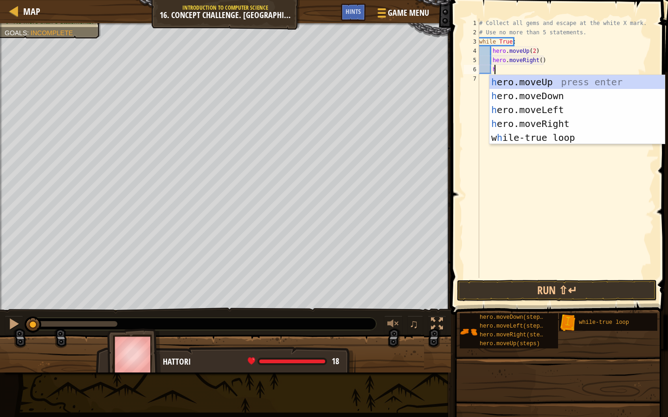
scroll to position [4, 1]
click at [536, 83] on div "h ero.moveUp press enter h ero.moveDown press enter h ero.moveLeft press enter …" at bounding box center [576, 123] width 175 height 97
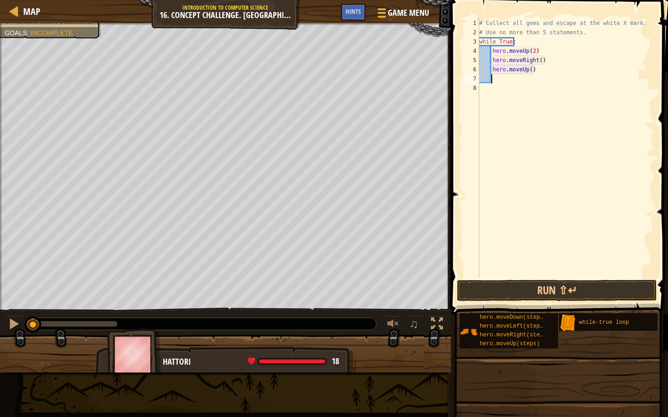
scroll to position [4, 0]
click at [571, 286] on button "Run ⇧↵" at bounding box center [557, 290] width 200 height 21
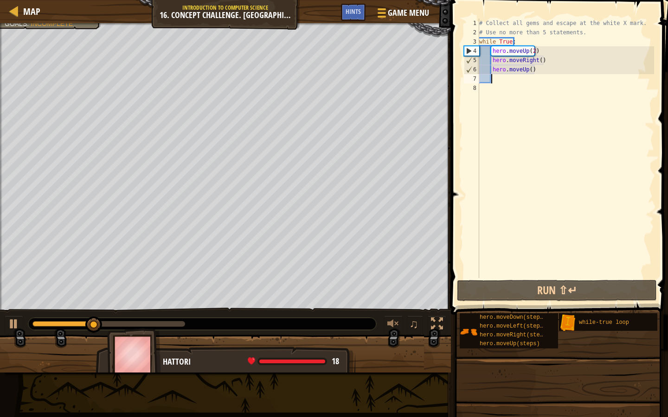
type textarea "h"
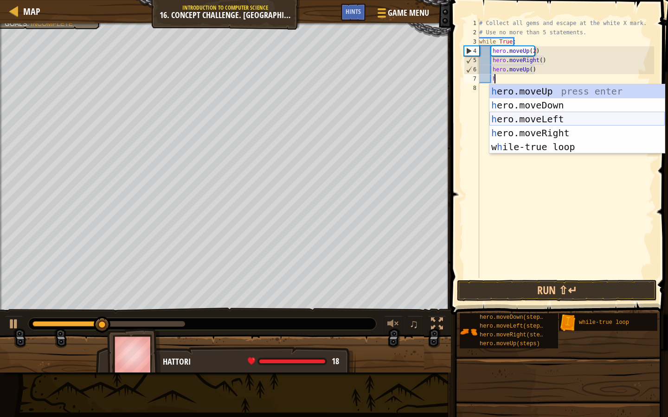
click at [535, 121] on div "h ero.moveUp press enter h ero.moveDown press enter h ero.moveLeft press enter …" at bounding box center [576, 132] width 175 height 97
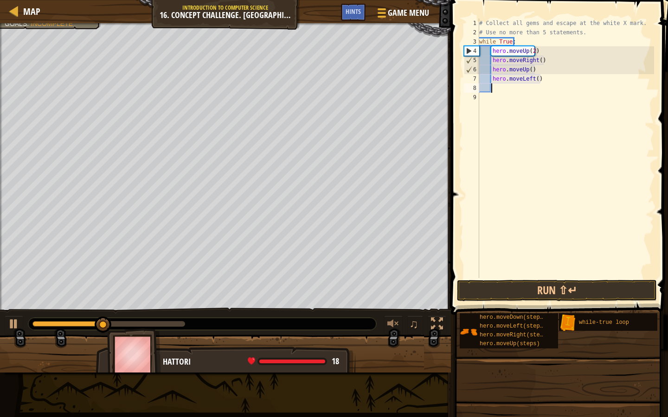
scroll to position [4, 0]
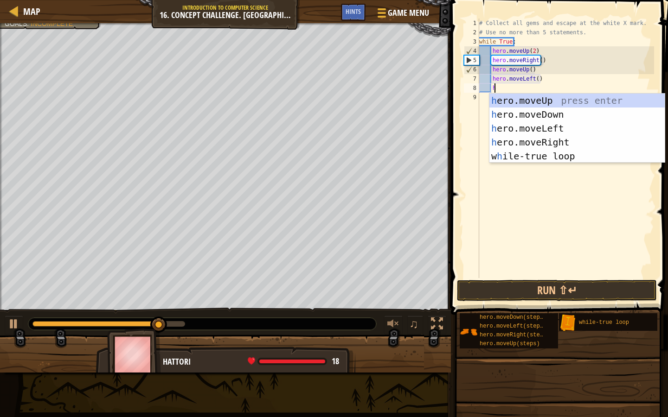
type textarea "h"
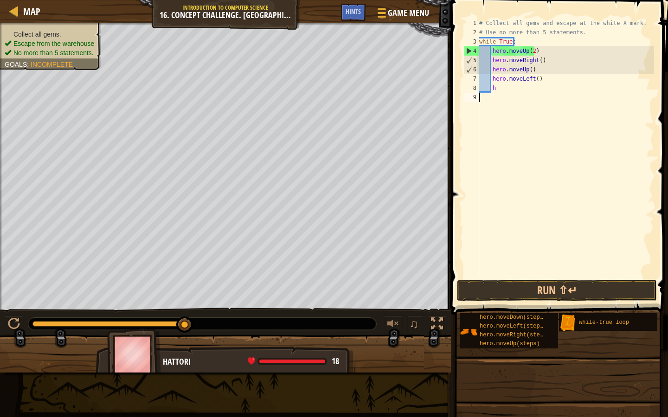
click at [488, 98] on div "# Collect all gems and escape at the white X mark. # Use no more than 5 stateme…" at bounding box center [565, 158] width 177 height 278
click at [535, 61] on div "# Collect all gems and escape at the white X mark. # Use no more than 5 stateme…" at bounding box center [565, 158] width 177 height 278
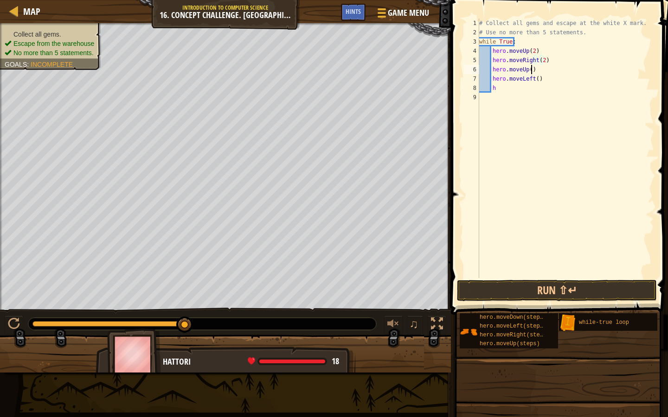
click at [531, 72] on div "# Collect all gems and escape at the white X mark. # Use no more than 5 stateme…" at bounding box center [565, 158] width 177 height 278
type textarea "h"
click at [538, 81] on div "# Collect all gems and escape at the white X mark. # Use no more than 5 stateme…" at bounding box center [565, 158] width 177 height 278
type textarea "h"
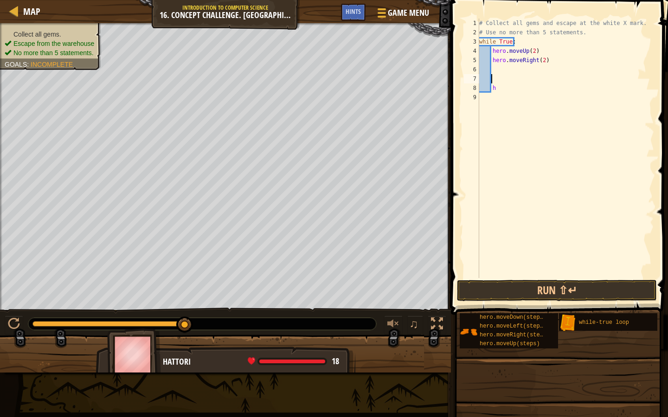
click at [495, 91] on div "# Collect all gems and escape at the white X mark. # Use no more than 5 stateme…" at bounding box center [565, 158] width 177 height 278
type textarea "h"
click at [495, 66] on div "# Collect all gems and escape at the white X mark. # Use no more than 5 stateme…" at bounding box center [565, 158] width 177 height 278
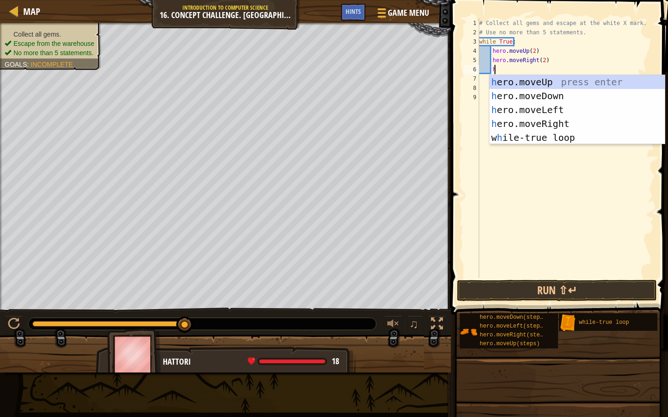
type textarea "h"
click at [536, 96] on div "h ero.moveUp press enter h ero.moveDown press enter h ero.moveLeft press enter …" at bounding box center [576, 123] width 175 height 97
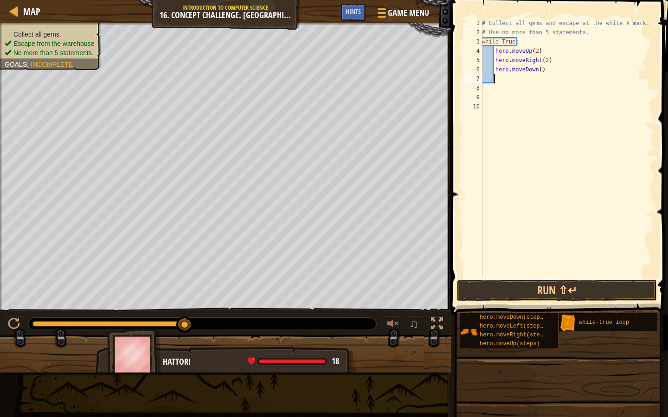
type textarea "h"
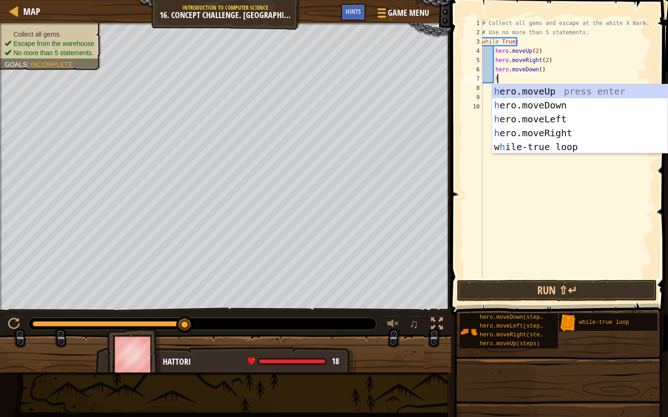
scroll to position [4, 1]
click at [539, 119] on div "h ero.moveUp press enter h ero.moveDown press enter h ero.moveLeft press enter …" at bounding box center [579, 132] width 175 height 97
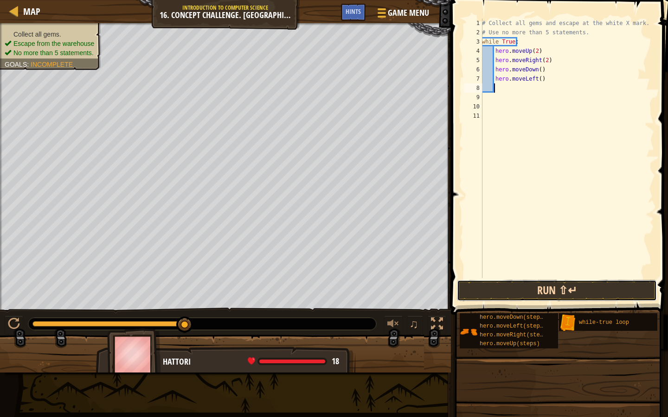
click at [518, 292] on button "Run ⇧↵" at bounding box center [557, 290] width 200 height 21
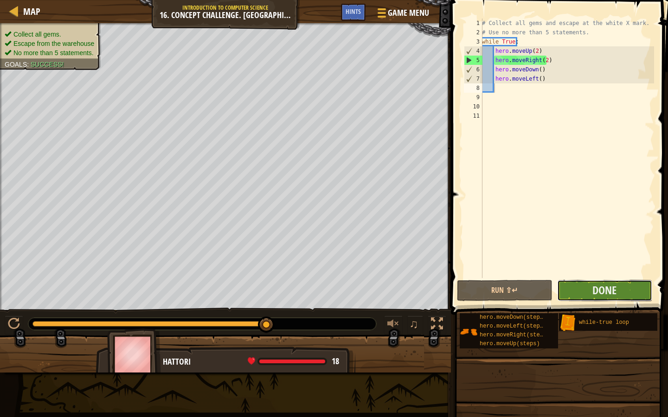
click at [617, 295] on button "Done" at bounding box center [604, 290] width 95 height 21
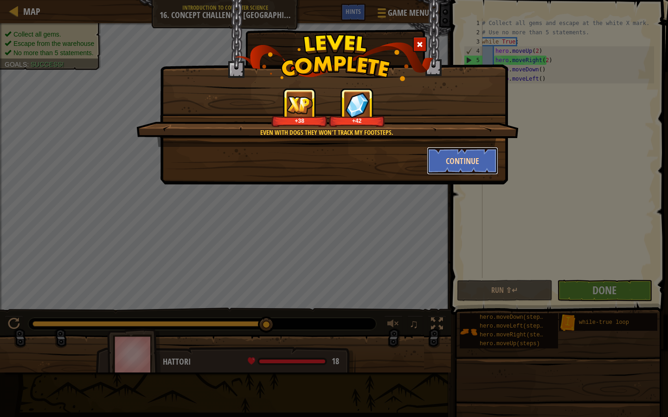
click at [468, 162] on button "Continue" at bounding box center [463, 161] width 72 height 28
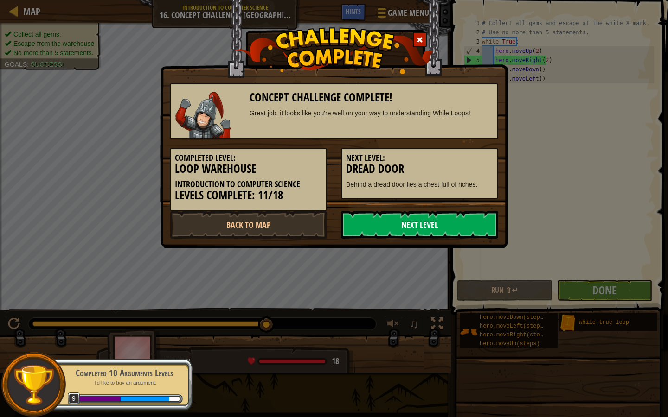
click at [437, 226] on link "Next Level" at bounding box center [419, 225] width 157 height 28
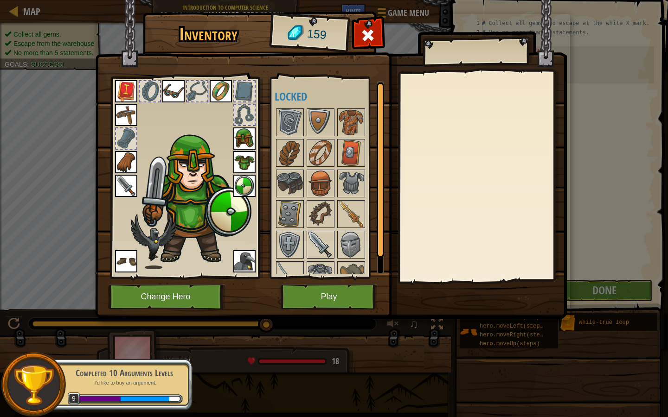
scroll to position [16, 0]
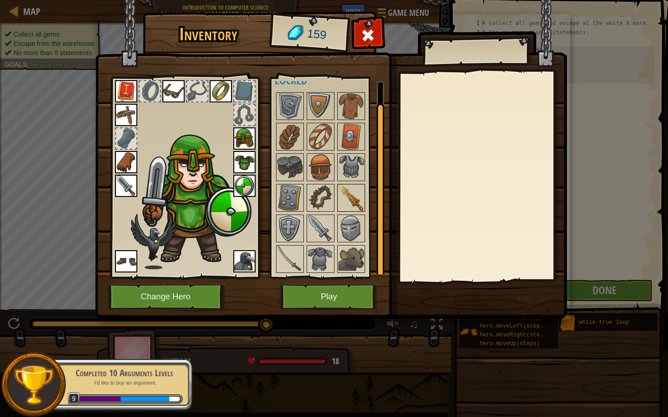
click at [357, 203] on img at bounding box center [351, 198] width 26 height 26
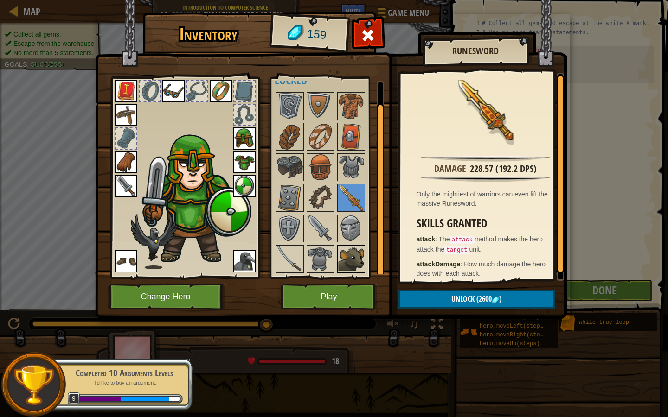
click at [355, 253] on img at bounding box center [351, 259] width 26 height 26
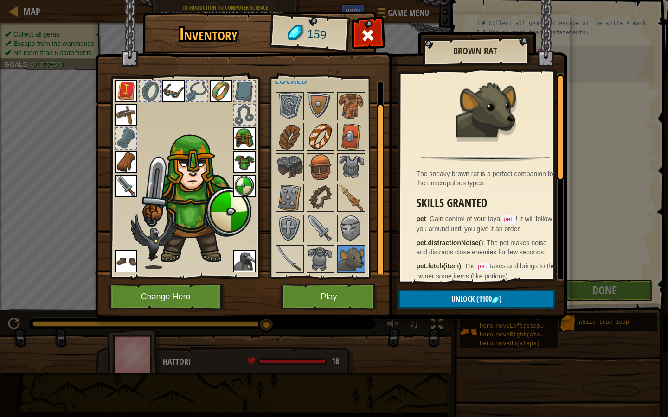
click at [322, 126] on img at bounding box center [320, 137] width 26 height 26
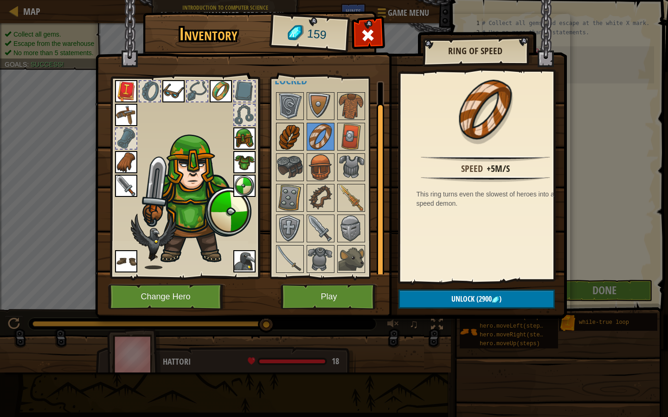
click at [298, 130] on img at bounding box center [290, 137] width 26 height 26
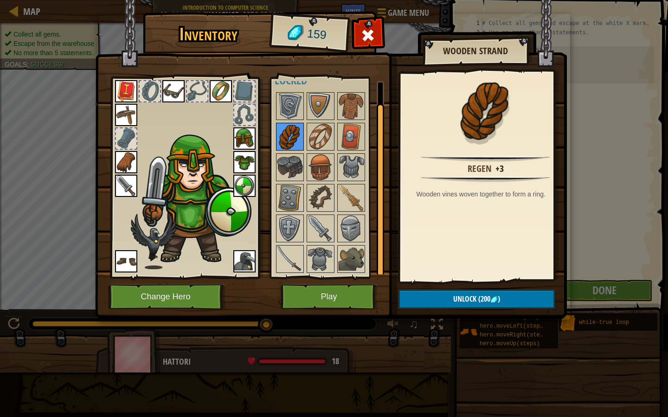
click at [285, 134] on img at bounding box center [290, 137] width 26 height 26
click at [293, 174] on img at bounding box center [290, 167] width 26 height 26
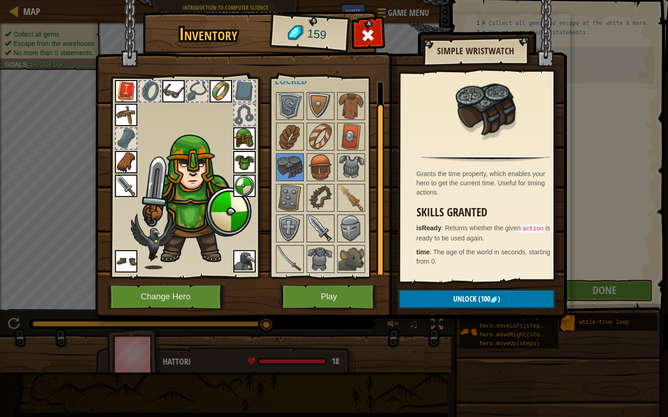
click at [324, 229] on img at bounding box center [320, 229] width 26 height 26
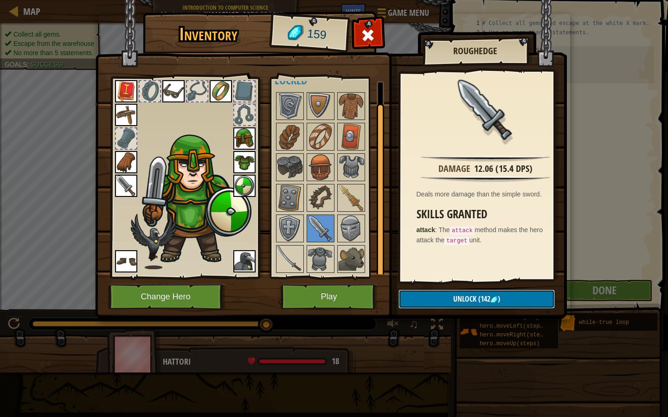
click at [460, 300] on span "Unlock" at bounding box center [464, 299] width 23 height 10
click at [465, 294] on button "Confirm" at bounding box center [476, 299] width 156 height 19
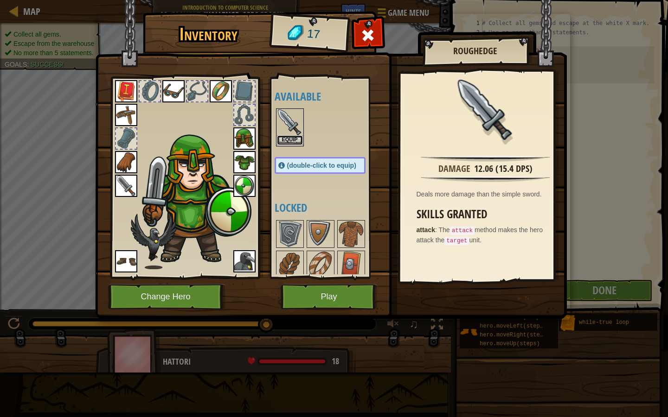
click at [288, 137] on button "Equip" at bounding box center [290, 140] width 26 height 10
click at [0, 0] on button "Equip" at bounding box center [0, 0] width 0 height 0
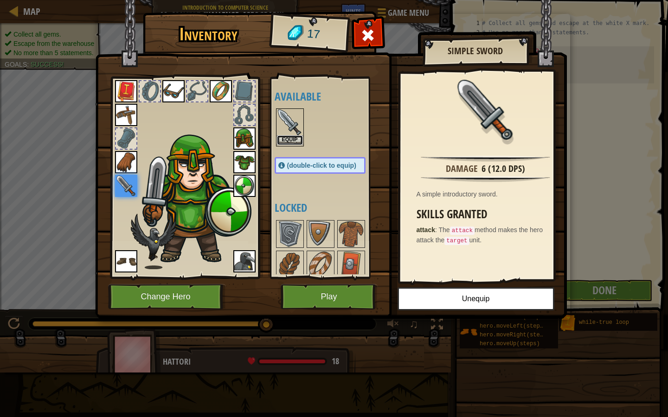
click at [290, 141] on button "Equip" at bounding box center [290, 140] width 26 height 10
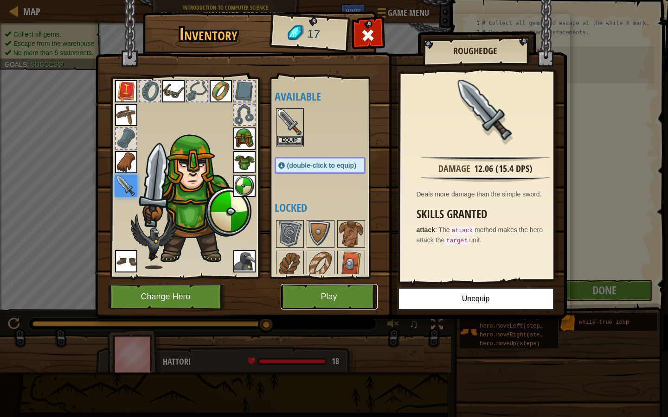
click at [325, 295] on button "Play" at bounding box center [328, 296] width 97 height 25
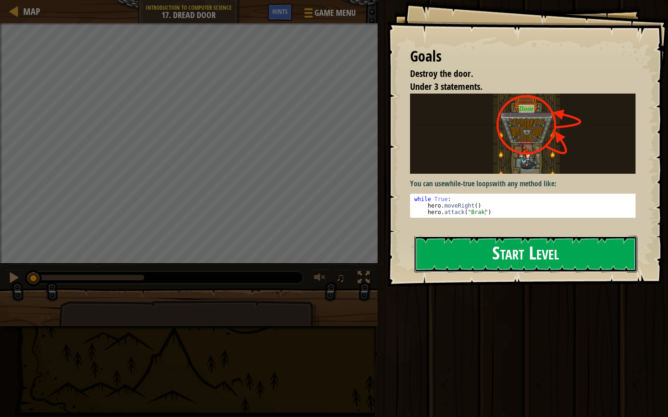
click at [462, 253] on button "Start Level" at bounding box center [525, 254] width 223 height 37
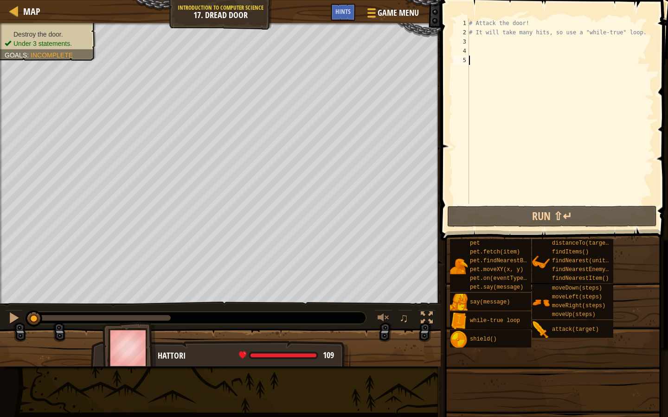
click at [476, 43] on div "# Attack the door! # It will take many hits, so use a "while-true" loop." at bounding box center [560, 121] width 187 height 204
type textarea "l"
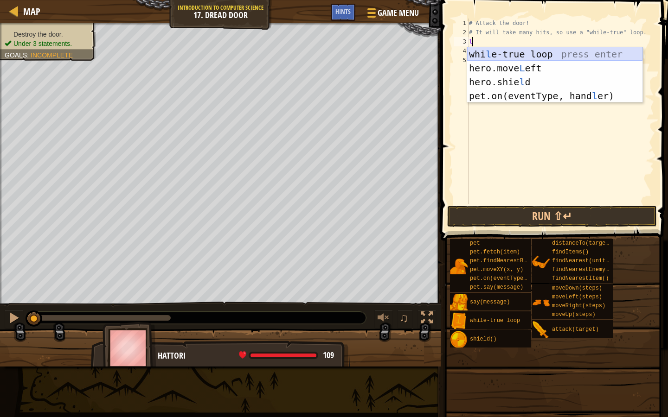
click at [497, 53] on div "whi l e-true loop press enter hero.move L eft press enter hero.shie l d press e…" at bounding box center [554, 88] width 175 height 83
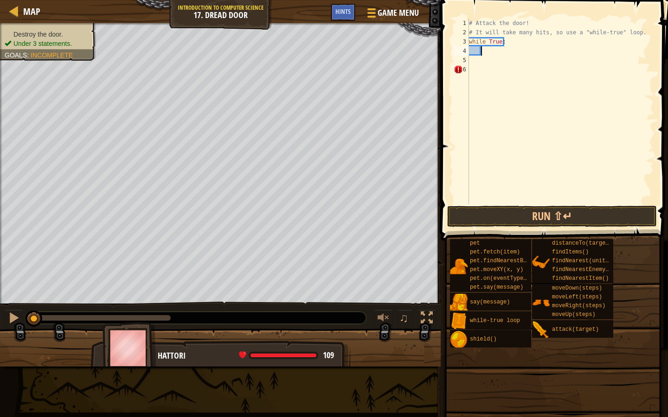
scroll to position [4, 1]
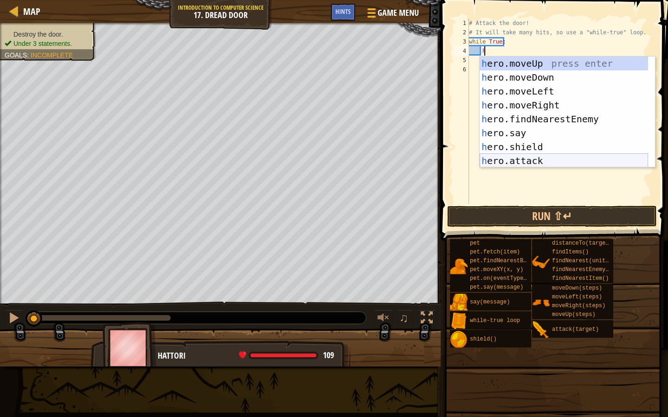
click at [558, 159] on div "h ero.moveUp press enter h ero.moveDown press enter h ero.moveLeft press enter …" at bounding box center [563, 126] width 168 height 139
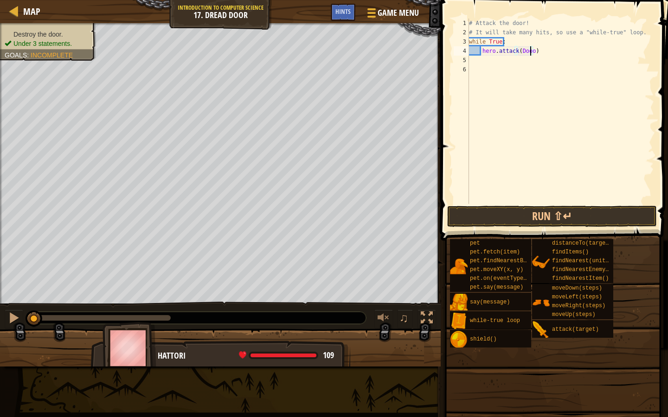
scroll to position [4, 5]
type textarea "hero.attack(Door)"
click at [523, 49] on div "# Attack the door! # It will take many hits, so use a "while-true" loop. while …" at bounding box center [560, 121] width 187 height 204
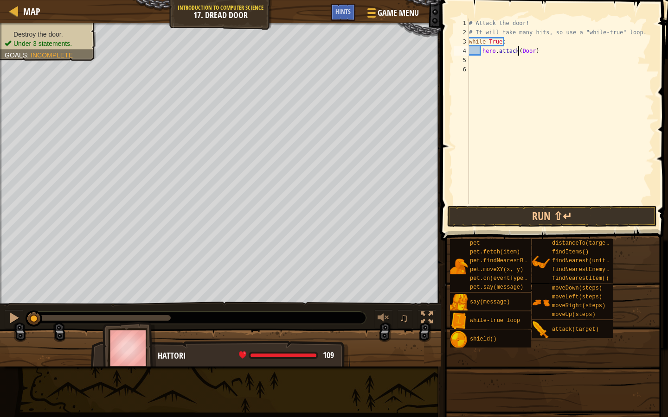
click at [517, 49] on div "# Attack the door! # It will take many hits, so use a "while-true" loop. while …" at bounding box center [560, 121] width 187 height 204
click at [465, 210] on button "Run ⇧↵" at bounding box center [552, 216] width 210 height 21
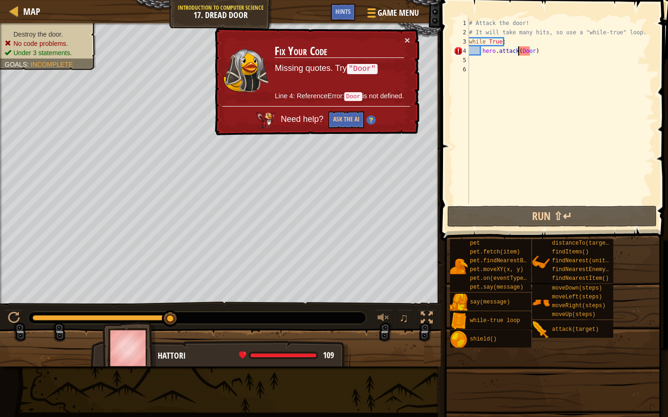
click at [545, 52] on div "# Attack the door! # It will take many hits, so use a "while-true" loop. while …" at bounding box center [560, 121] width 187 height 204
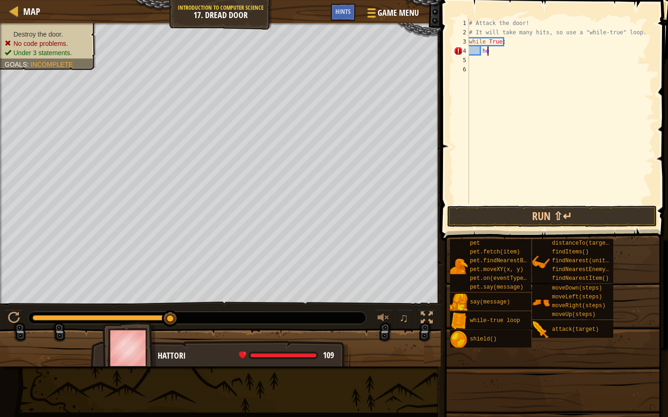
type textarea "h"
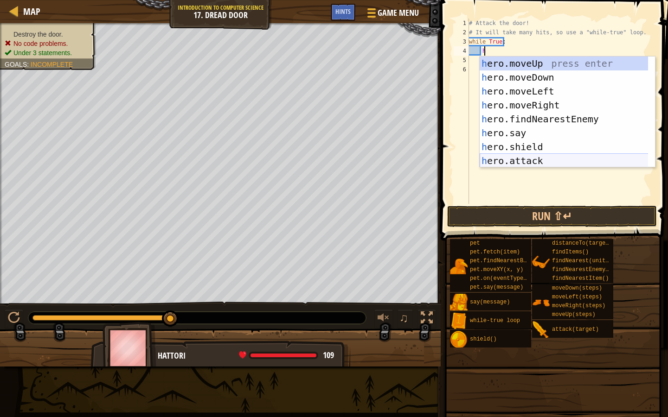
click at [520, 161] on div "h ero.moveUp press enter h ero.moveDown press enter h ero.moveLeft press enter …" at bounding box center [566, 126] width 175 height 139
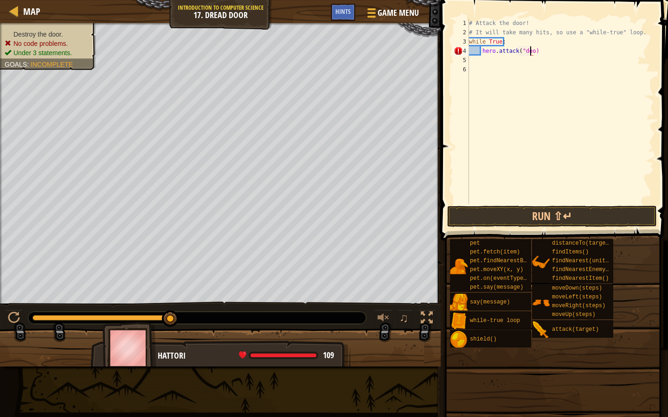
scroll to position [4, 5]
click at [522, 51] on div "# Attack the door! # It will take many hits, so use a "while-true" loop. while …" at bounding box center [560, 121] width 187 height 204
click at [531, 49] on div "# Attack the door! # It will take many hits, so use a "while-true" loop. while …" at bounding box center [560, 121] width 187 height 204
click at [535, 51] on div "# Attack the door! # It will take many hits, so use a "while-true" loop. while …" at bounding box center [560, 121] width 187 height 204
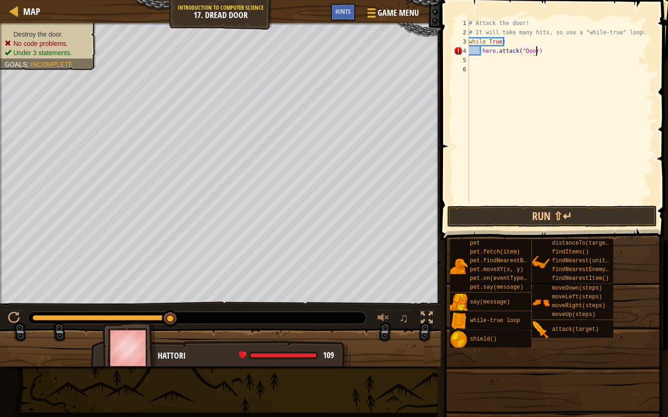
click at [532, 51] on div "# Attack the door! # It will take many hits, so use a "while-true" loop. while …" at bounding box center [560, 121] width 187 height 204
type textarea "hero.attack("Door")"
click at [571, 210] on button "Run ⇧↵" at bounding box center [552, 216] width 210 height 21
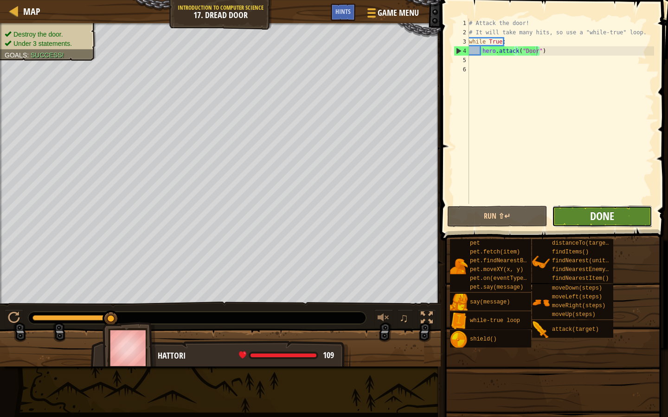
click at [605, 217] on span "Done" at bounding box center [602, 216] width 24 height 15
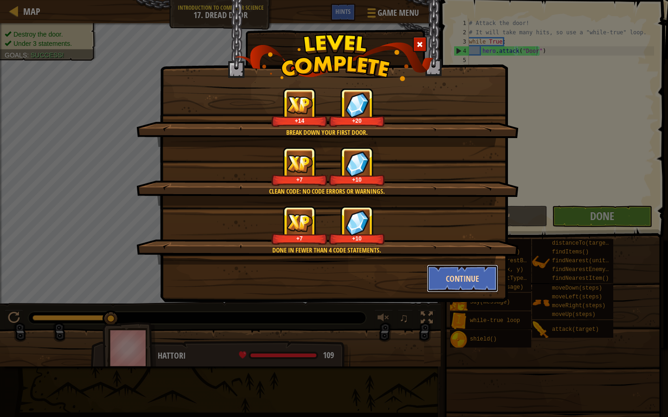
drag, startPoint x: 481, startPoint y: 271, endPoint x: 454, endPoint y: 291, distance: 33.5
click at [454, 291] on button "Continue" at bounding box center [463, 279] width 72 height 28
click at [456, 287] on div "Break down your first door. +14 +20 Clean code: no code errors or warnings. +7 …" at bounding box center [334, 208] width 668 height 417
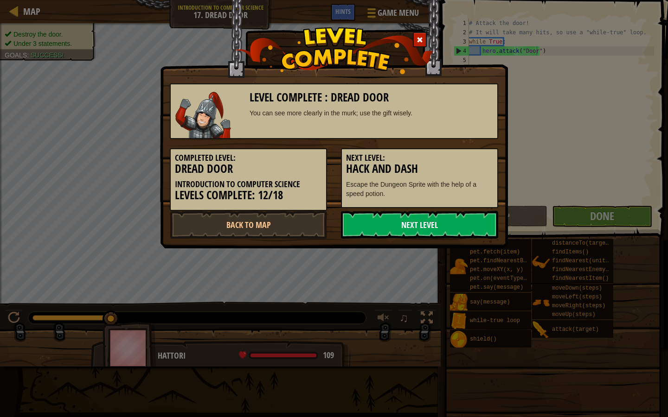
click at [469, 233] on link "Next Level" at bounding box center [419, 225] width 157 height 28
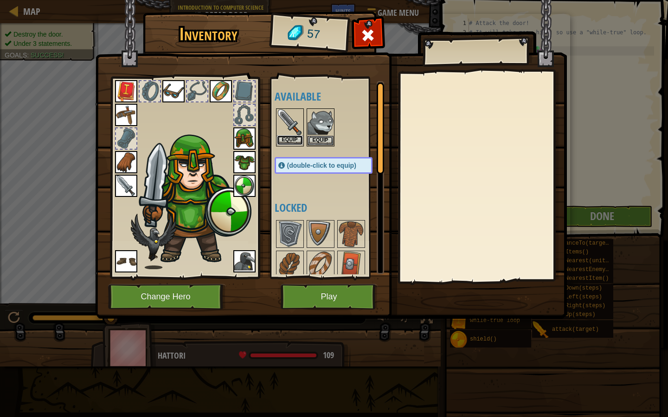
click at [283, 138] on button "Equip" at bounding box center [290, 140] width 26 height 10
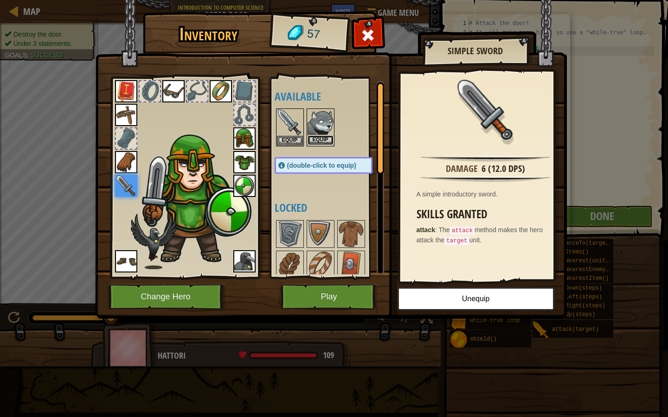
click at [319, 139] on button "Equip" at bounding box center [320, 140] width 26 height 10
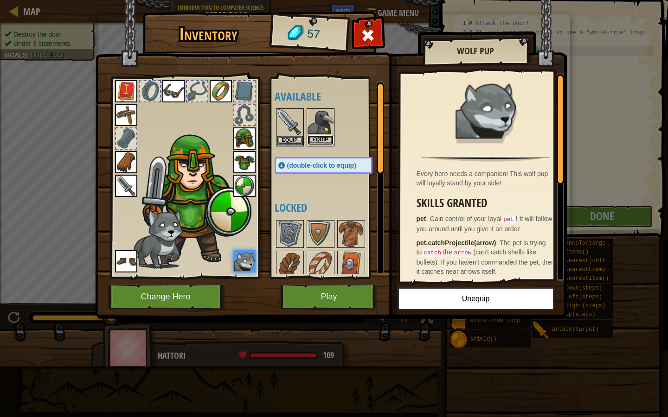
click at [325, 136] on button "Equip" at bounding box center [320, 140] width 26 height 10
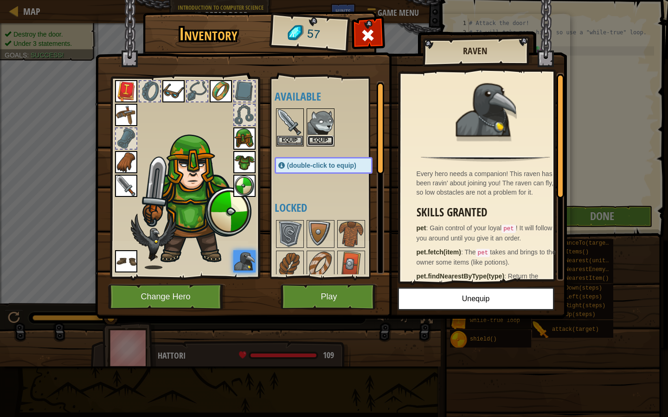
click at [325, 136] on button "Equip" at bounding box center [320, 141] width 26 height 10
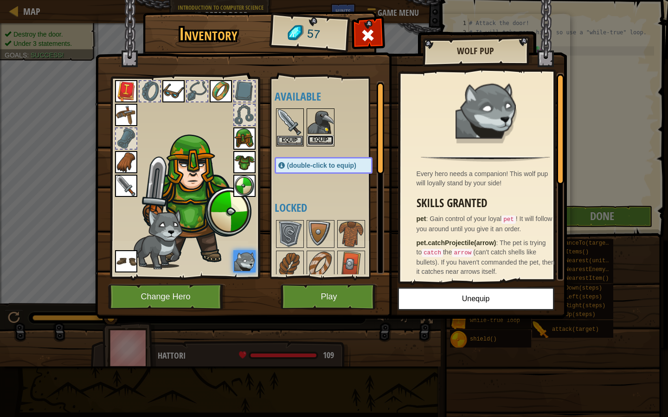
click at [325, 136] on button "Equip" at bounding box center [320, 140] width 26 height 10
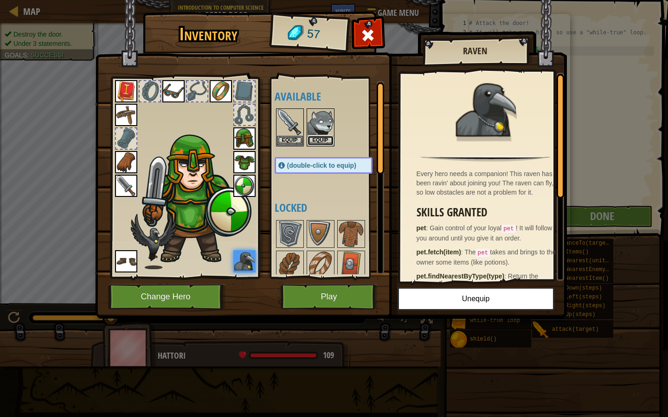
click at [325, 136] on button "Equip" at bounding box center [320, 141] width 26 height 10
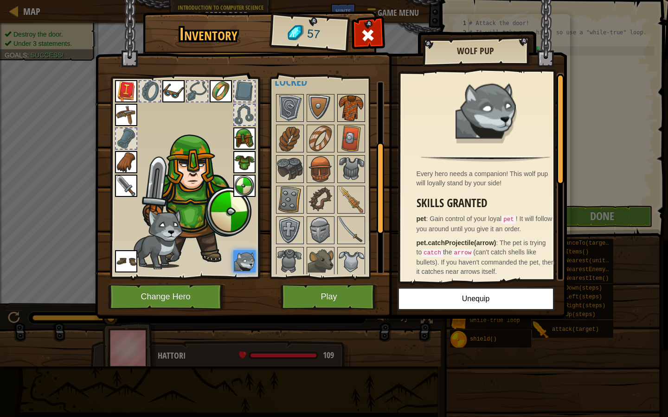
scroll to position [127, 0]
click at [322, 230] on img at bounding box center [320, 230] width 26 height 26
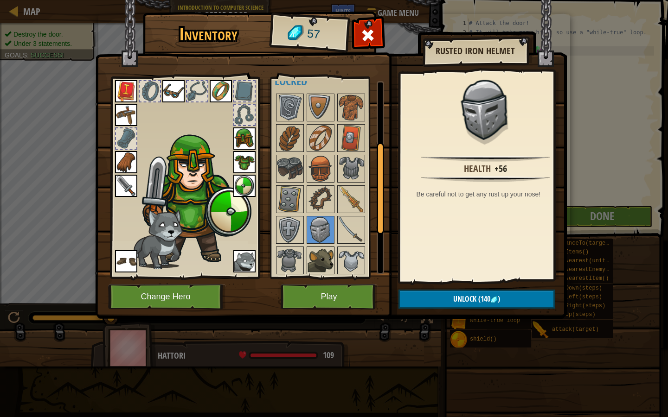
click at [318, 258] on img at bounding box center [320, 261] width 26 height 26
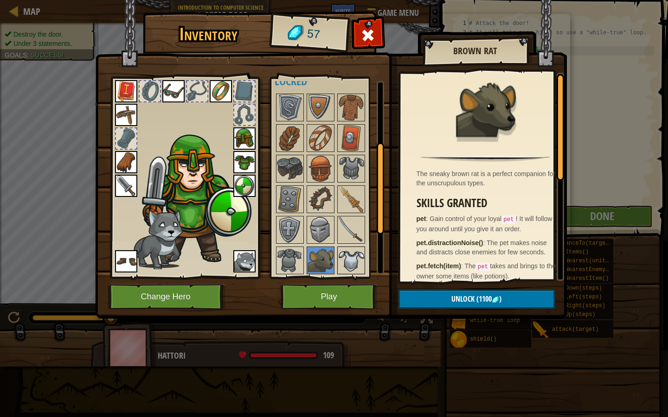
click at [350, 262] on img at bounding box center [351, 261] width 26 height 26
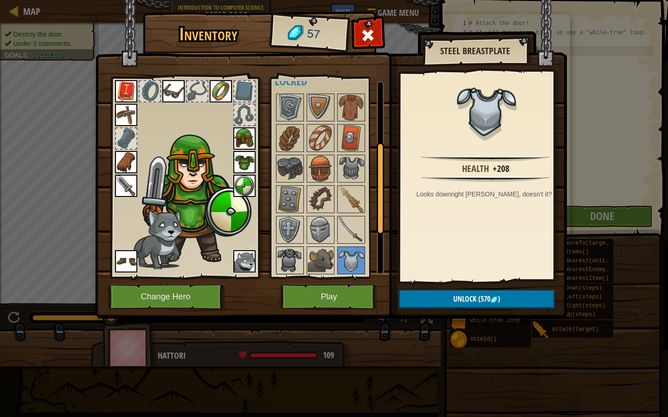
click at [287, 259] on img at bounding box center [290, 261] width 26 height 26
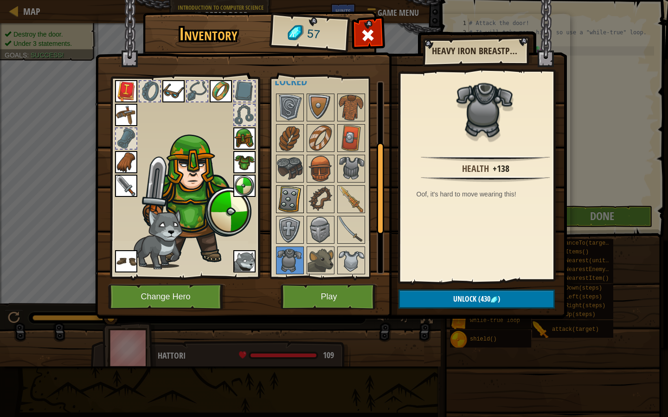
click at [284, 201] on img at bounding box center [290, 199] width 26 height 26
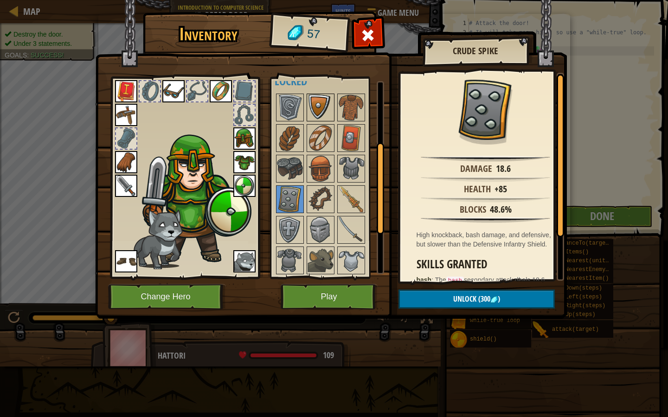
click at [317, 108] on img at bounding box center [320, 108] width 26 height 26
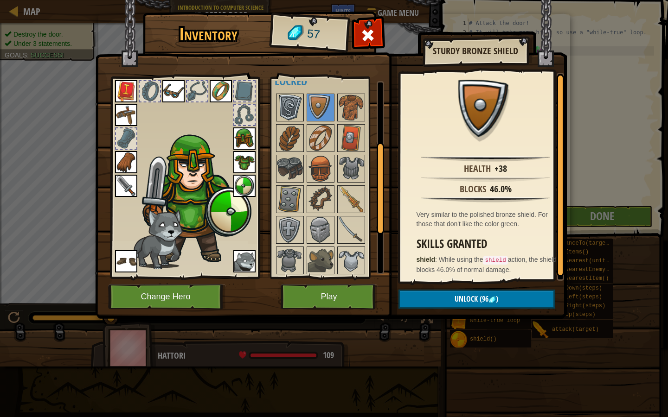
click at [288, 106] on img at bounding box center [290, 108] width 26 height 26
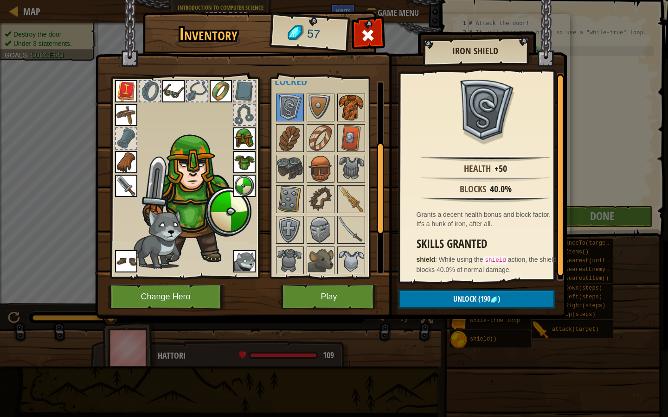
click at [353, 102] on img at bounding box center [351, 108] width 26 height 26
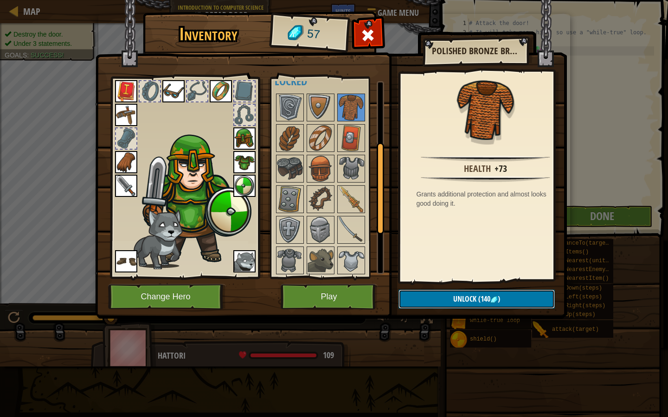
click at [464, 295] on span "Unlock" at bounding box center [464, 299] width 23 height 10
click at [342, 288] on button "Play" at bounding box center [328, 296] width 97 height 25
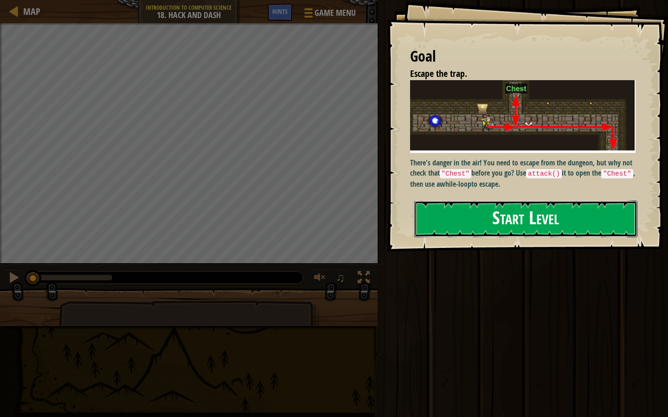
click at [498, 223] on button "Start Level" at bounding box center [525, 219] width 223 height 37
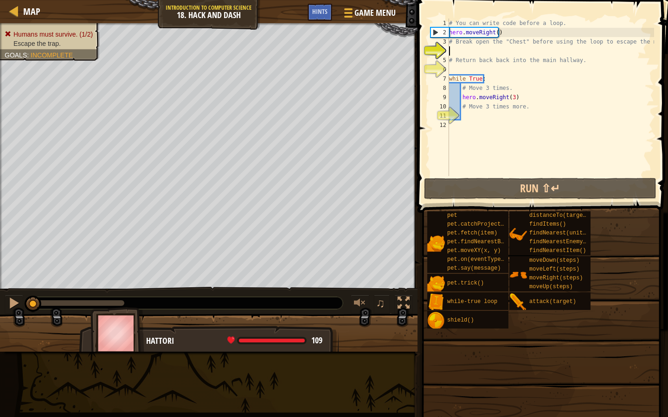
click at [169, 338] on div "Humans must survive. (1/2) Escape the trap. Goals : Incomplete ♫ Hattori 109 x:…" at bounding box center [334, 187] width 668 height 329
type textarea "h"
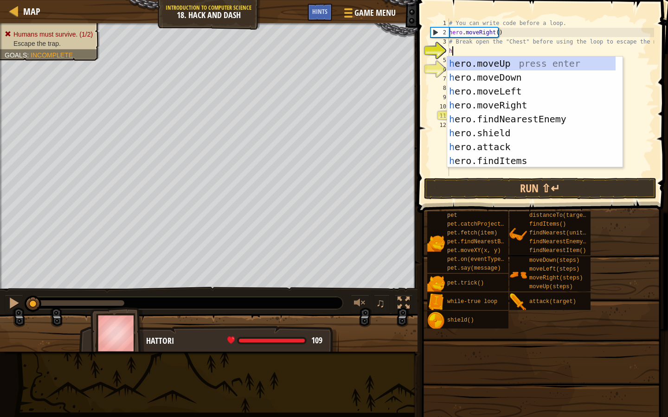
scroll to position [4, 0]
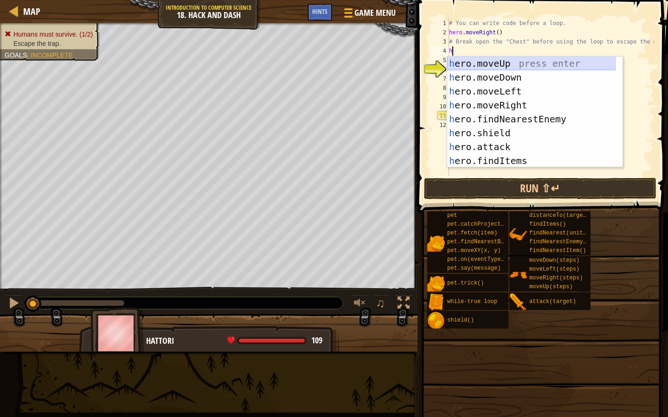
click at [490, 66] on div "h ero.moveUp press enter h ero.moveDown press enter h ero.moveLeft press enter …" at bounding box center [531, 126] width 168 height 139
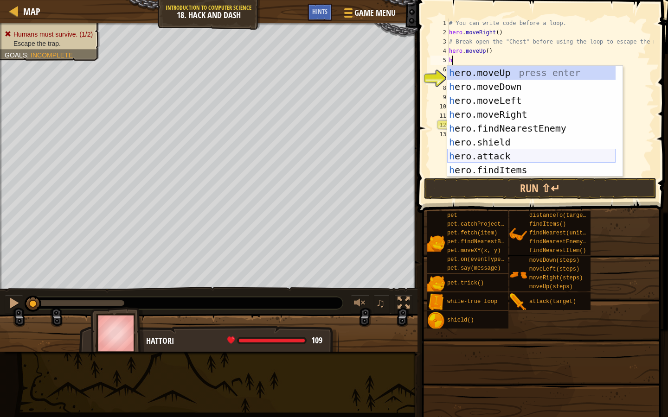
click at [510, 150] on div "h ero.moveUp press enter h ero.moveDown press enter h ero.moveLeft press enter …" at bounding box center [531, 135] width 168 height 139
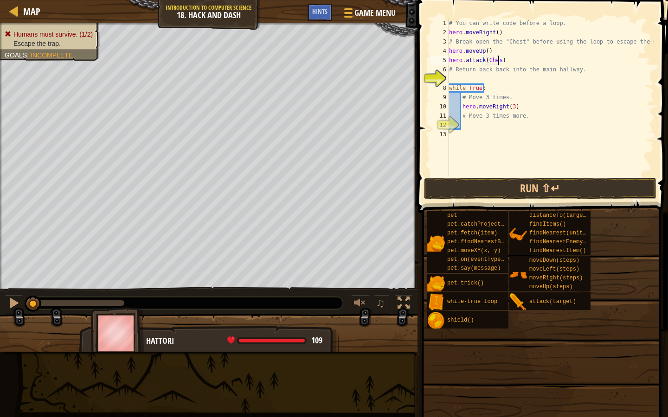
scroll to position [4, 4]
click at [485, 60] on div "# You can write code before a loop. hero . moveRight ( ) # Break open the "Ches…" at bounding box center [550, 107] width 207 height 176
click at [502, 61] on div "# You can write code before a loop. hero . moveRight ( ) # Break open the "Ches…" at bounding box center [550, 107] width 207 height 176
click at [503, 58] on div "# You can write code before a loop. hero . moveRight ( ) # Break open the "Ches…" at bounding box center [550, 107] width 207 height 176
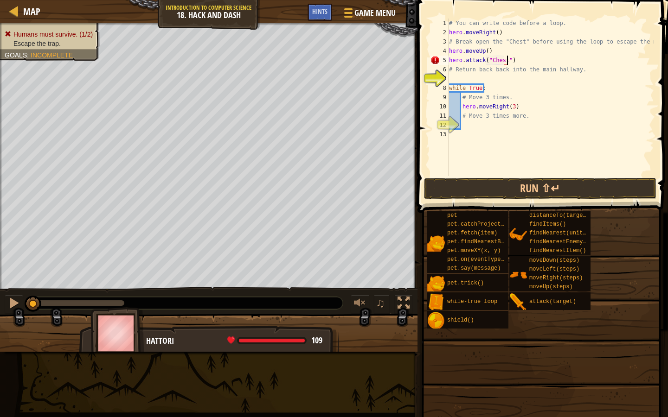
scroll to position [4, 5]
type textarea "hero.attack("Chest")"
click at [515, 193] on button "Run ⇧↵" at bounding box center [540, 188] width 232 height 21
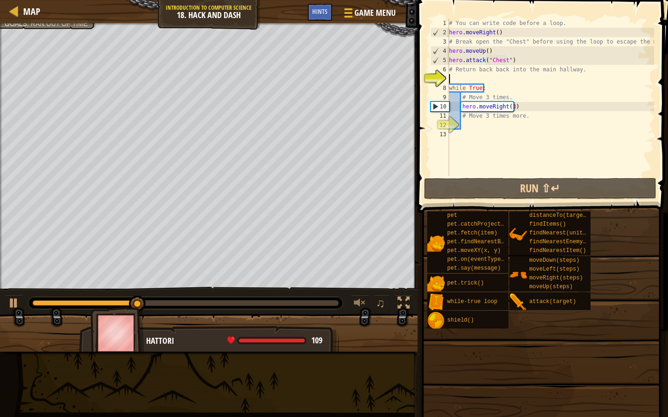
click at [453, 80] on div "# You can write code before a loop. hero . moveRight ( ) # Break open the "Ches…" at bounding box center [550, 107] width 207 height 176
type textarea "h"
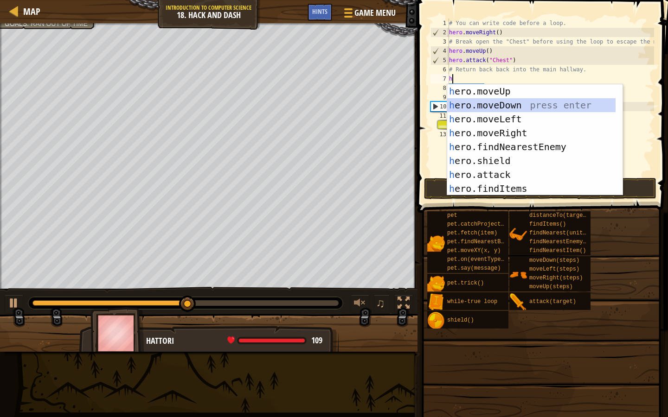
click at [488, 104] on div "h ero.moveUp press enter h ero.moveDown press enter h ero.moveLeft press enter …" at bounding box center [534, 153] width 175 height 139
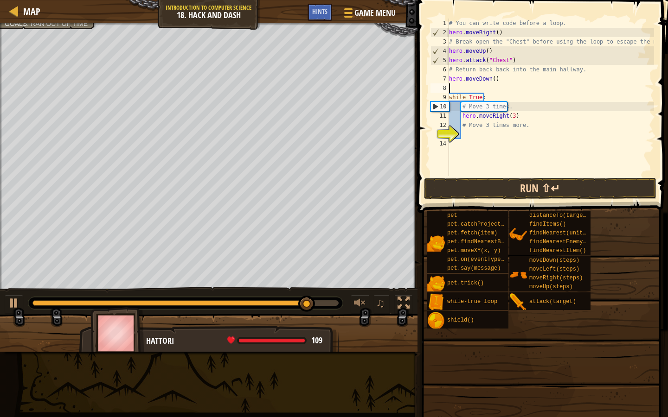
type textarea "h"
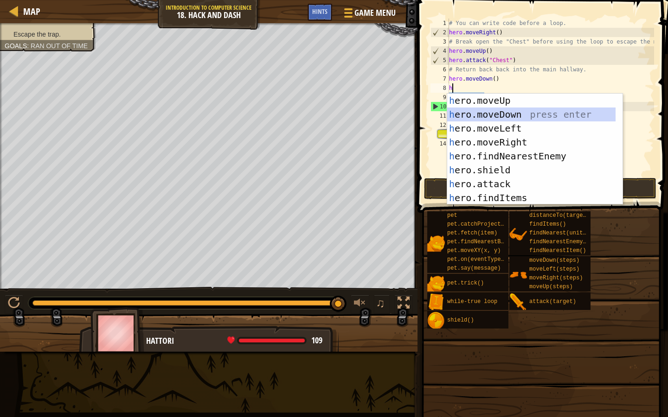
click at [505, 119] on div "h ero.moveUp press enter h ero.moveDown press enter h ero.moveLeft press enter …" at bounding box center [531, 163] width 168 height 139
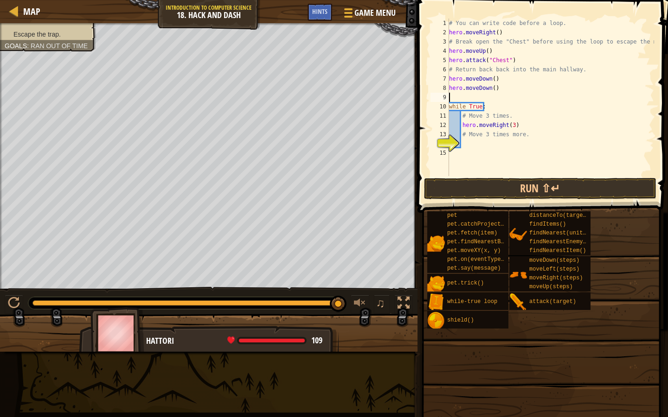
click at [496, 89] on div "# You can write code before a loop. hero . moveRight ( ) # Break open the "Ches…" at bounding box center [550, 107] width 207 height 176
type textarea "h"
type textarea "hero.moveDown()"
click at [461, 89] on div "# You can write code before a loop. hero . moveRight ( ) # Break open the "Ches…" at bounding box center [550, 107] width 207 height 176
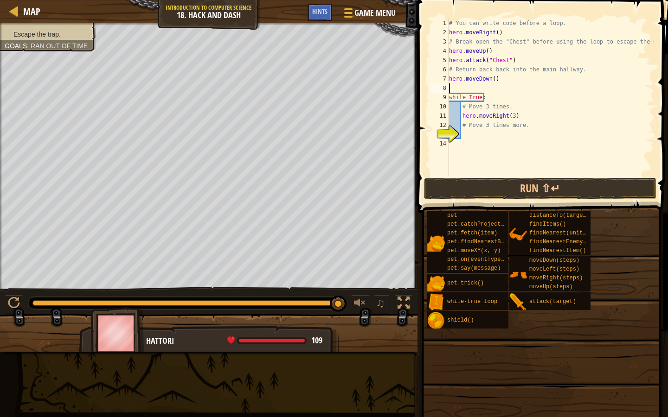
type textarea "hero.moveDown()"
click at [478, 126] on div "# You can write code before a loop. hero . moveRight ( ) # Break open the "Ches…" at bounding box center [550, 107] width 207 height 176
type textarea "h"
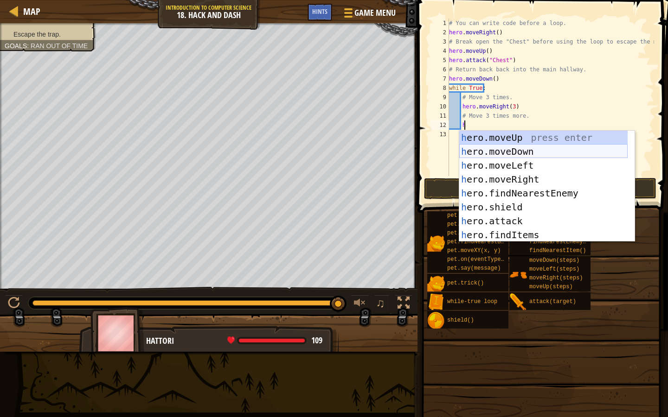
click at [561, 153] on div "h ero.moveUp press enter h ero.moveDown press enter h ero.moveLeft press enter …" at bounding box center [543, 200] width 168 height 139
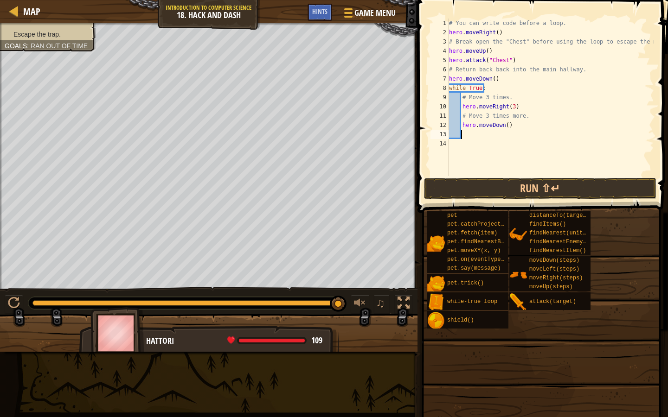
click at [561, 153] on div "# You can write code before a loop. hero . moveRight ( ) # Break open the "Ches…" at bounding box center [550, 107] width 207 height 176
click at [503, 126] on div "# You can write code before a loop. hero . moveRight ( ) # Break open the "Ches…" at bounding box center [550, 107] width 207 height 176
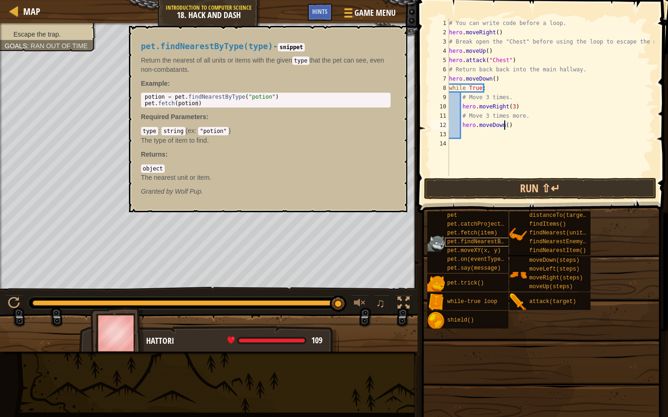
type textarea "hero.moveDown(3)"
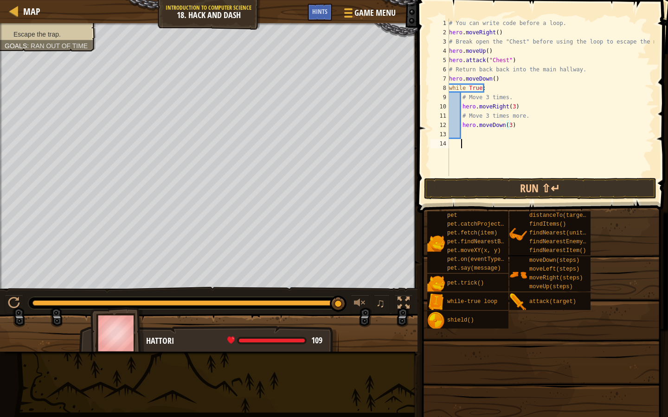
click at [482, 156] on div "# You can write code before a loop. hero . moveRight ( ) # Break open the "Ches…" at bounding box center [550, 107] width 207 height 176
click at [530, 182] on button "Run ⇧↵" at bounding box center [540, 188] width 232 height 21
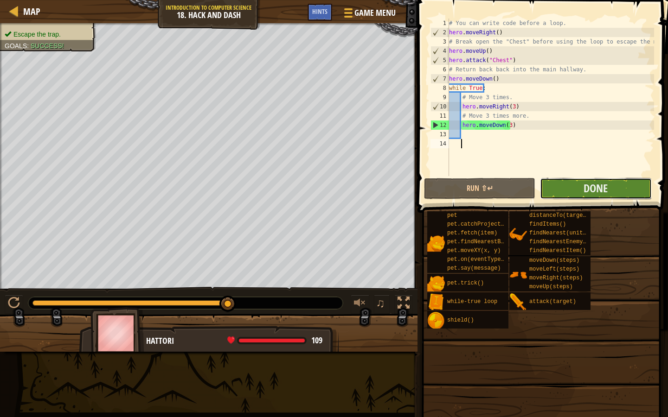
click at [585, 180] on button "Done" at bounding box center [595, 188] width 111 height 21
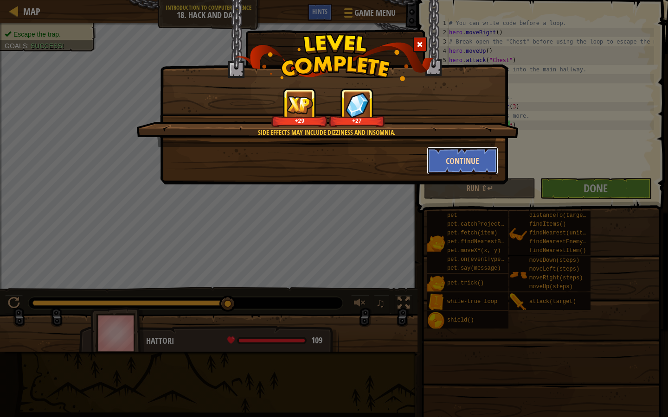
click at [447, 163] on button "Continue" at bounding box center [463, 161] width 72 height 28
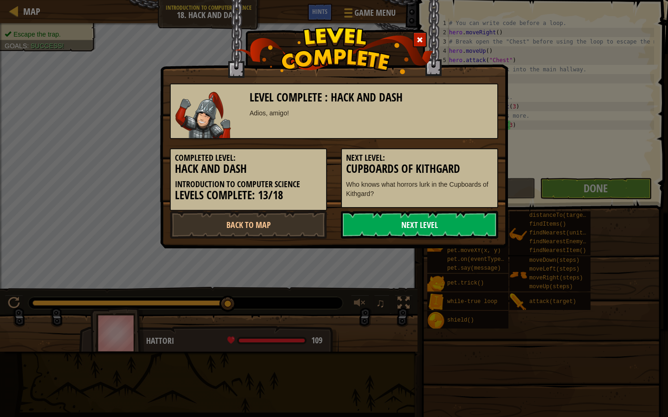
click at [444, 220] on link "Next Level" at bounding box center [419, 225] width 157 height 28
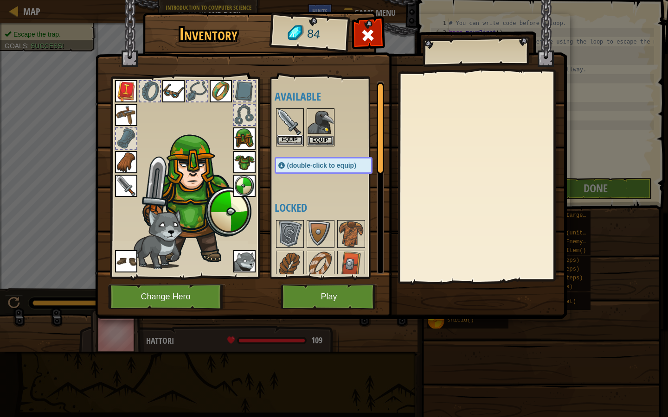
click at [295, 140] on button "Equip" at bounding box center [290, 140] width 26 height 10
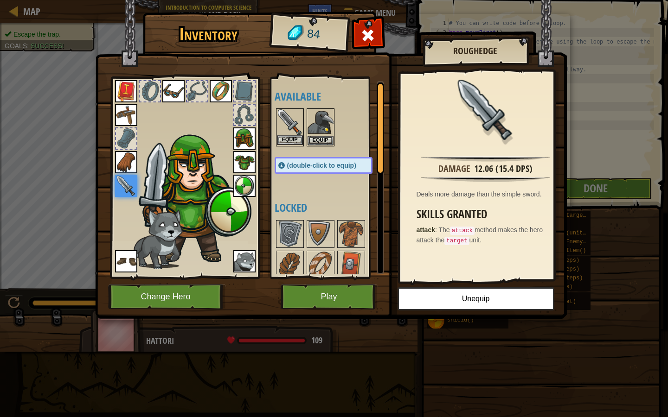
click at [287, 134] on img at bounding box center [290, 122] width 26 height 26
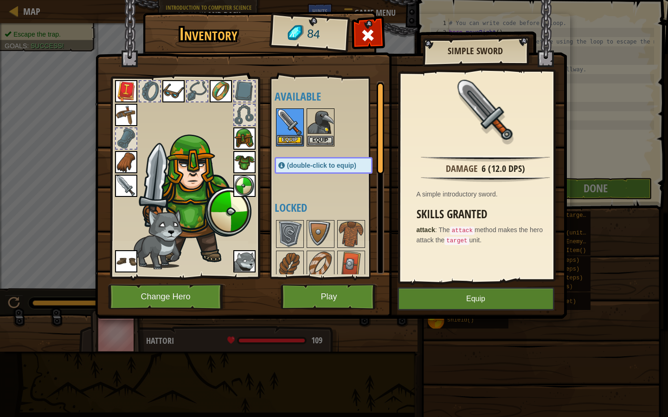
click at [286, 134] on img at bounding box center [290, 122] width 26 height 26
click at [289, 134] on img at bounding box center [290, 122] width 26 height 26
click at [352, 242] on img at bounding box center [351, 234] width 26 height 26
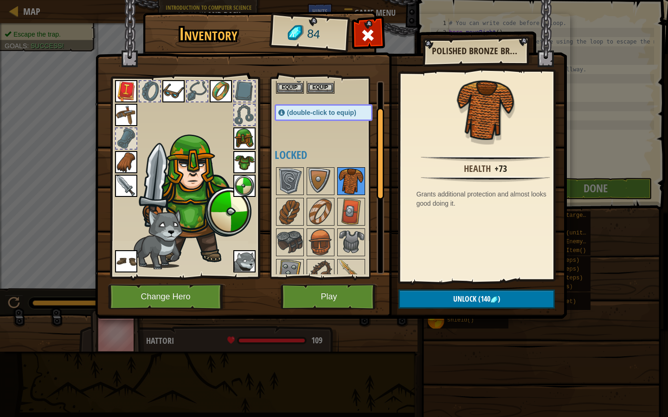
scroll to position [53, 0]
click at [337, 202] on div at bounding box center [351, 211] width 28 height 28
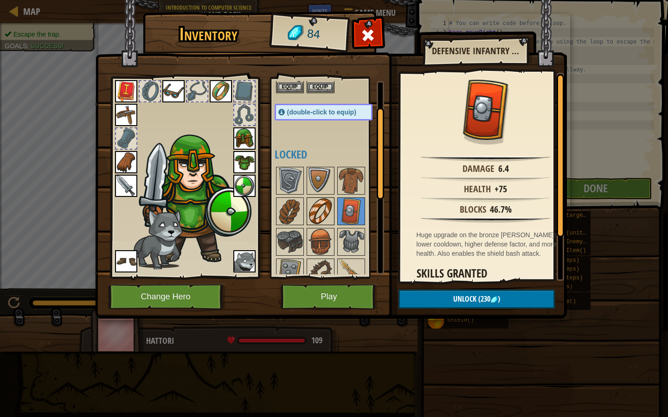
click at [317, 210] on img at bounding box center [320, 211] width 26 height 26
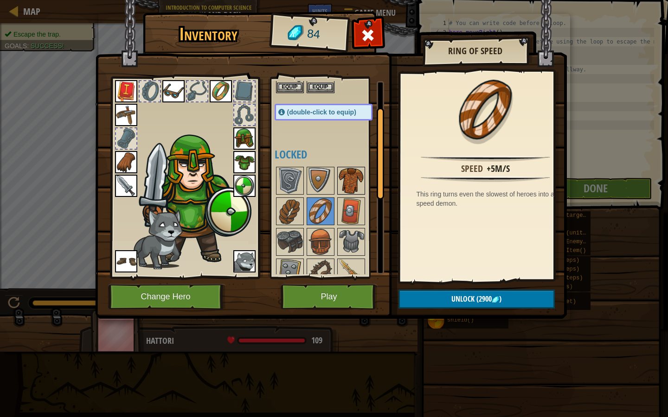
click at [347, 186] on img at bounding box center [351, 181] width 26 height 26
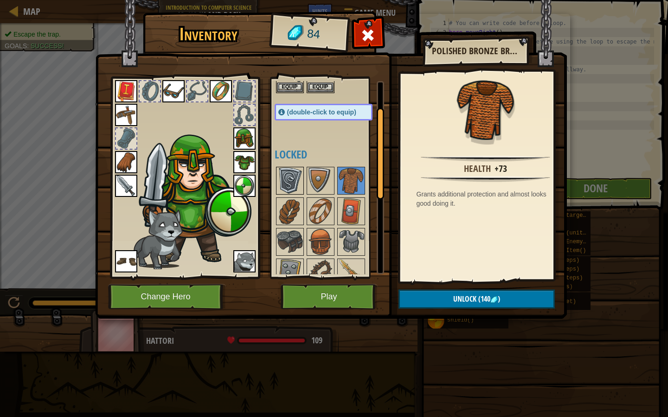
click at [286, 175] on img at bounding box center [290, 181] width 26 height 26
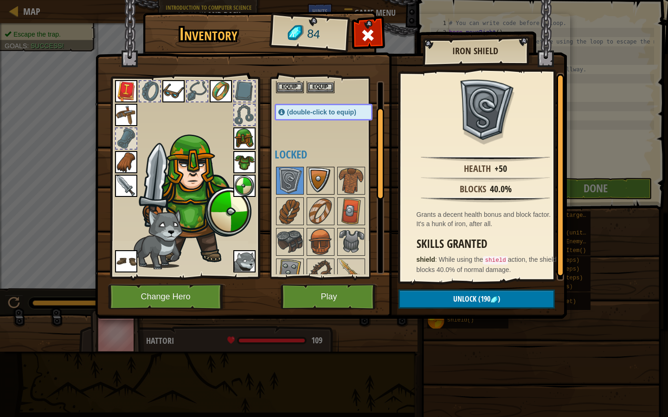
click at [318, 175] on img at bounding box center [320, 181] width 26 height 26
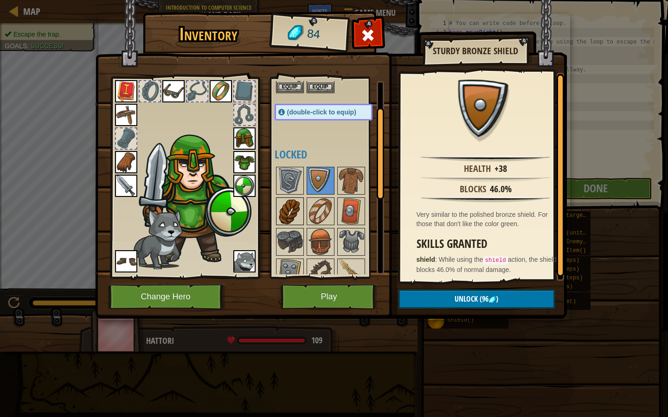
click at [287, 213] on img at bounding box center [290, 211] width 26 height 26
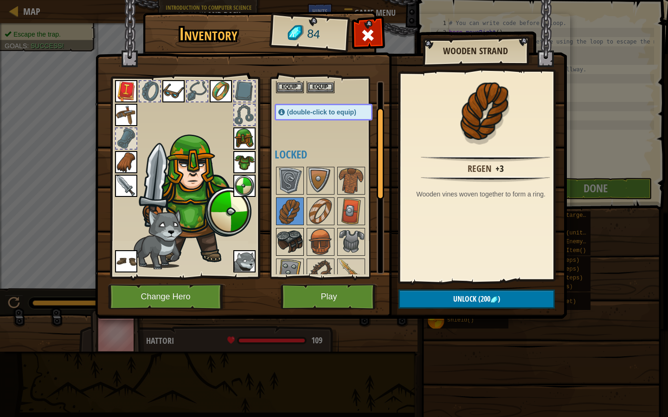
click at [282, 233] on img at bounding box center [290, 242] width 26 height 26
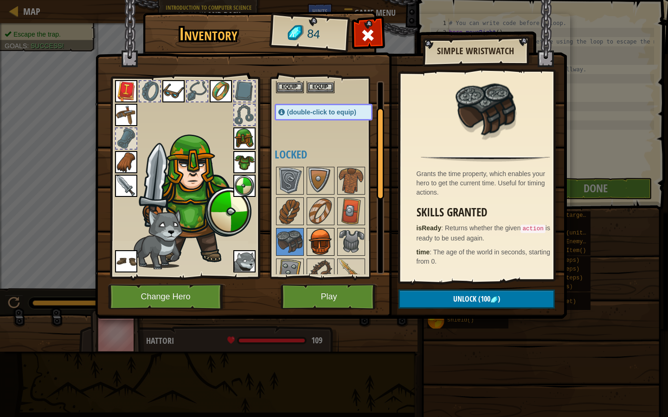
click at [325, 239] on img at bounding box center [320, 242] width 26 height 26
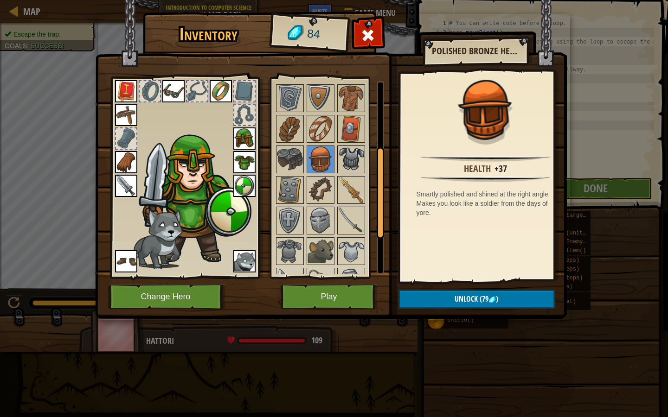
scroll to position [136, 0]
click at [348, 219] on img at bounding box center [351, 220] width 26 height 26
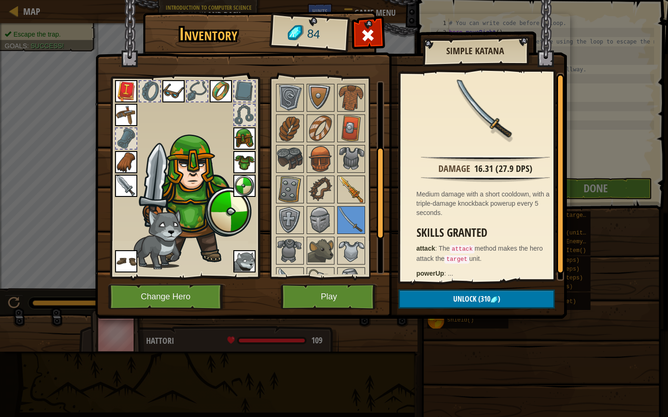
click at [352, 184] on img at bounding box center [351, 190] width 26 height 26
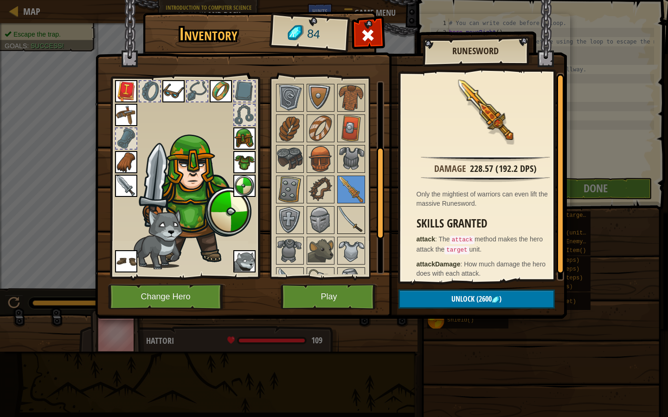
click at [350, 218] on img at bounding box center [351, 220] width 26 height 26
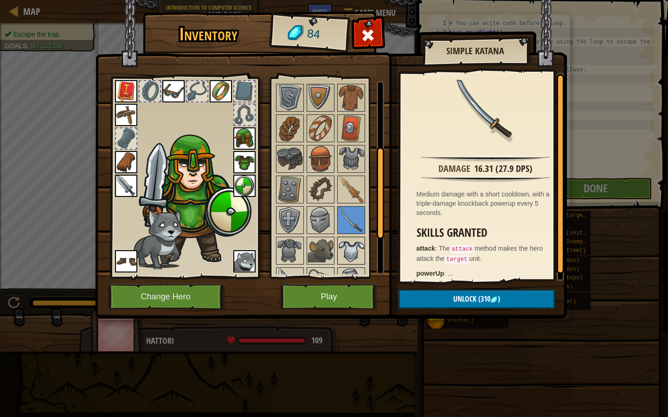
click at [358, 252] on img at bounding box center [351, 251] width 26 height 26
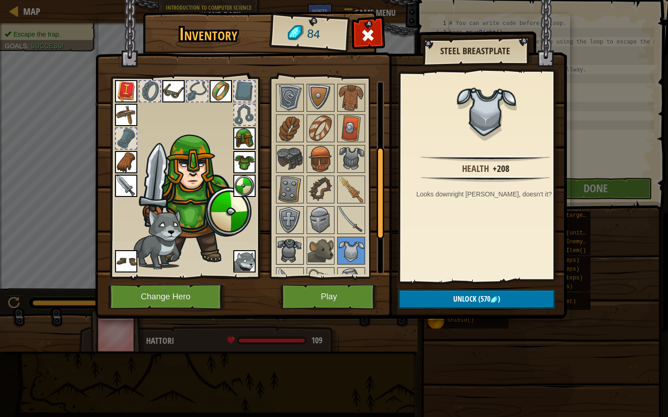
click at [296, 255] on img at bounding box center [290, 251] width 26 height 26
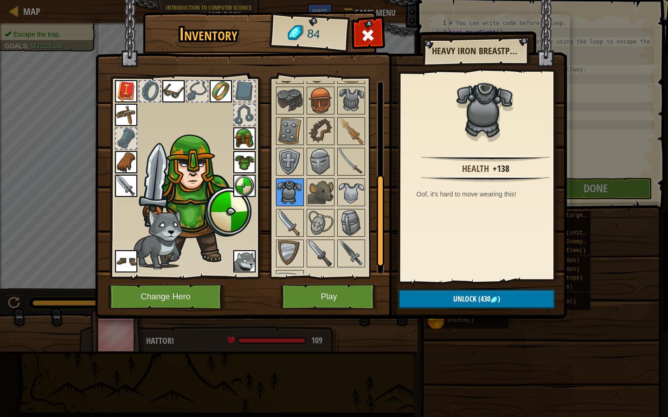
scroll to position [195, 0]
click at [321, 249] on img at bounding box center [320, 253] width 26 height 26
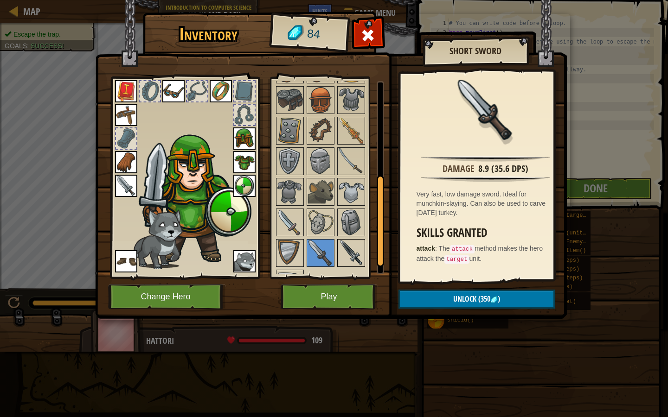
click at [348, 242] on img at bounding box center [351, 253] width 26 height 26
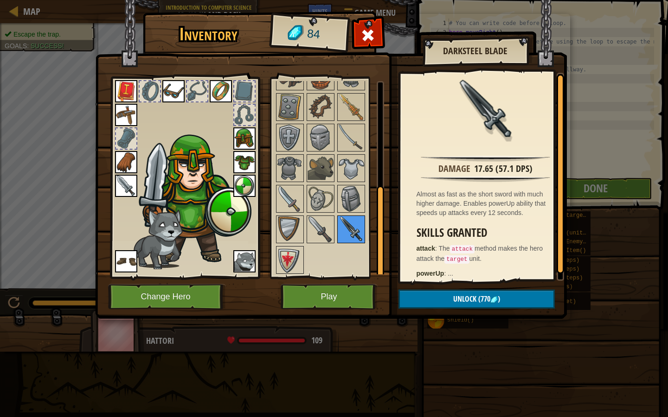
scroll to position [219, 0]
click at [287, 261] on img at bounding box center [290, 260] width 26 height 26
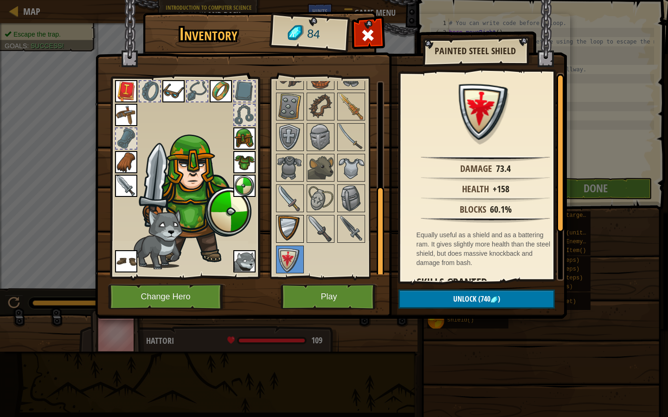
click at [299, 227] on img at bounding box center [290, 229] width 26 height 26
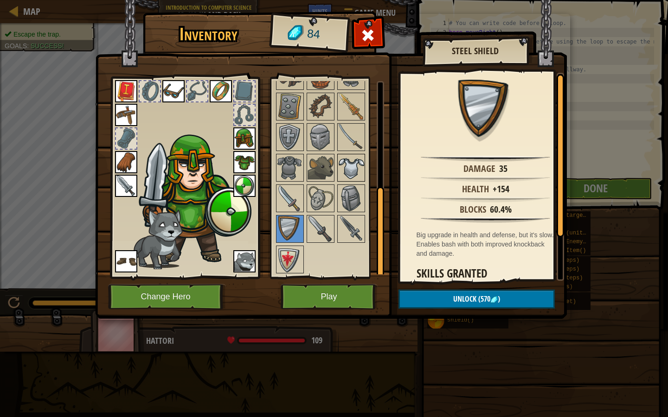
click at [357, 158] on img at bounding box center [351, 168] width 26 height 26
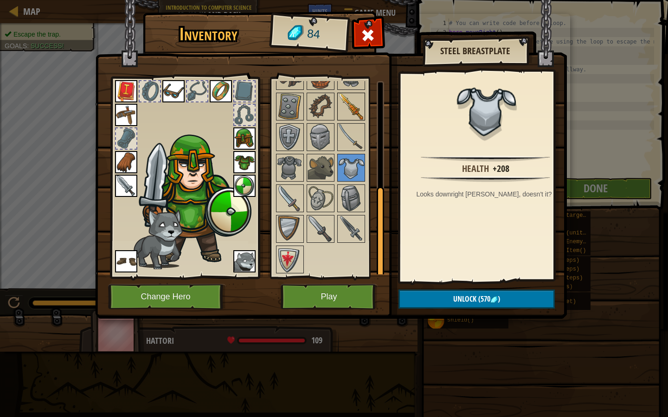
click at [358, 96] on img at bounding box center [351, 107] width 26 height 26
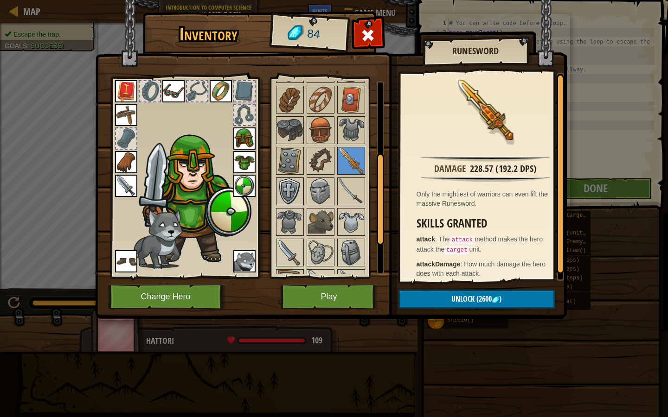
scroll to position [140, 0]
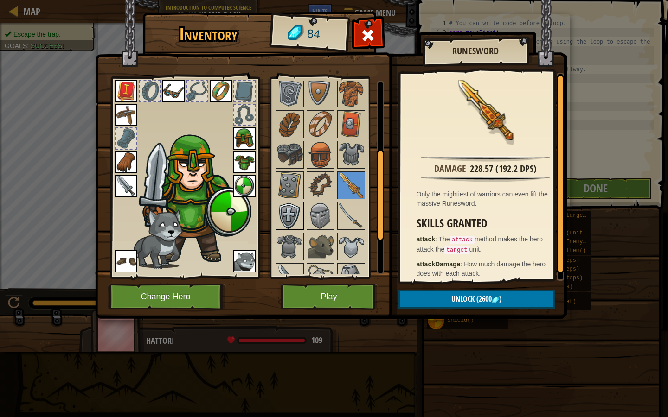
click at [292, 224] on img at bounding box center [290, 216] width 26 height 26
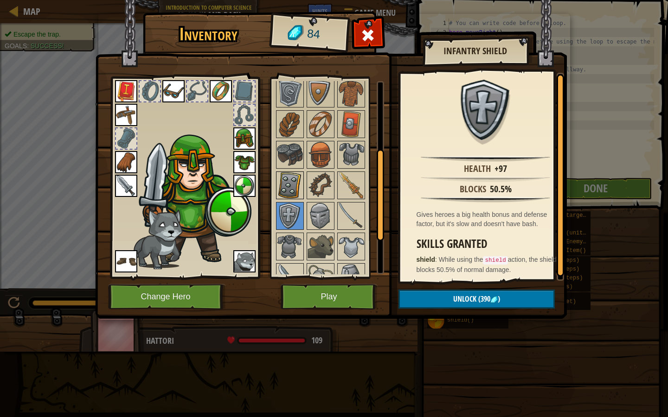
click at [293, 198] on div at bounding box center [290, 186] width 28 height 28
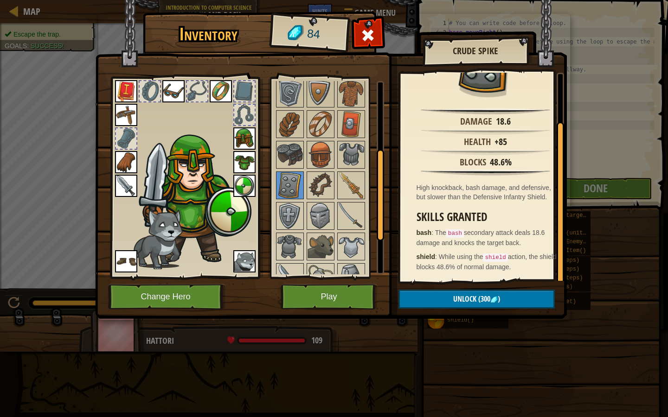
scroll to position [0, 0]
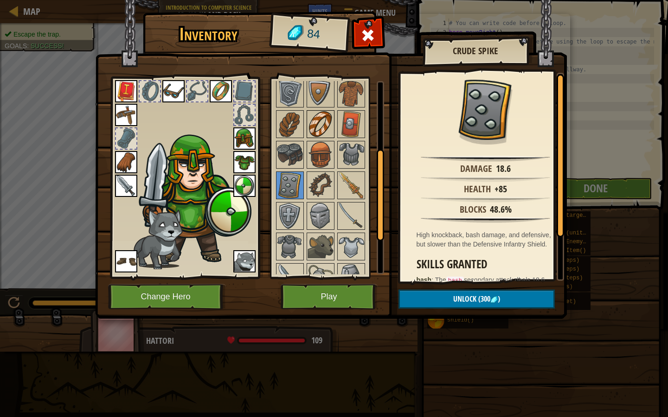
click at [328, 128] on img at bounding box center [320, 124] width 26 height 26
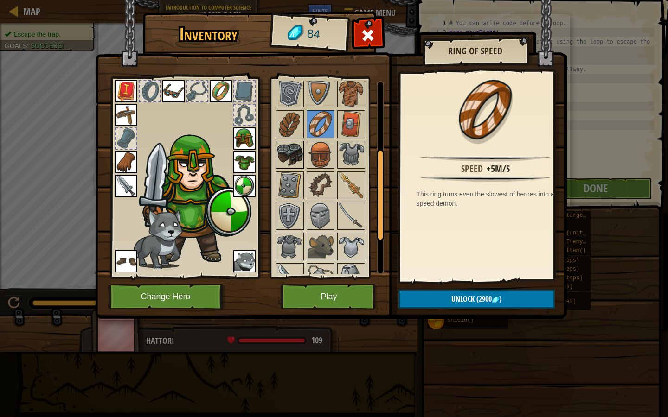
click at [288, 158] on img at bounding box center [290, 155] width 26 height 26
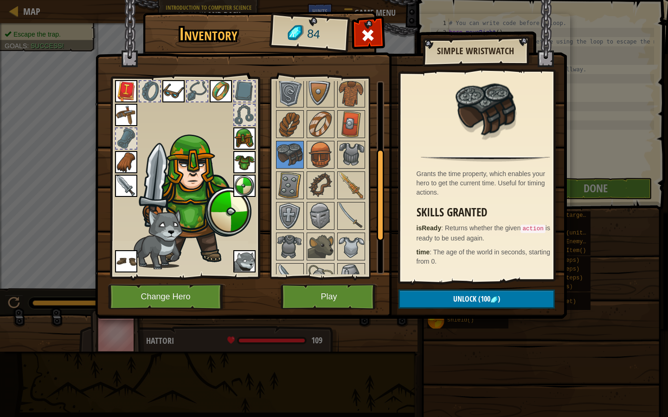
click at [336, 192] on div at bounding box center [332, 215] width 116 height 275
click at [314, 213] on img at bounding box center [320, 216] width 26 height 26
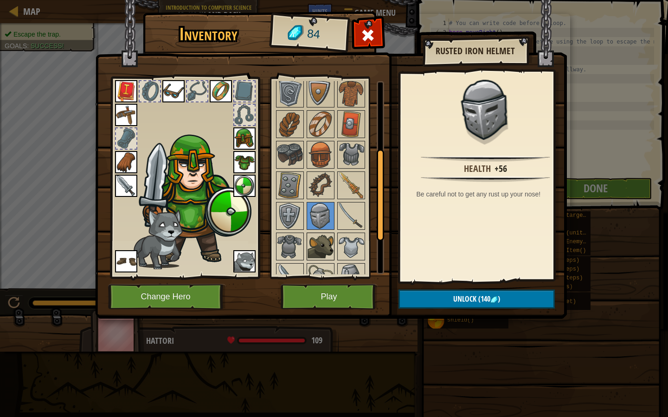
click at [324, 244] on img at bounding box center [320, 247] width 26 height 26
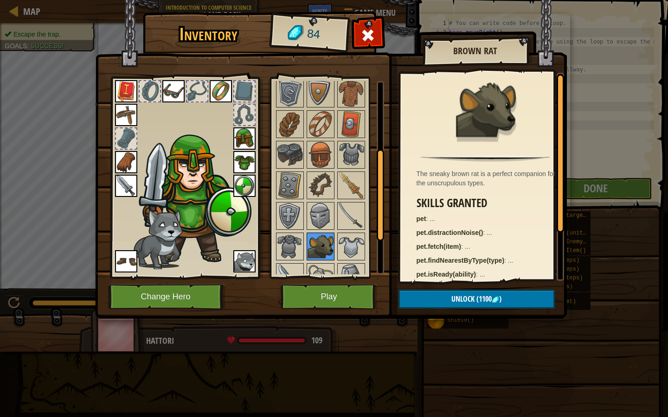
scroll to position [219, 0]
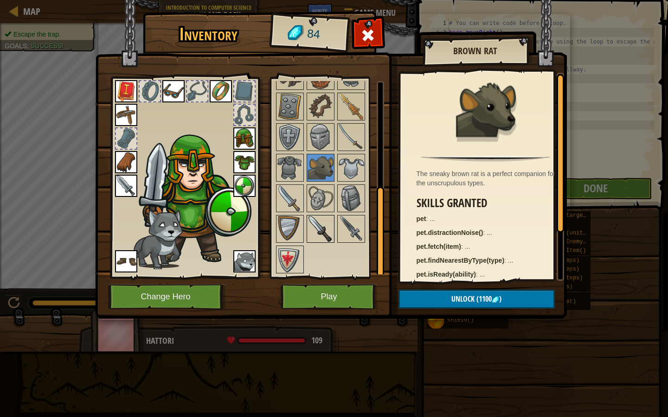
click at [327, 222] on img at bounding box center [320, 229] width 26 height 26
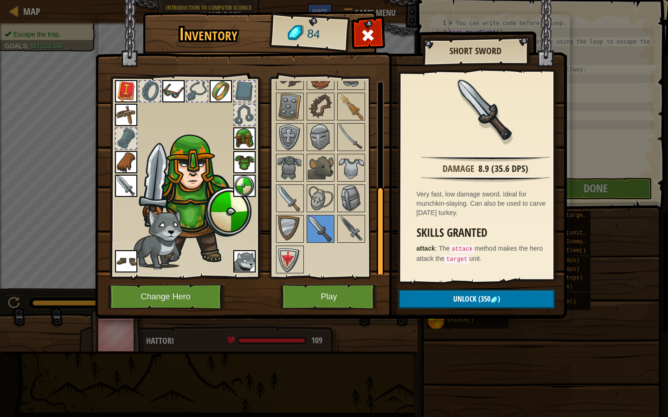
click at [270, 218] on img at bounding box center [330, 150] width 471 height 337
click at [336, 293] on button "Play" at bounding box center [328, 296] width 97 height 25
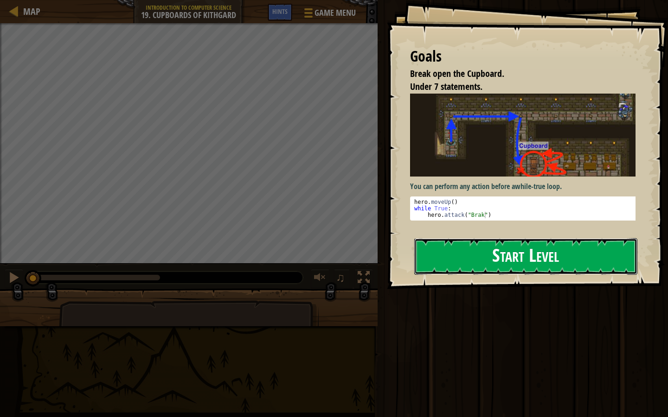
click at [476, 250] on button "Start Level" at bounding box center [525, 256] width 223 height 37
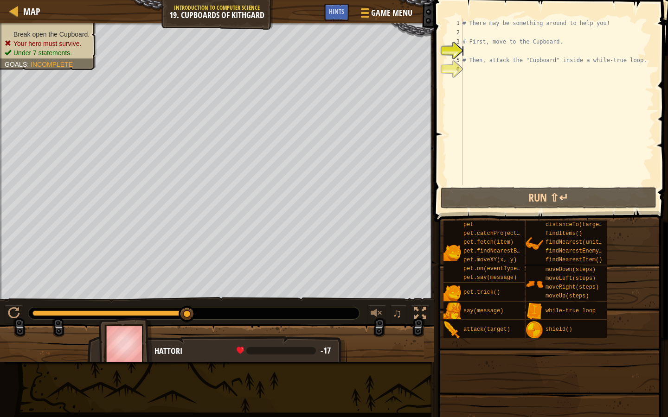
type textarea "h"
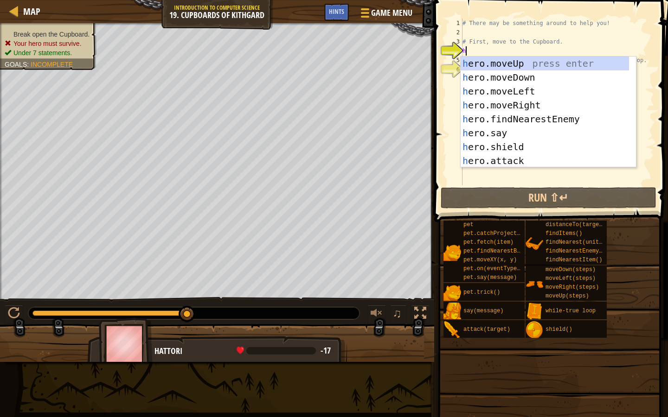
scroll to position [4, 0]
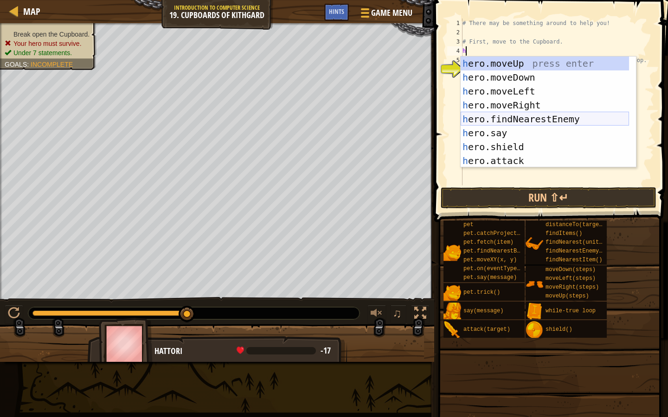
click at [497, 120] on div "h ero.moveUp press enter h ero.moveDown press enter h ero.moveLeft press enter …" at bounding box center [544, 126] width 168 height 139
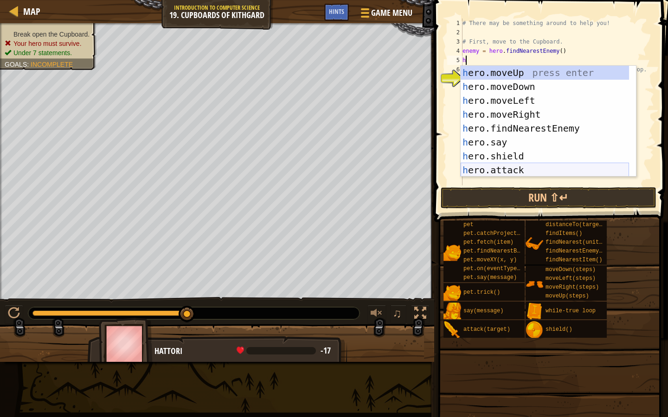
click at [558, 170] on div "h ero.moveUp press enter h ero.moveDown press enter h ero.moveLeft press enter …" at bounding box center [544, 135] width 168 height 139
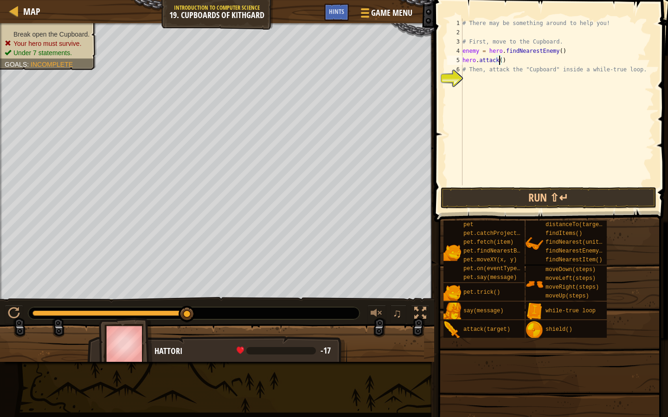
click at [560, 49] on div "# There may be something around to help you! # First, move to the Cupboard. ene…" at bounding box center [556, 111] width 193 height 185
type textarea "e"
click at [507, 64] on div "# There may be something around to help you! # First, move to the Cupboard. her…" at bounding box center [556, 111] width 193 height 185
type textarea "h"
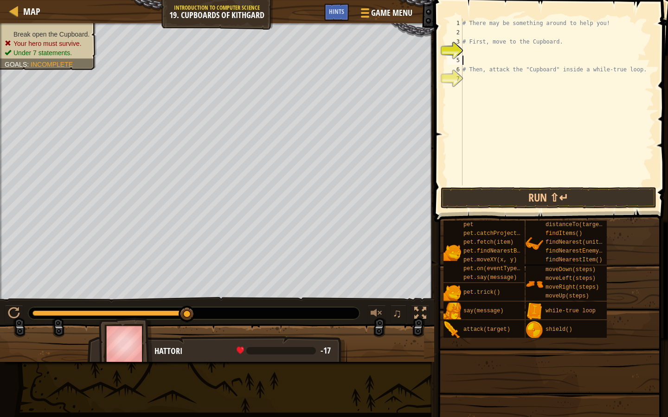
click at [507, 64] on div "# There may be something around to help you! # First, move to the Cupboard. # T…" at bounding box center [556, 111] width 193 height 185
click at [465, 51] on div "# There may be something around to help you! # First, move to the Cupboard. # T…" at bounding box center [556, 111] width 193 height 185
type textarea "h"
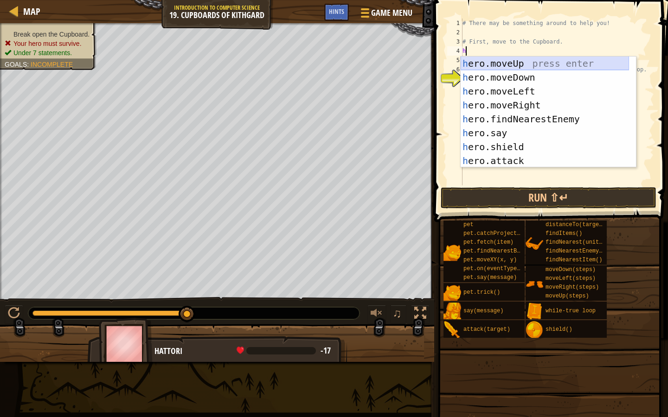
click at [514, 64] on div "h ero.moveUp press enter h ero.moveDown press enter h ero.moveLeft press enter …" at bounding box center [544, 126] width 168 height 139
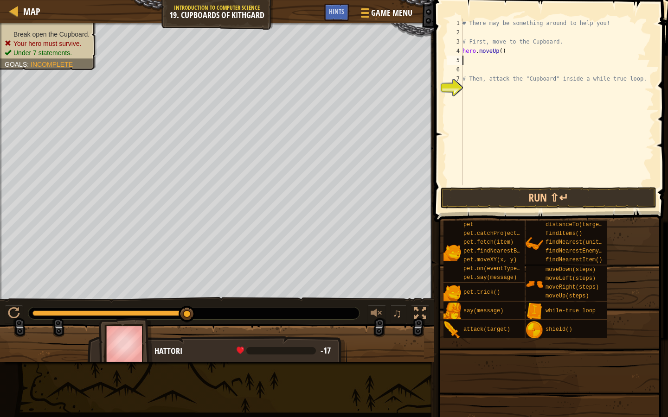
type textarea "h"
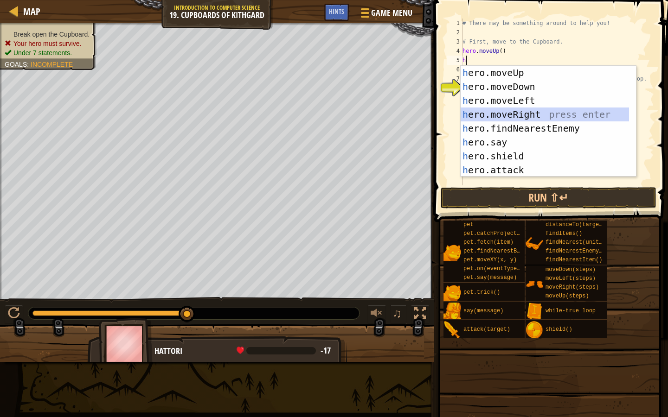
click at [504, 111] on div "h ero.moveUp press enter h ero.moveDown press enter h ero.moveLeft press enter …" at bounding box center [544, 135] width 168 height 139
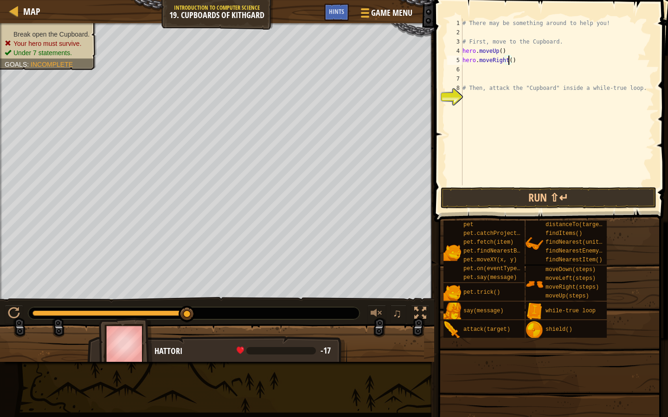
scroll to position [4, 0]
type textarea "hero.moveRight(2)"
click at [467, 74] on div "# There may be something around to help you! # First, move to the Cupboard. her…" at bounding box center [556, 111] width 193 height 185
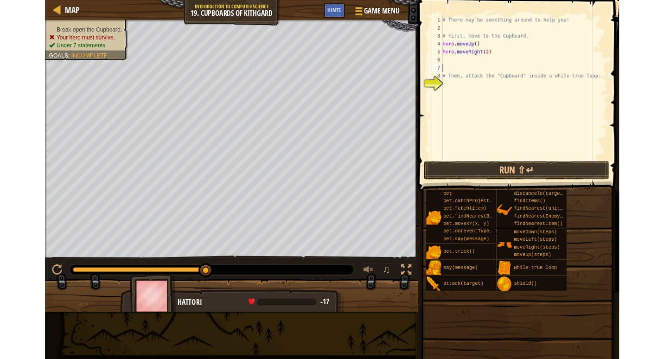
scroll to position [4, 0]
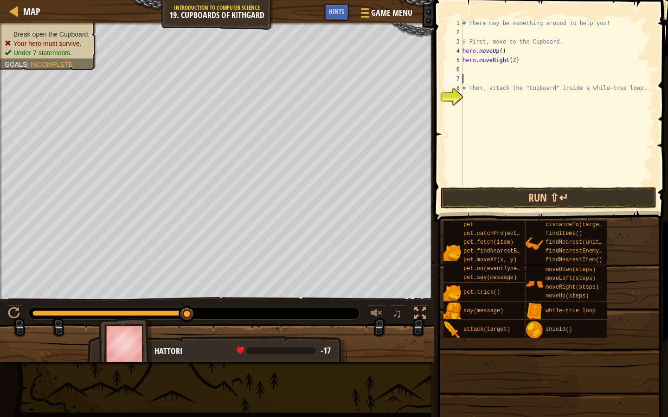
click at [468, 67] on div "# There may be something around to help you! # First, move to the Cupboard. her…" at bounding box center [556, 111] width 193 height 185
type textarea "h"
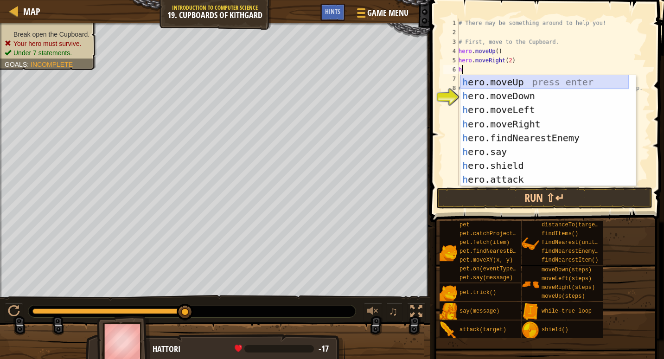
click at [507, 88] on div "h ero.moveUp press enter h ero.moveDown press enter h ero.moveLeft press enter …" at bounding box center [544, 144] width 168 height 139
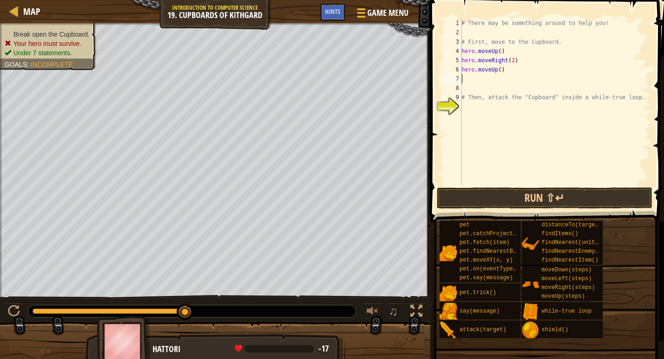
click at [502, 72] on div "# There may be something around to help you! # First, move to the Cupboard. her…" at bounding box center [554, 111] width 191 height 185
type textarea "h"
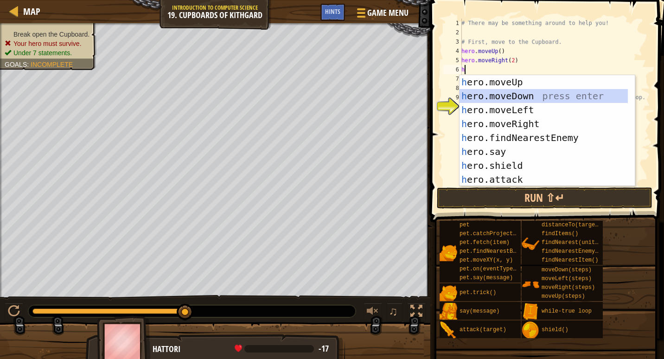
click at [516, 92] on div "h ero.moveUp press enter h ero.moveDown press enter h ero.moveLeft press enter …" at bounding box center [543, 144] width 168 height 139
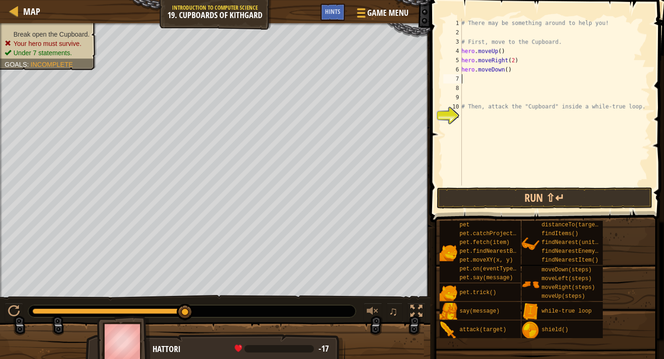
click at [503, 71] on div "# There may be something around to help you! # First, move to the Cupboard. her…" at bounding box center [554, 111] width 191 height 185
type textarea "hero.moveDown(2)"
click at [463, 80] on div "# There may be something around to help you! # First, move to the Cupboard. her…" at bounding box center [554, 111] width 191 height 185
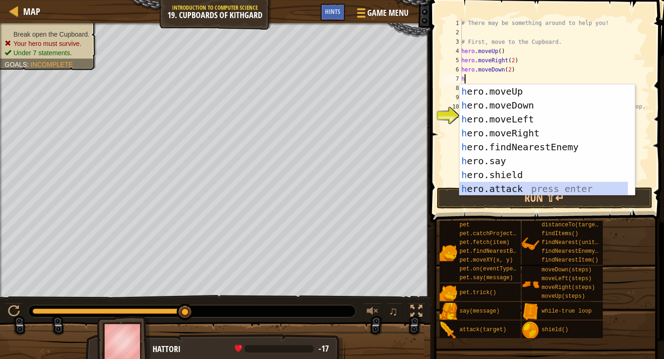
click at [507, 189] on div "h ero.moveUp press enter h ero.moveDown press enter h ero.moveLeft press enter …" at bounding box center [543, 153] width 168 height 139
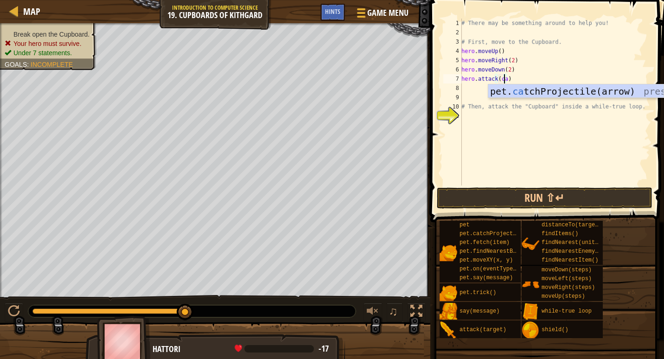
scroll to position [4, 4]
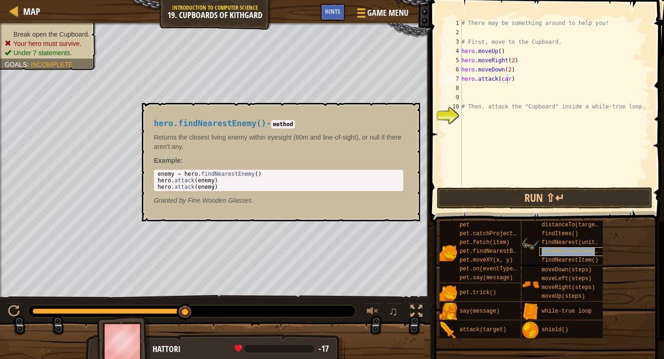
click at [561, 250] on span "findNearestEnemy()" at bounding box center [571, 251] width 60 height 6
click at [497, 80] on div "# There may be something around to help you! # First, move to the Cupboard. her…" at bounding box center [554, 111] width 191 height 185
click at [500, 79] on div "# There may be something around to help you! # First, move to the Cupboard. her…" at bounding box center [554, 111] width 191 height 185
click at [503, 78] on div "# There may be something around to help you! # First, move to the Cupboard. her…" at bounding box center [554, 111] width 191 height 185
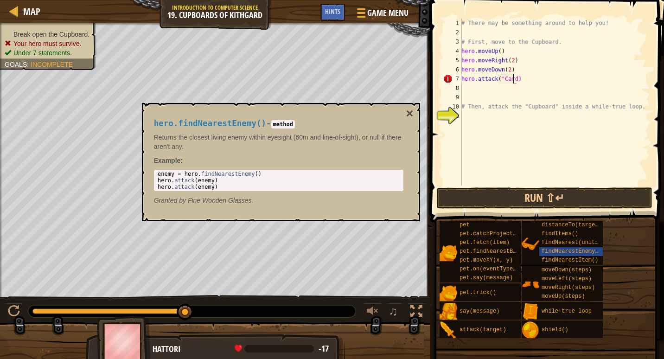
click at [513, 78] on div "# There may be something around to help you! # First, move to the Cupboard. her…" at bounding box center [554, 111] width 191 height 185
click at [408, 112] on button "×" at bounding box center [409, 113] width 7 height 13
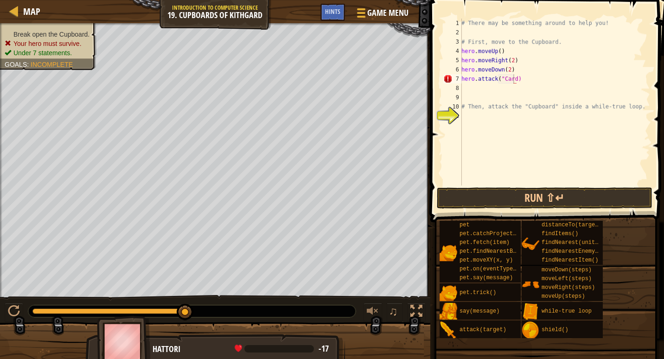
click at [515, 79] on div "# There may be something around to help you! # First, move to the Cupboard. her…" at bounding box center [554, 111] width 191 height 185
click at [512, 79] on div "# There may be something around to help you! # First, move to the Cupboard. her…" at bounding box center [554, 111] width 191 height 185
click at [513, 78] on div "# There may be something around to help you! # First, move to the Cupboard. her…" at bounding box center [554, 111] width 191 height 185
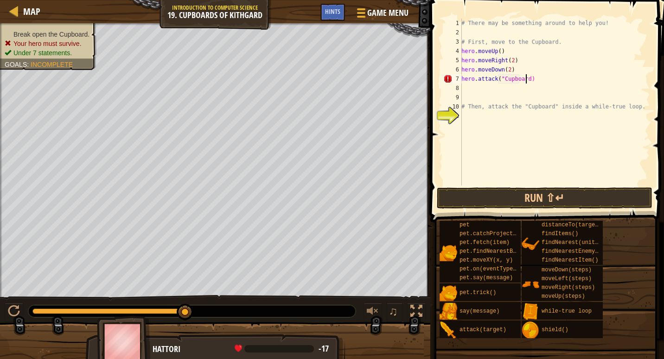
click at [524, 78] on div "# There may be something around to help you! # First, move to the Cupboard. her…" at bounding box center [554, 111] width 191 height 185
type textarea "hero.attack("Cupboard")"
click at [531, 194] on button "Run ⇧↵" at bounding box center [545, 197] width 216 height 21
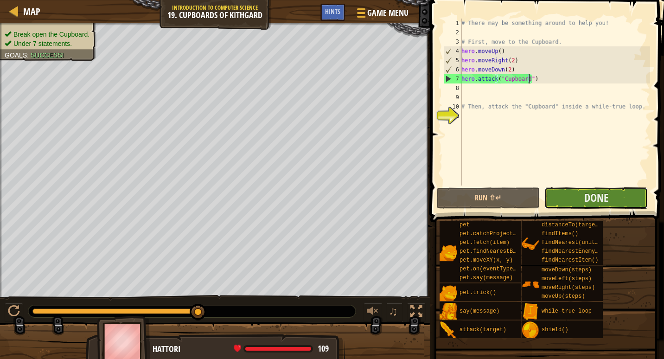
click at [584, 201] on button "Done" at bounding box center [595, 197] width 103 height 21
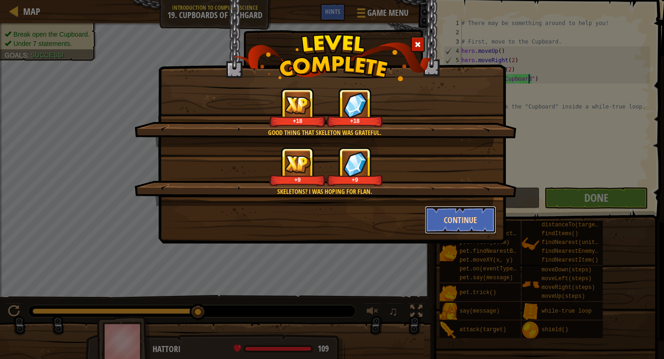
click at [440, 223] on button "Continue" at bounding box center [461, 220] width 72 height 28
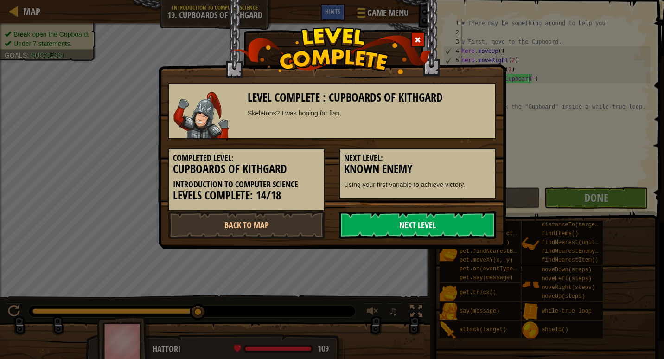
click at [441, 220] on link "Next Level" at bounding box center [417, 225] width 157 height 28
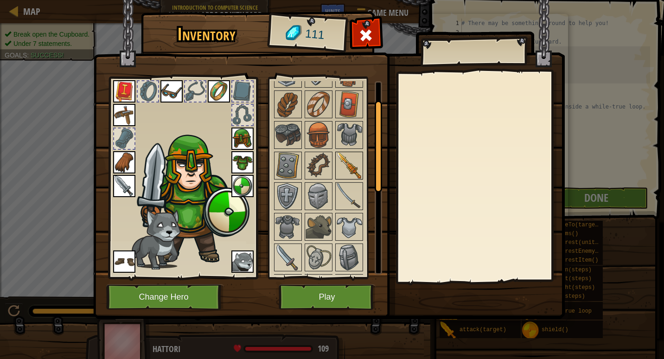
scroll to position [38, 0]
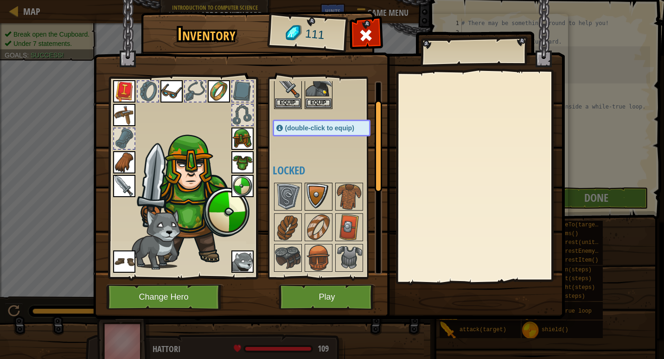
click at [319, 201] on img at bounding box center [319, 197] width 26 height 26
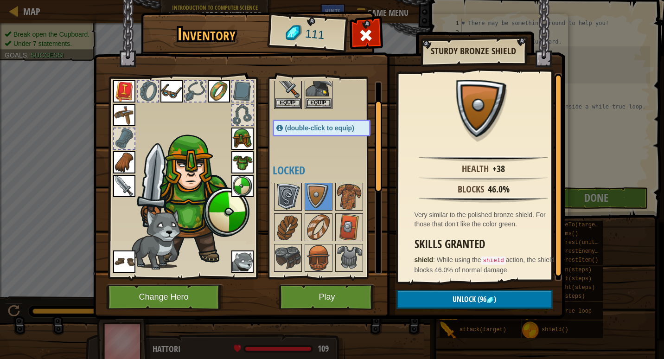
click at [283, 200] on img at bounding box center [288, 197] width 26 height 26
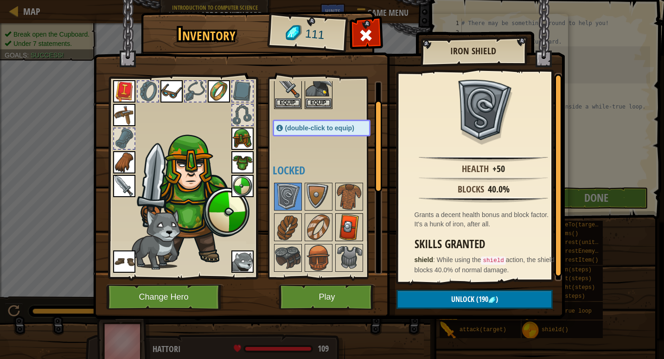
click at [349, 239] on img at bounding box center [349, 227] width 26 height 26
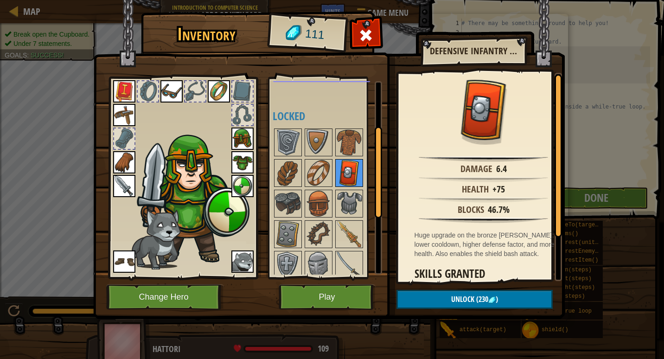
scroll to position [92, 0]
click at [342, 236] on img at bounding box center [349, 234] width 26 height 26
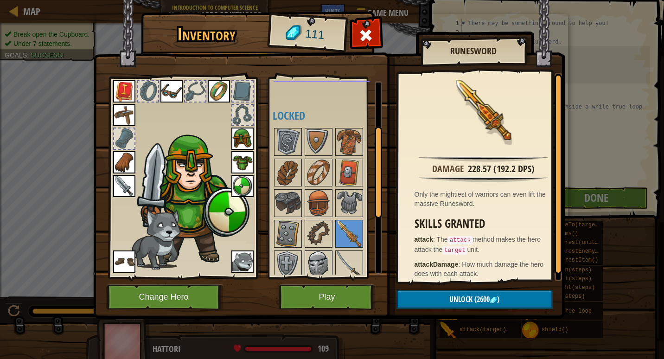
click at [312, 255] on img at bounding box center [319, 264] width 26 height 26
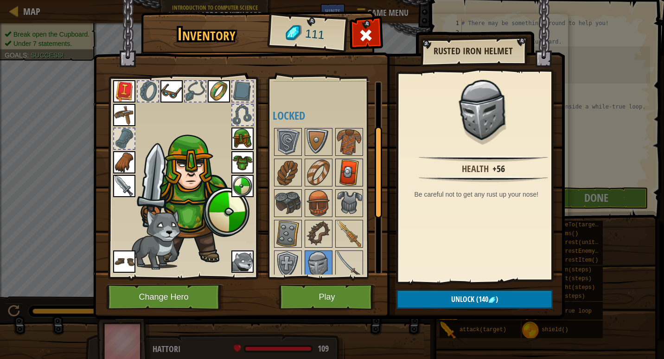
click at [344, 170] on img at bounding box center [349, 172] width 26 height 26
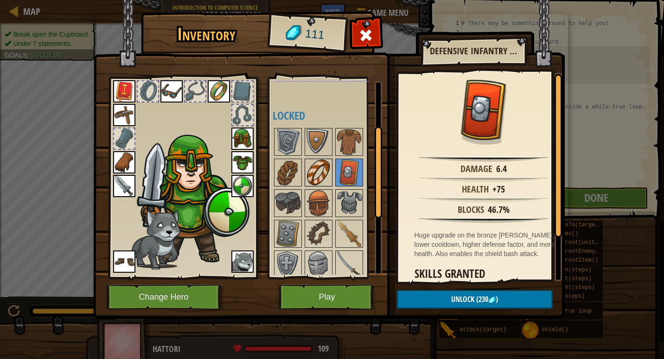
click at [327, 170] on img at bounding box center [319, 172] width 26 height 26
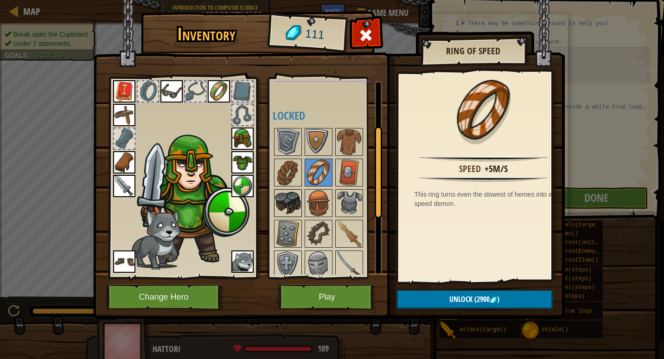
click at [284, 208] on img at bounding box center [288, 203] width 26 height 26
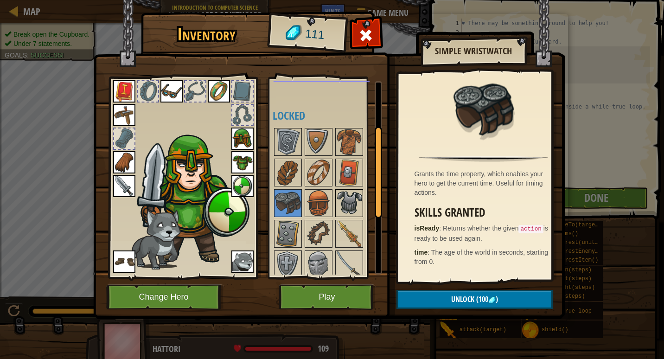
click at [350, 203] on img at bounding box center [349, 203] width 26 height 26
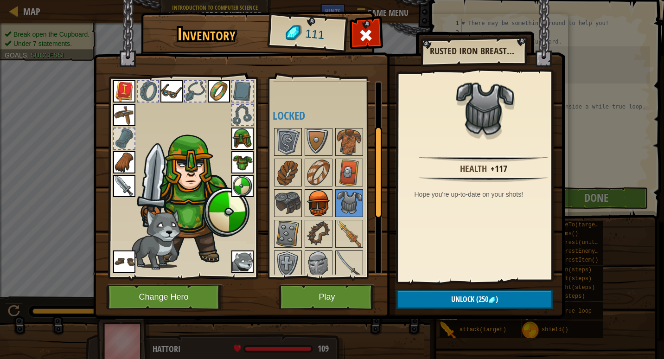
click at [322, 211] on img at bounding box center [319, 203] width 26 height 26
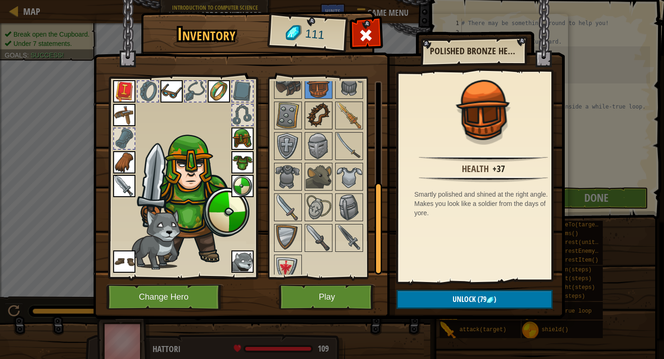
scroll to position [211, 0]
click at [350, 180] on img at bounding box center [349, 176] width 26 height 26
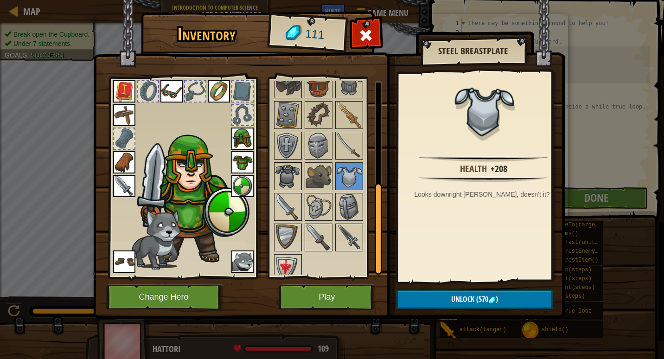
click at [285, 175] on img at bounding box center [288, 176] width 26 height 26
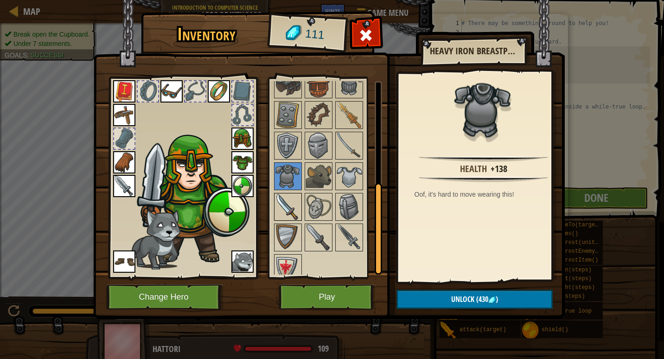
click at [282, 206] on img at bounding box center [288, 207] width 26 height 26
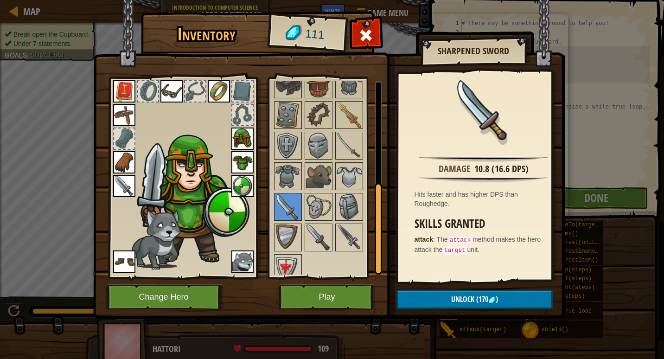
click at [323, 221] on div at bounding box center [331, 145] width 116 height 275
click at [332, 204] on div at bounding box center [319, 207] width 28 height 28
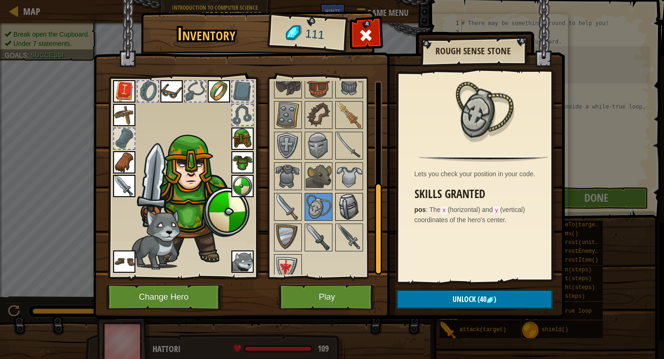
click at [345, 206] on img at bounding box center [349, 207] width 26 height 26
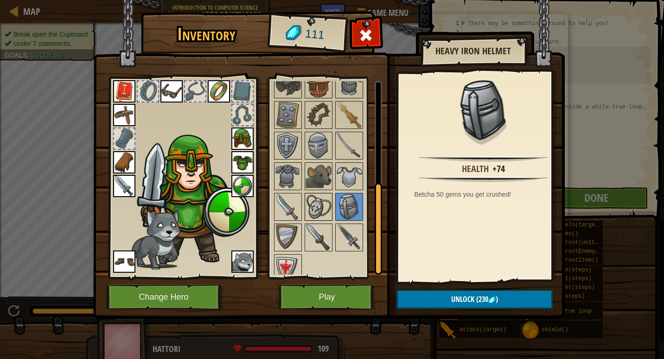
click at [307, 219] on div at bounding box center [319, 207] width 28 height 28
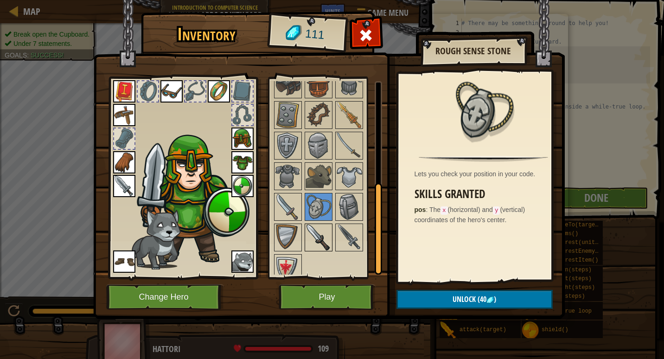
click at [320, 239] on img at bounding box center [319, 237] width 26 height 26
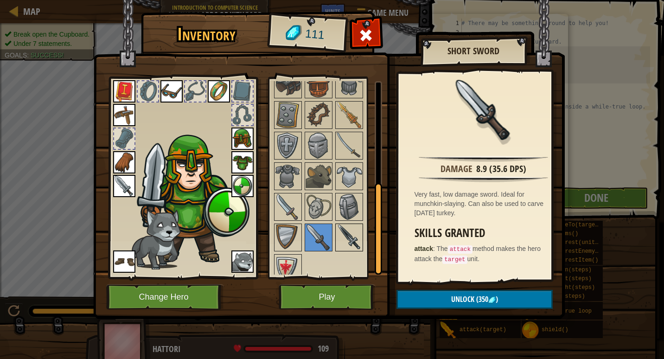
click at [347, 237] on img at bounding box center [349, 237] width 26 height 26
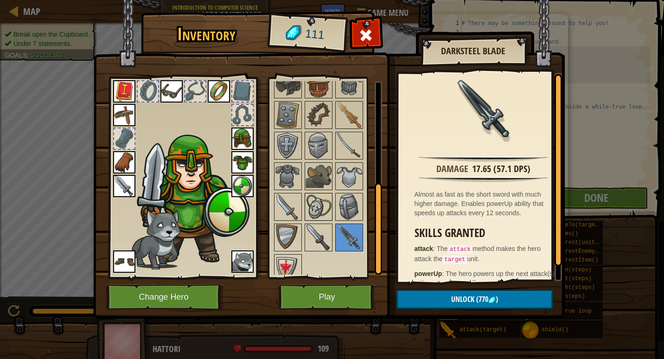
click at [325, 210] on img at bounding box center [319, 207] width 26 height 26
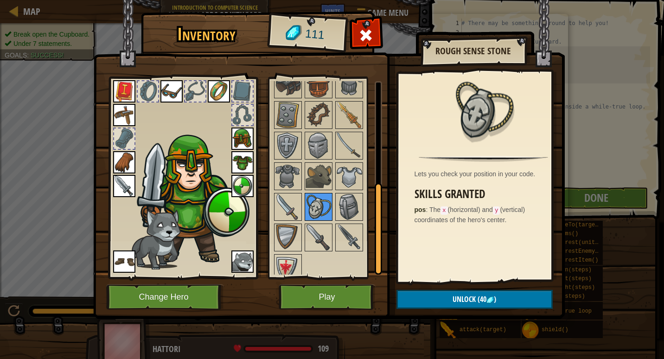
click at [325, 210] on img at bounding box center [319, 207] width 26 height 26
click at [287, 245] on img at bounding box center [288, 237] width 26 height 26
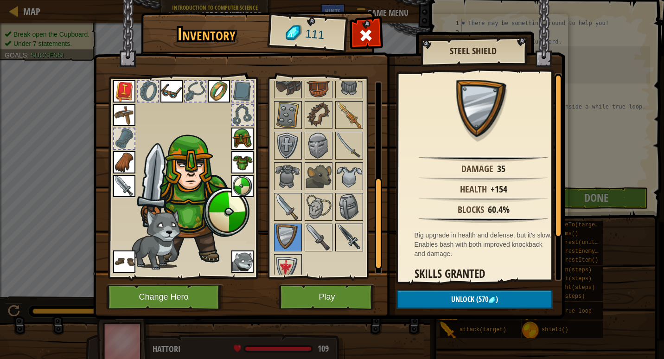
scroll to position [198, 0]
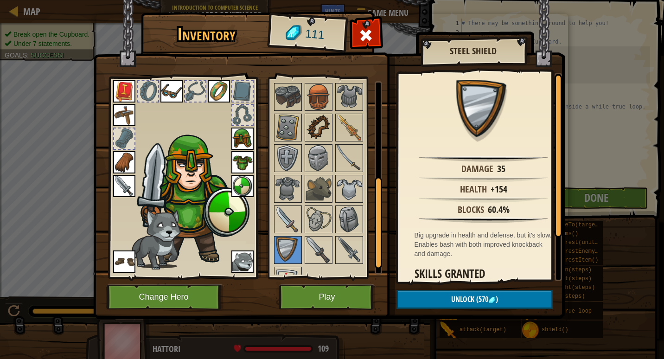
click at [321, 128] on img at bounding box center [319, 128] width 26 height 26
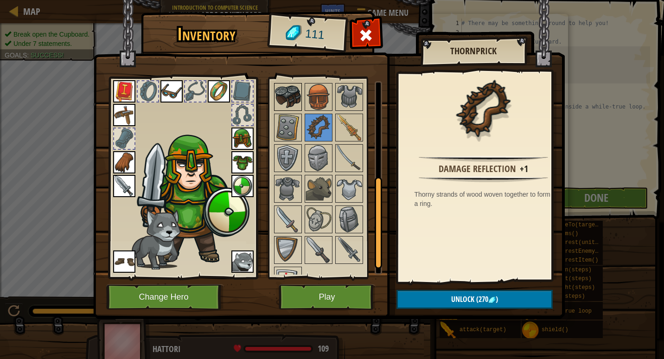
click at [285, 90] on img at bounding box center [288, 97] width 26 height 26
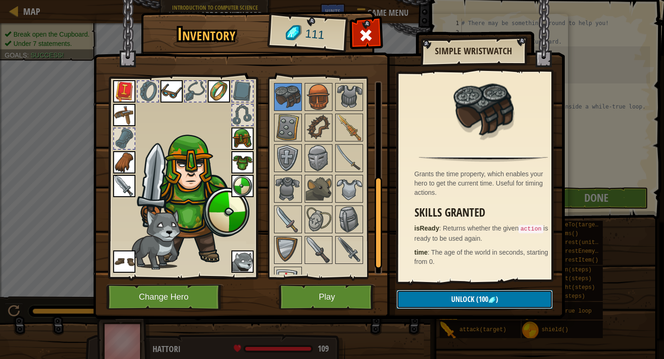
click at [470, 300] on span "Unlock" at bounding box center [462, 299] width 23 height 10
click at [465, 296] on button "Confirm" at bounding box center [474, 299] width 156 height 19
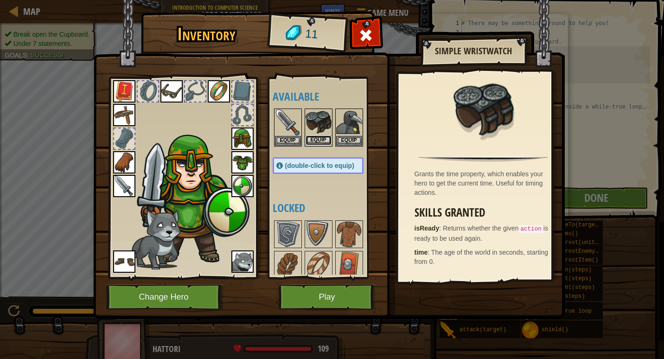
click at [312, 138] on button "Equip" at bounding box center [319, 140] width 26 height 10
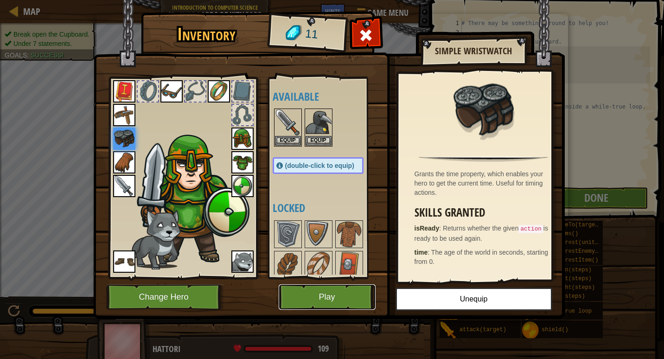
click at [319, 296] on button "Play" at bounding box center [327, 296] width 97 height 25
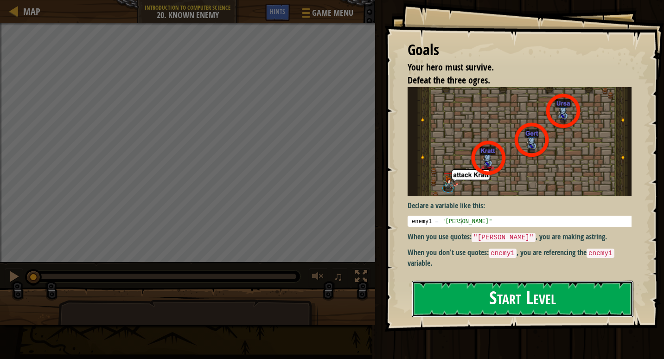
click at [513, 306] on button "Start Level" at bounding box center [523, 298] width 222 height 37
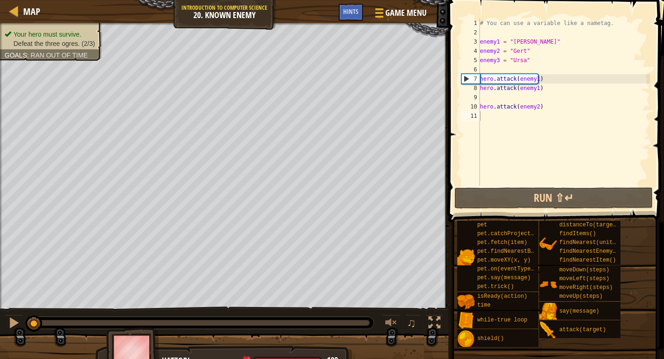
click at [485, 70] on div "# You can use a variable like a nametag. enemy1 = "[PERSON_NAME]" enemy2 = "[PE…" at bounding box center [564, 111] width 172 height 185
click at [482, 98] on div "# You can use a variable like a nametag. enemy1 = "[PERSON_NAME]" enemy2 = "[PE…" at bounding box center [564, 111] width 172 height 185
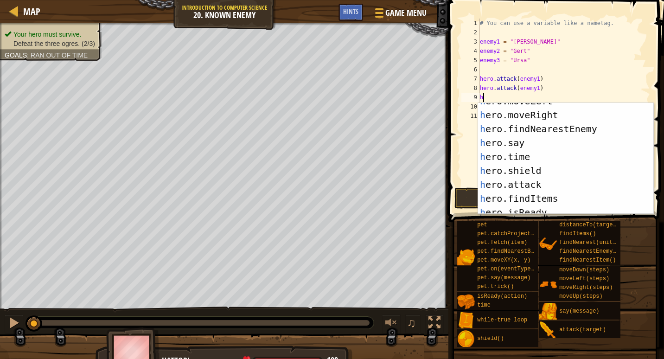
scroll to position [37, 0]
click at [537, 183] on div "h ero.moveLeft press enter h ero.moveRight press enter h ero.findNearestEnemy p…" at bounding box center [562, 163] width 168 height 139
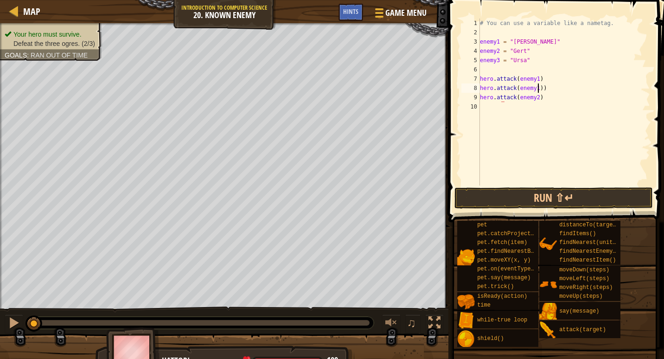
scroll to position [0, 0]
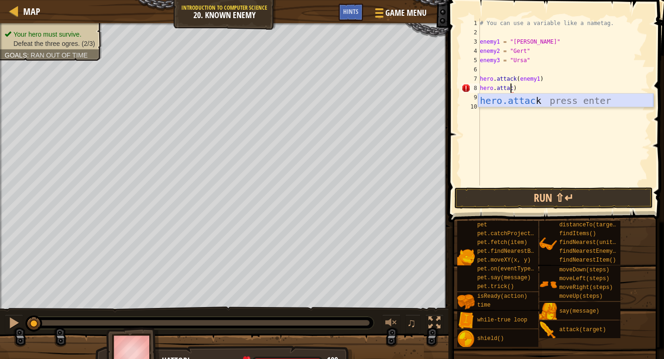
click at [541, 100] on div "hero.attac k press enter" at bounding box center [565, 115] width 175 height 42
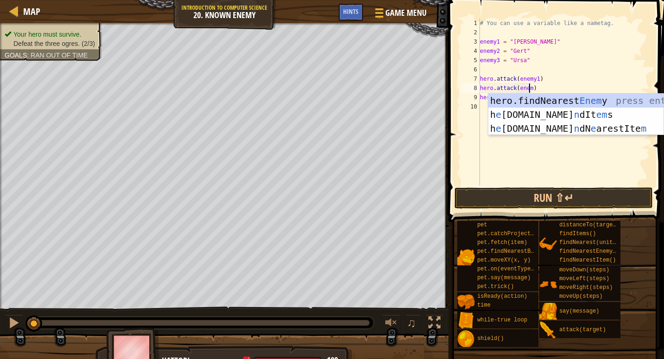
scroll to position [4, 4]
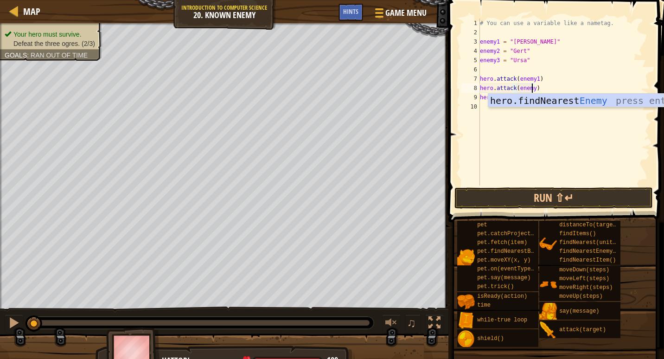
type textarea "hero.attack(enemy1)"
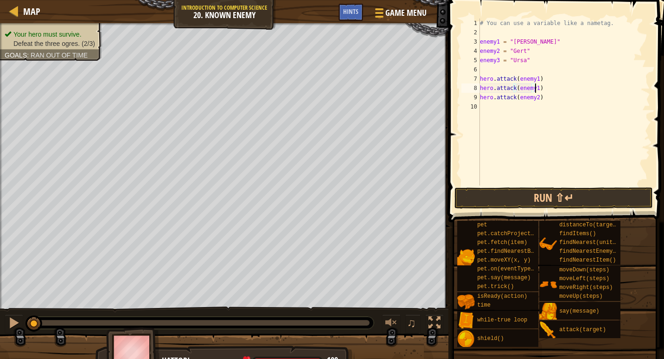
scroll to position [4, 4]
click at [483, 105] on div "# You can use a variable like a nametag. enemy1 = "[PERSON_NAME]" enemy2 = "[PE…" at bounding box center [564, 111] width 172 height 185
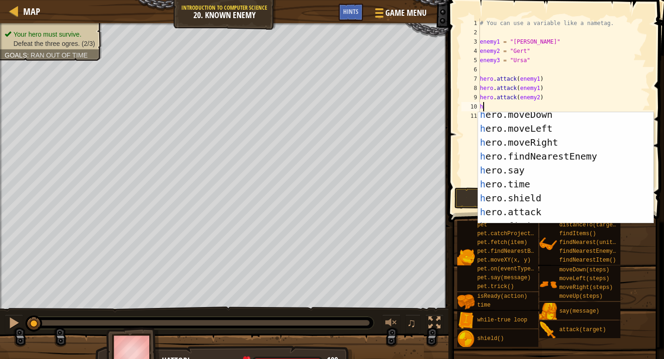
scroll to position [19, 0]
click at [535, 211] on div "h ero.moveDown press enter h ero.moveLeft press enter h ero.moveRight press ent…" at bounding box center [562, 177] width 168 height 139
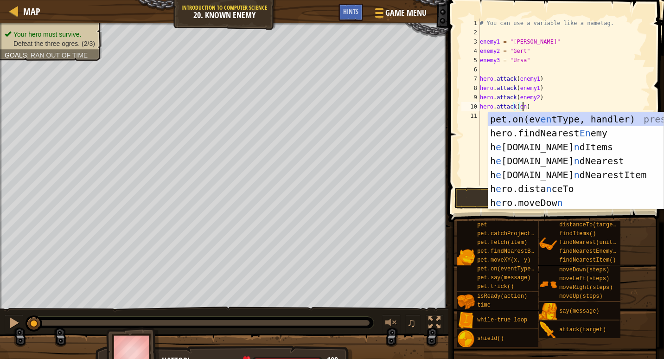
scroll to position [4, 3]
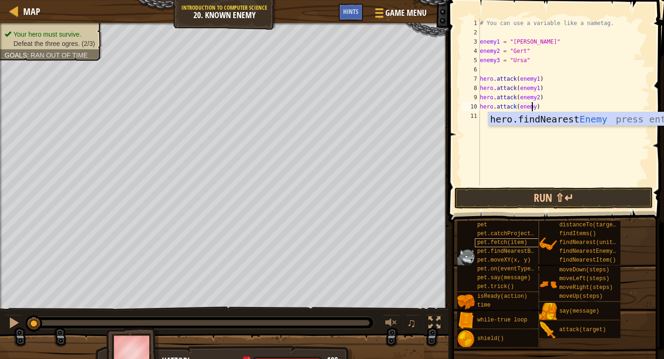
type textarea "hero.attack(enemy2)"
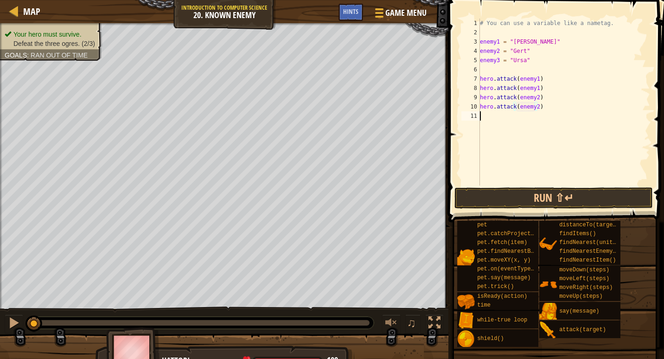
click at [486, 114] on div "# You can use a variable like a nametag. enemy1 = "[PERSON_NAME]" enemy2 = "[PE…" at bounding box center [564, 111] width 172 height 185
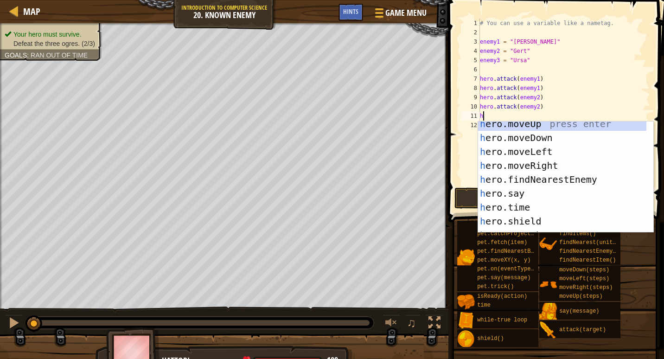
scroll to position [19, 0]
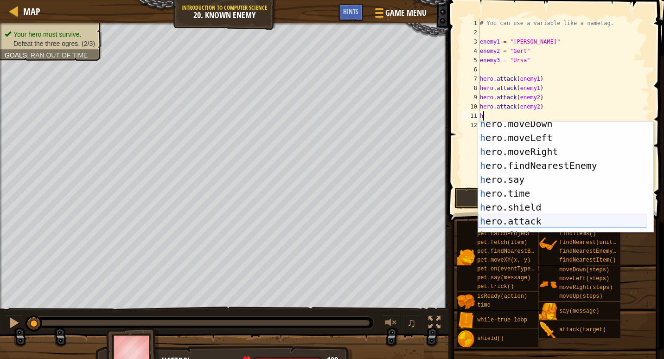
click at [535, 220] on div "h ero.moveDown press enter h ero.moveLeft press enter h ero.moveRight press ent…" at bounding box center [562, 186] width 168 height 139
type textarea "hero.attack(enemy)"
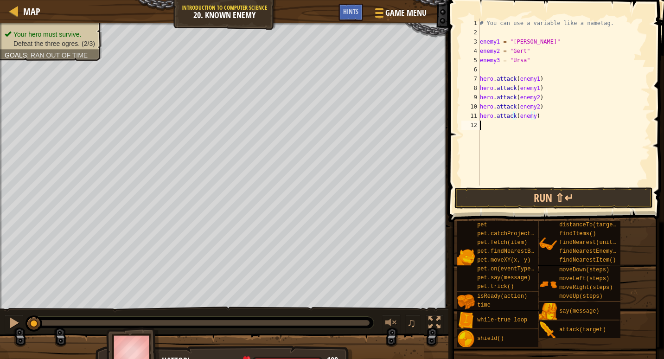
click at [618, 140] on div "# You can use a variable like a nametag. enemy1 = "[PERSON_NAME]" enemy2 = "[PE…" at bounding box center [564, 111] width 172 height 185
click at [532, 116] on div "# You can use a variable like a nametag. enemy1 = "[PERSON_NAME]" enemy2 = "[PE…" at bounding box center [564, 111] width 172 height 185
type textarea "hero.attack(enemy3)"
click at [485, 127] on div "# You can use a variable like a nametag. enemy1 = "[PERSON_NAME]" enemy2 = "[PE…" at bounding box center [564, 111] width 172 height 185
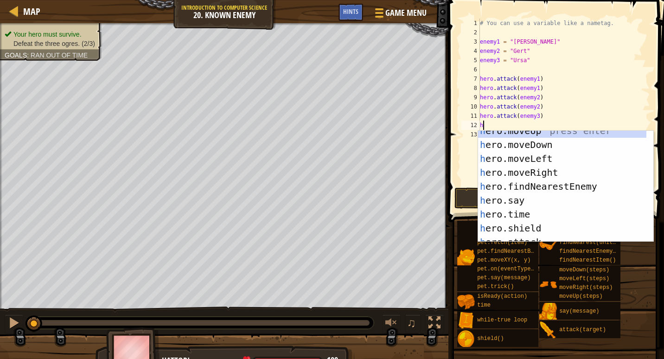
scroll to position [19, 0]
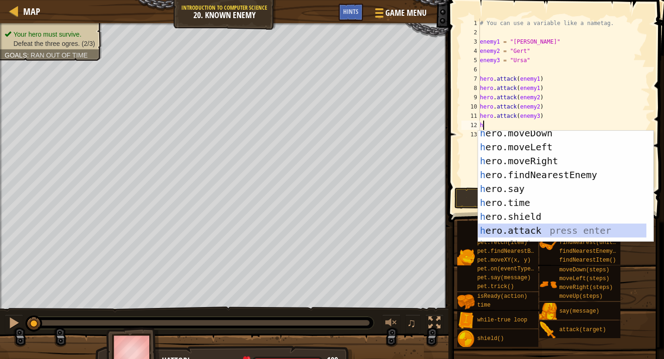
click at [568, 232] on div "h ero.moveDown press enter h ero.moveLeft press enter h ero.moveRight press ent…" at bounding box center [562, 195] width 168 height 139
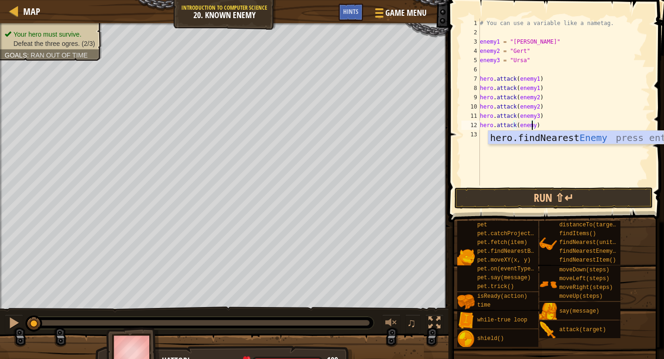
scroll to position [4, 4]
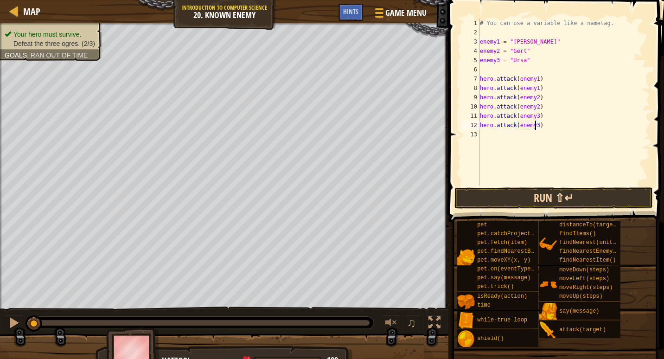
type textarea "hero.attack(enemy3)"
click at [561, 198] on button "Run ⇧↵" at bounding box center [553, 197] width 198 height 21
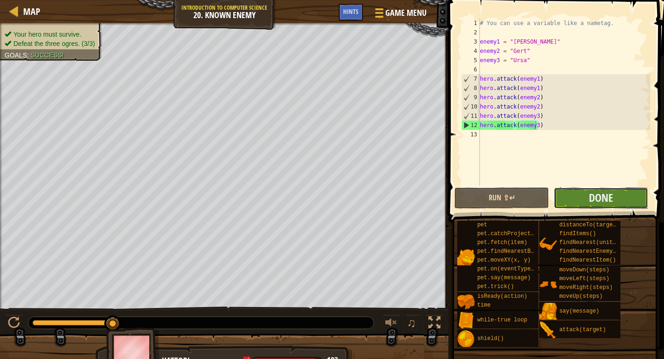
click at [627, 202] on button "Done" at bounding box center [601, 197] width 95 height 21
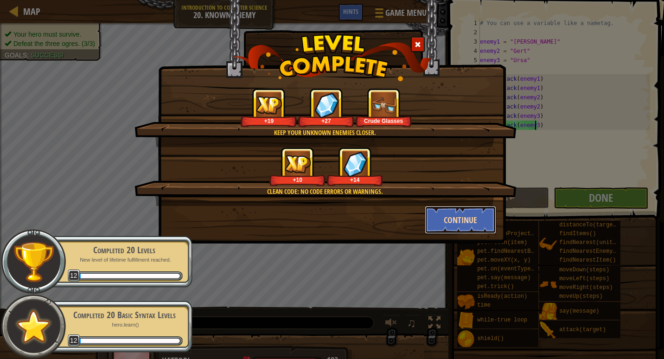
click at [445, 231] on button "Continue" at bounding box center [461, 220] width 72 height 28
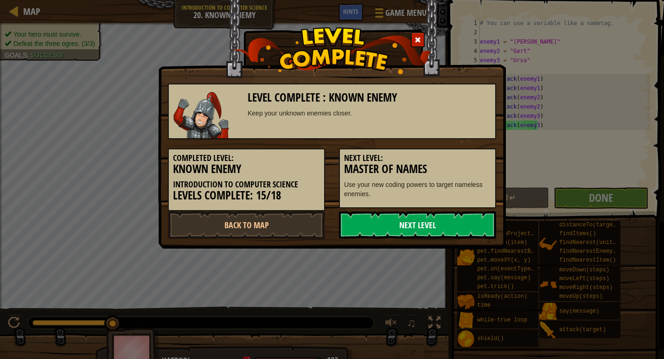
click at [386, 226] on link "Next Level" at bounding box center [417, 225] width 157 height 28
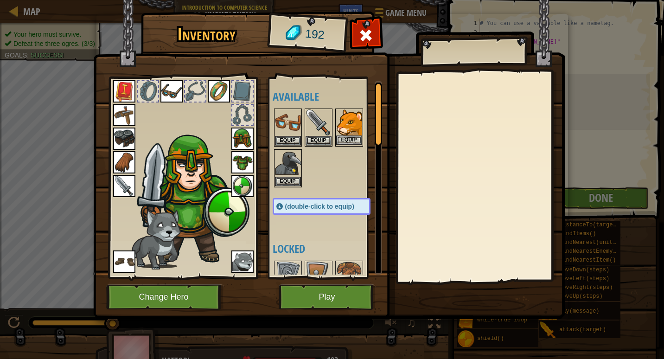
click at [343, 133] on img at bounding box center [349, 122] width 26 height 26
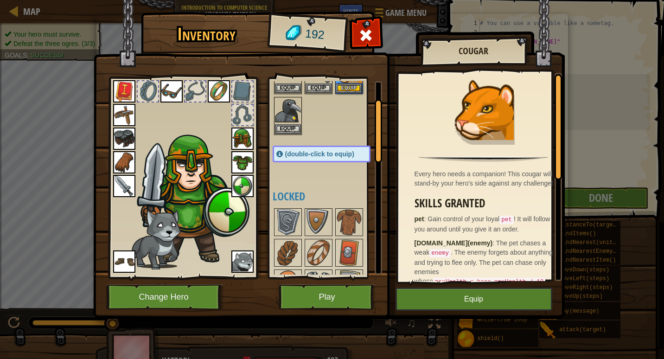
scroll to position [54, 0]
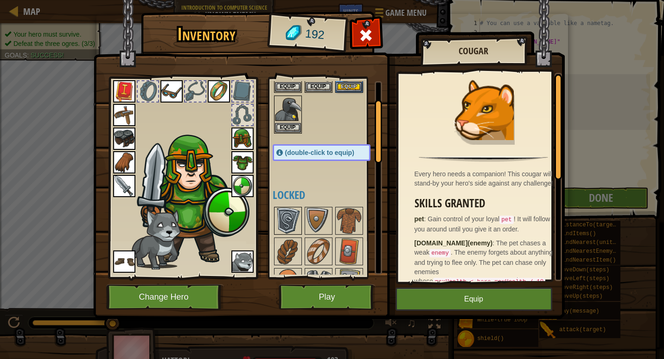
click at [284, 219] on img at bounding box center [288, 221] width 26 height 26
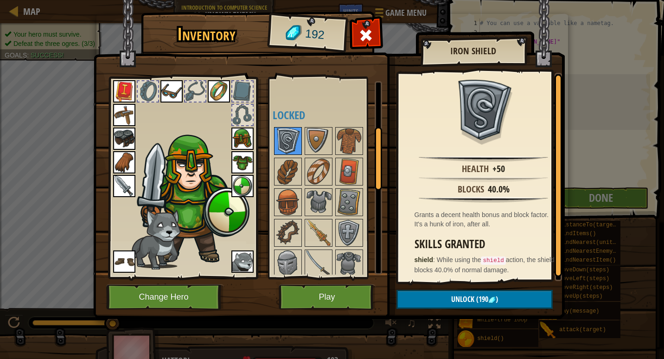
scroll to position [144, 0]
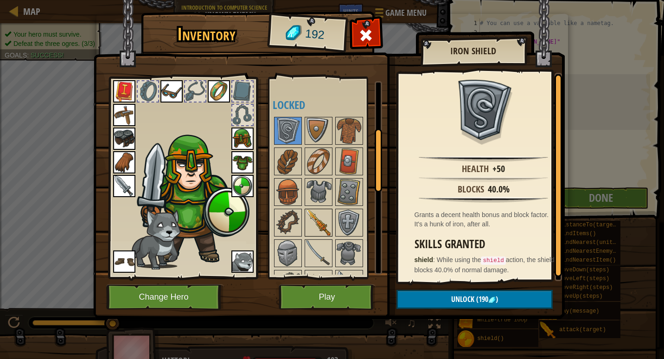
click at [310, 223] on img at bounding box center [319, 223] width 26 height 26
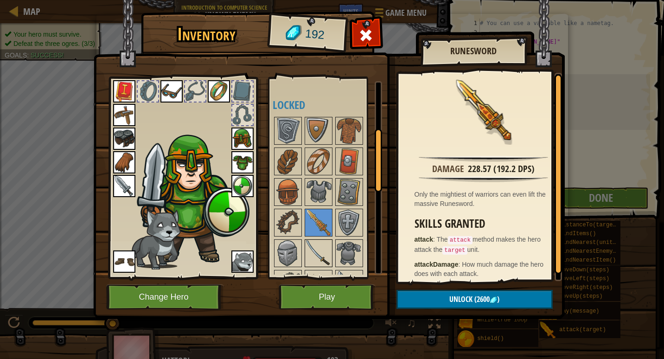
click at [318, 248] on img at bounding box center [319, 253] width 26 height 26
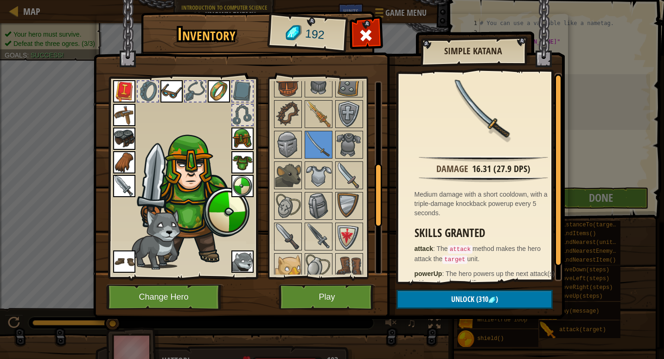
scroll to position [253, 0]
click at [319, 245] on img at bounding box center [319, 236] width 26 height 26
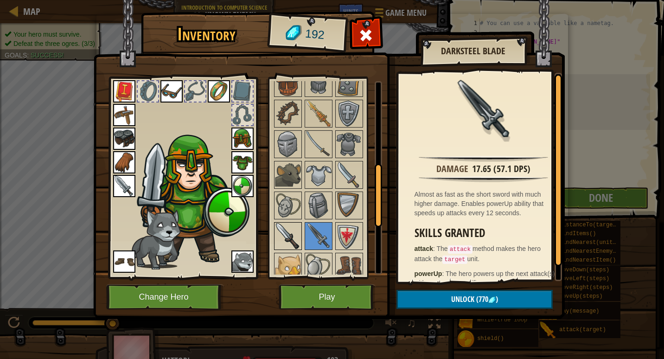
click at [287, 237] on img at bounding box center [288, 236] width 26 height 26
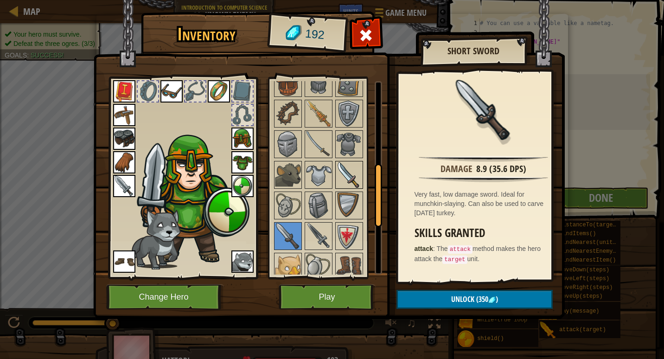
click at [346, 173] on img at bounding box center [349, 175] width 26 height 26
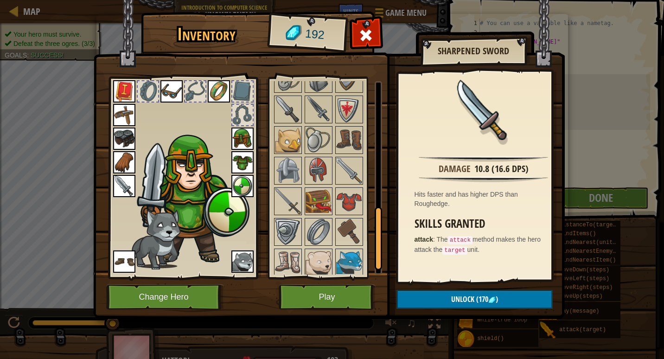
scroll to position [387, 0]
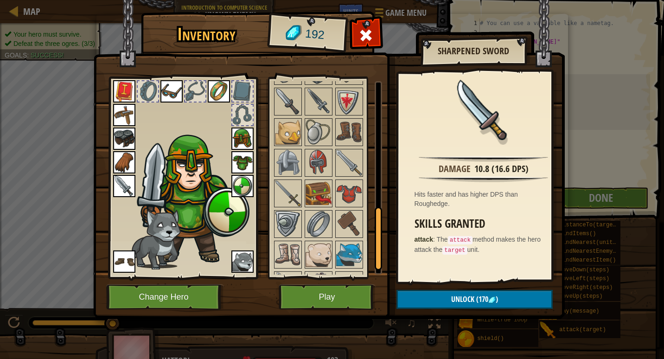
drag, startPoint x: 297, startPoint y: 186, endPoint x: 319, endPoint y: 178, distance: 23.9
click at [319, 178] on div "Available Equip Equip Equip Equip Equip Equip Equip Equip Equip Equip Equip Equ…" at bounding box center [331, 177] width 116 height 193
click at [320, 185] on img at bounding box center [319, 193] width 26 height 26
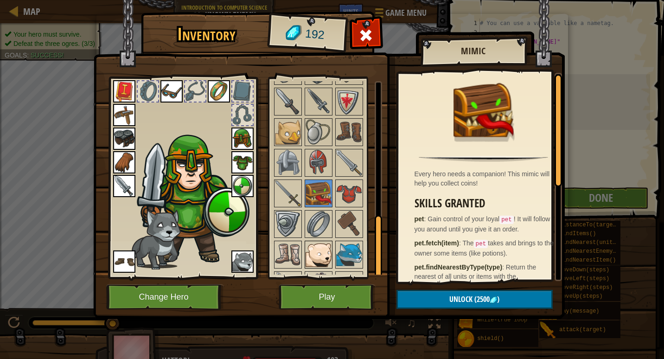
scroll to position [413, 0]
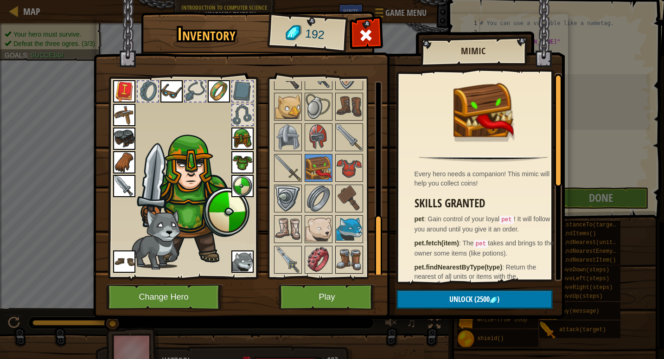
click at [352, 261] on img at bounding box center [349, 260] width 26 height 26
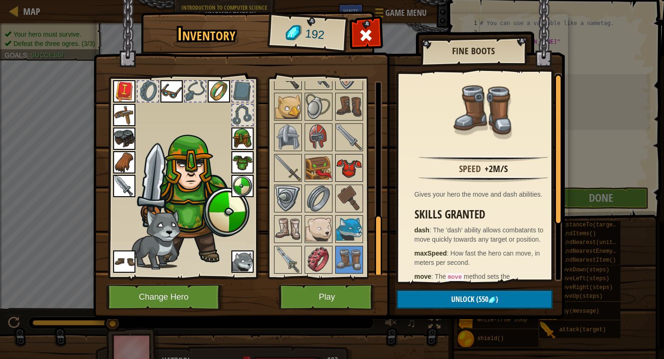
click at [353, 170] on img at bounding box center [349, 168] width 26 height 26
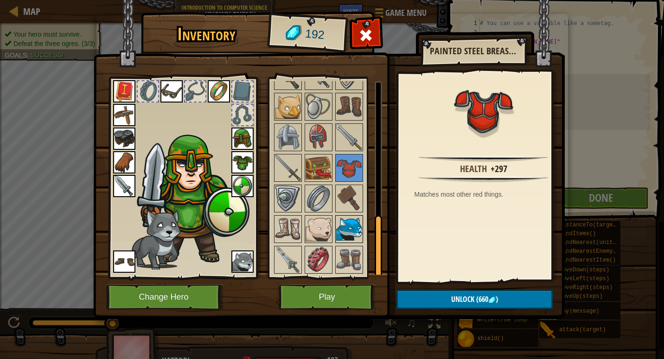
click at [345, 233] on img at bounding box center [349, 229] width 26 height 26
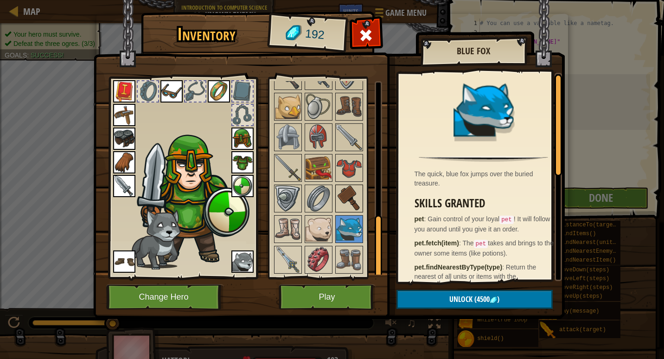
click at [350, 194] on img at bounding box center [349, 198] width 26 height 26
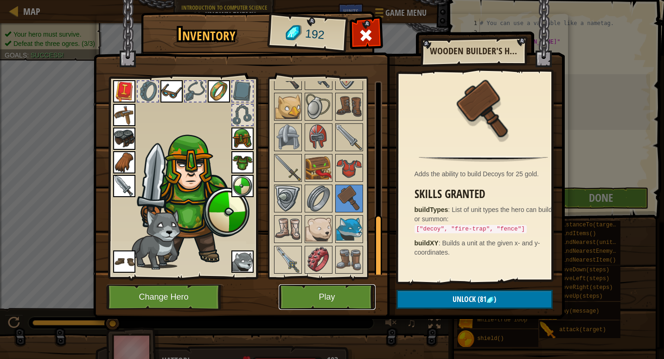
click at [310, 305] on button "Play" at bounding box center [327, 296] width 97 height 25
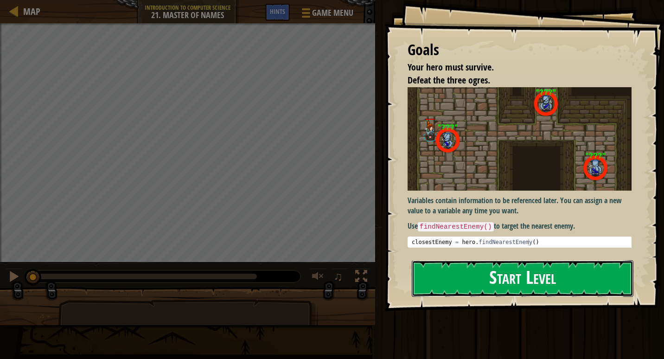
click at [480, 283] on button "Start Level" at bounding box center [523, 278] width 222 height 37
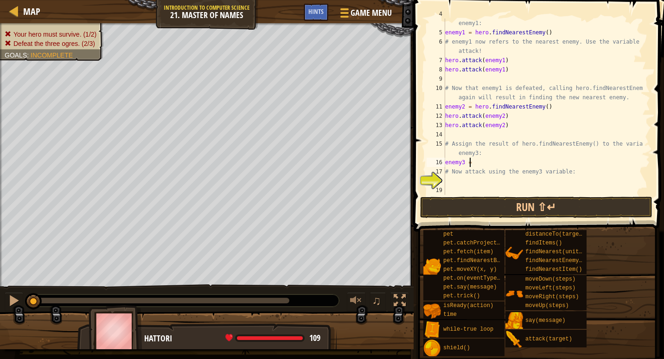
scroll to position [4, 1]
type textarea "enemy3 = h"
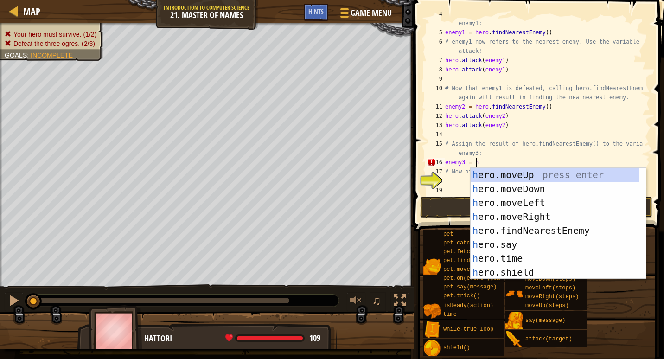
scroll to position [0, 0]
click at [522, 233] on div "h ero.moveUp press enter h ero.moveDown press enter h ero.moveLeft press enter …" at bounding box center [558, 237] width 175 height 139
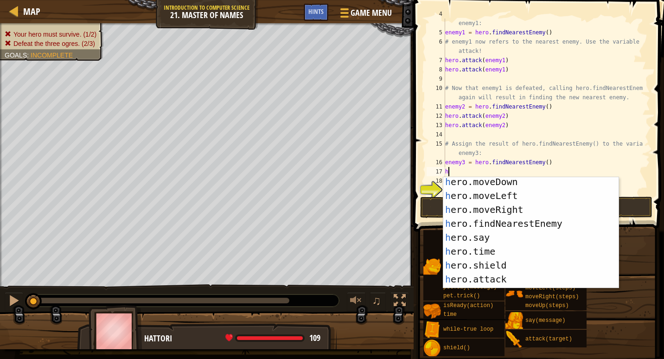
scroll to position [19, 0]
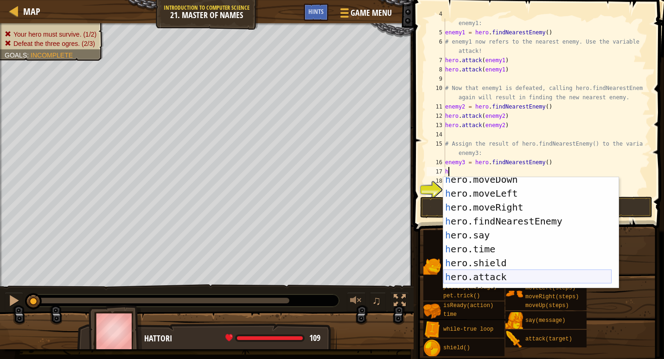
click at [487, 279] on div "h ero.moveDown press enter h ero.moveLeft press enter h ero.moveRight press ent…" at bounding box center [527, 241] width 168 height 139
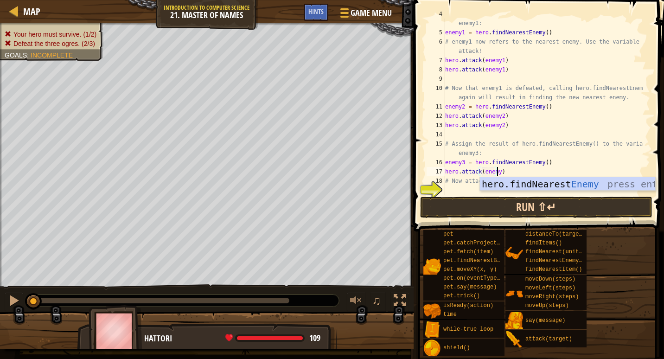
scroll to position [4, 4]
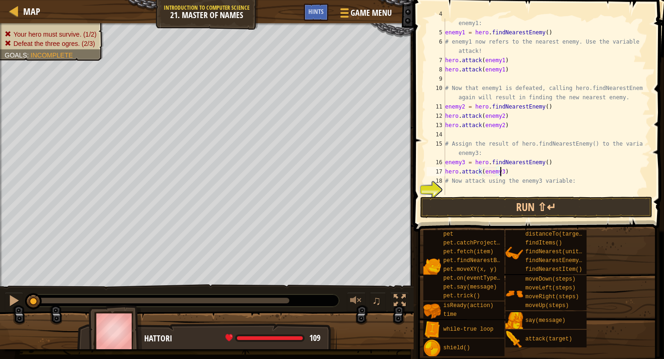
type textarea "hero.attack(enemy3)"
click at [445, 186] on div "# Assign the result of hero.findNearestEnemy() to the variable enemy1: enemy1 =…" at bounding box center [543, 111] width 200 height 204
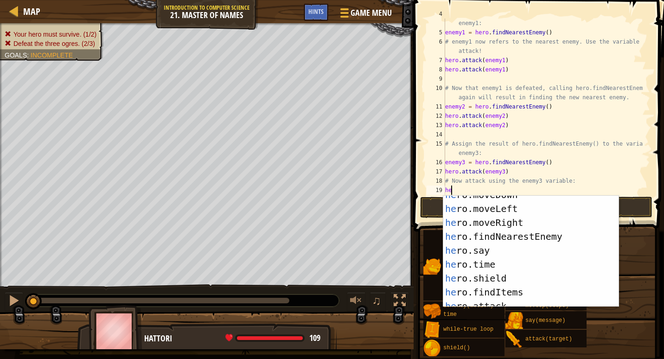
scroll to position [37, 0]
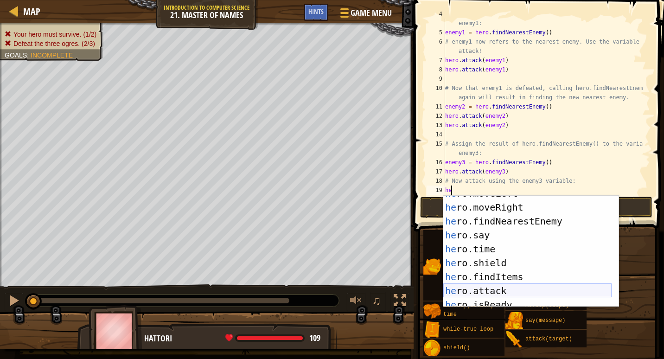
click at [469, 292] on div "he ro.moveLeft press enter he ro.moveRight press enter he ro.findNearestEnemy p…" at bounding box center [527, 255] width 168 height 139
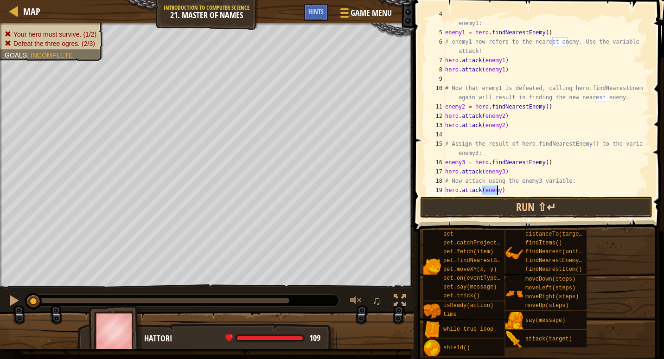
click at [577, 175] on div "# Assign the result of hero.findNearestEnemy() to the variable enemy1: enemy1 =…" at bounding box center [543, 111] width 200 height 204
click at [496, 190] on div "# Assign the result of hero.findNearestEnemy() to the variable enemy1: enemy1 =…" at bounding box center [543, 111] width 200 height 204
type textarea "hero.attack(enemy3)"
click at [546, 199] on button "Run ⇧↵" at bounding box center [536, 207] width 232 height 21
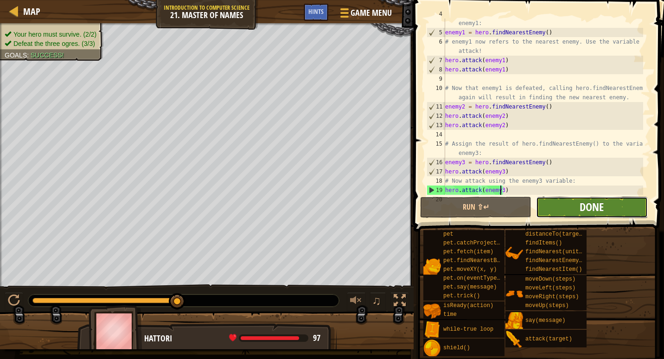
click at [594, 212] on span "Done" at bounding box center [592, 206] width 24 height 15
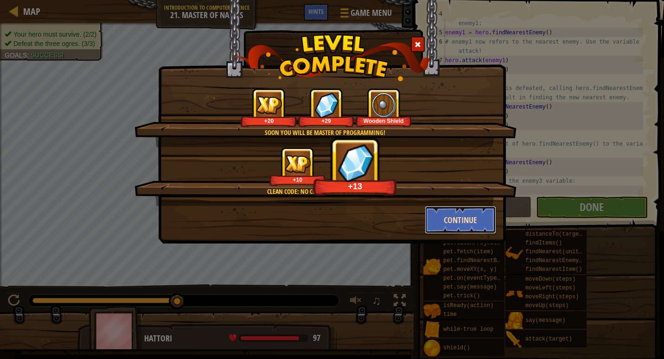
click at [468, 221] on button "Continue" at bounding box center [461, 220] width 72 height 28
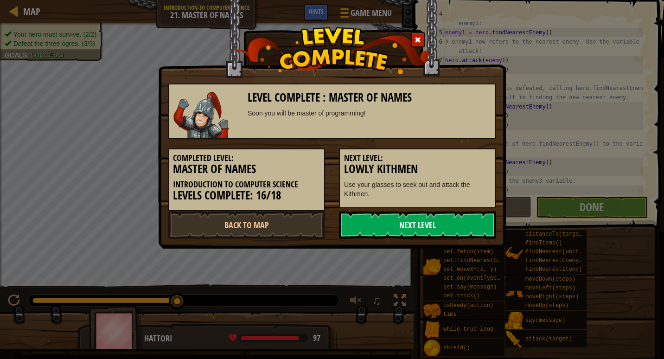
click at [452, 233] on link "Next Level" at bounding box center [417, 225] width 157 height 28
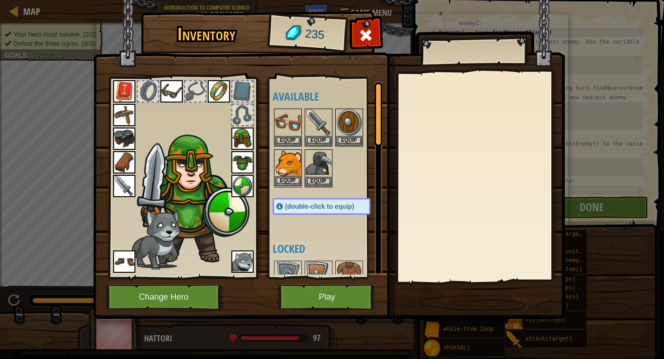
click at [296, 169] on img at bounding box center [288, 163] width 26 height 26
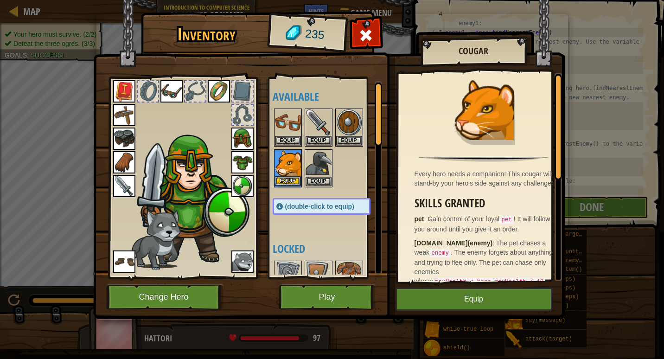
click at [281, 174] on img at bounding box center [288, 163] width 26 height 26
click at [281, 181] on button "Equip" at bounding box center [288, 181] width 26 height 10
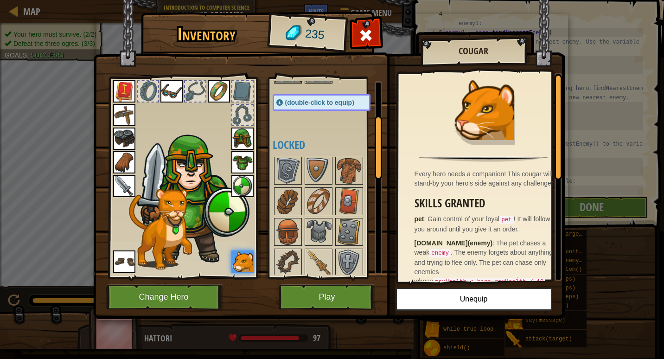
scroll to position [104, 0]
click at [313, 241] on img at bounding box center [319, 231] width 26 height 26
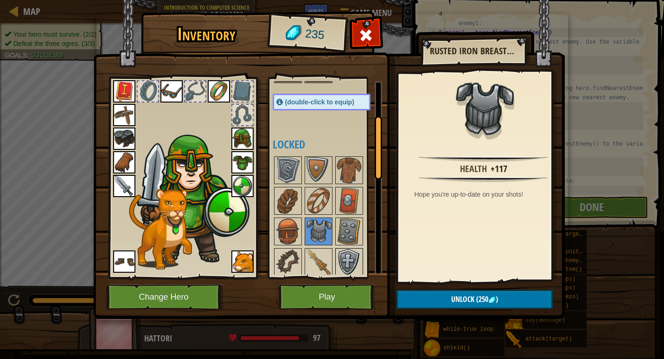
click at [337, 263] on img at bounding box center [349, 262] width 26 height 26
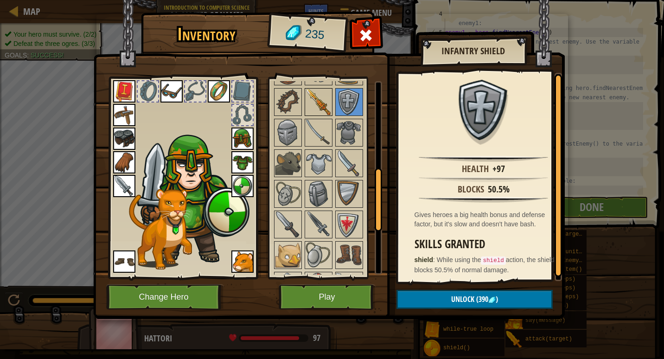
scroll to position [269, 0]
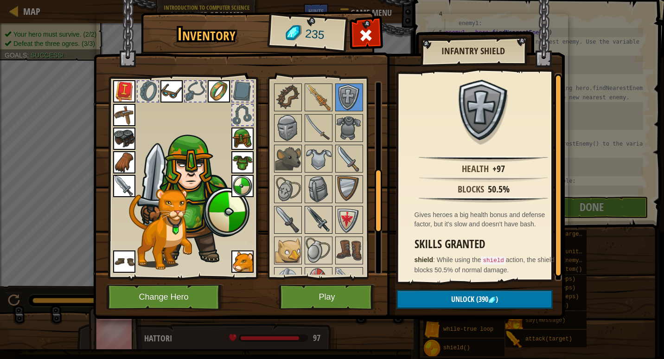
click at [318, 210] on img at bounding box center [319, 220] width 26 height 26
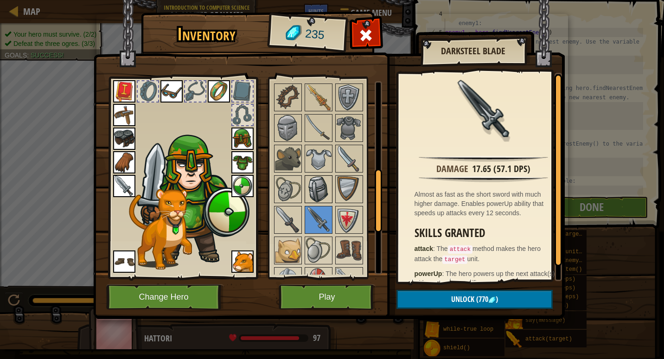
click at [322, 194] on img at bounding box center [319, 189] width 26 height 26
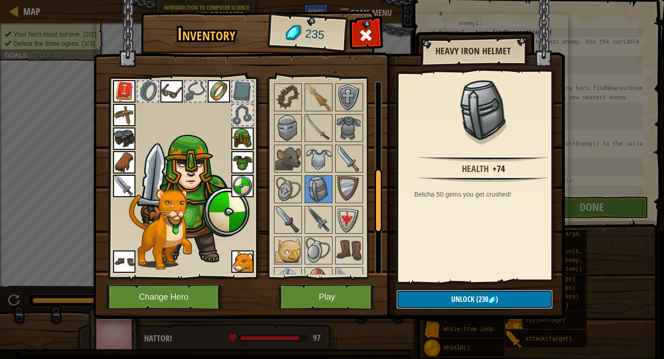
click at [475, 297] on span "(230" at bounding box center [481, 299] width 14 height 10
click at [469, 295] on button "Confirm" at bounding box center [474, 299] width 156 height 19
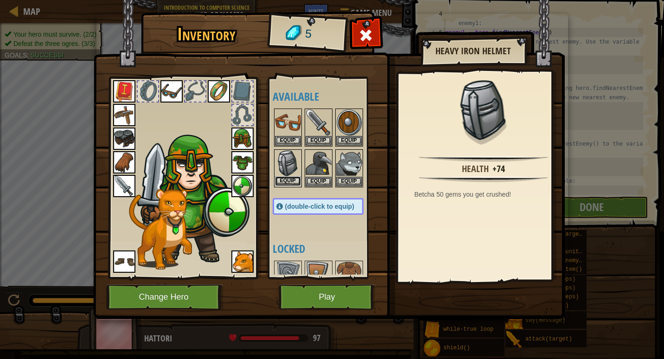
click at [282, 176] on button "Equip" at bounding box center [288, 181] width 26 height 10
